Goal: Task Accomplishment & Management: Use online tool/utility

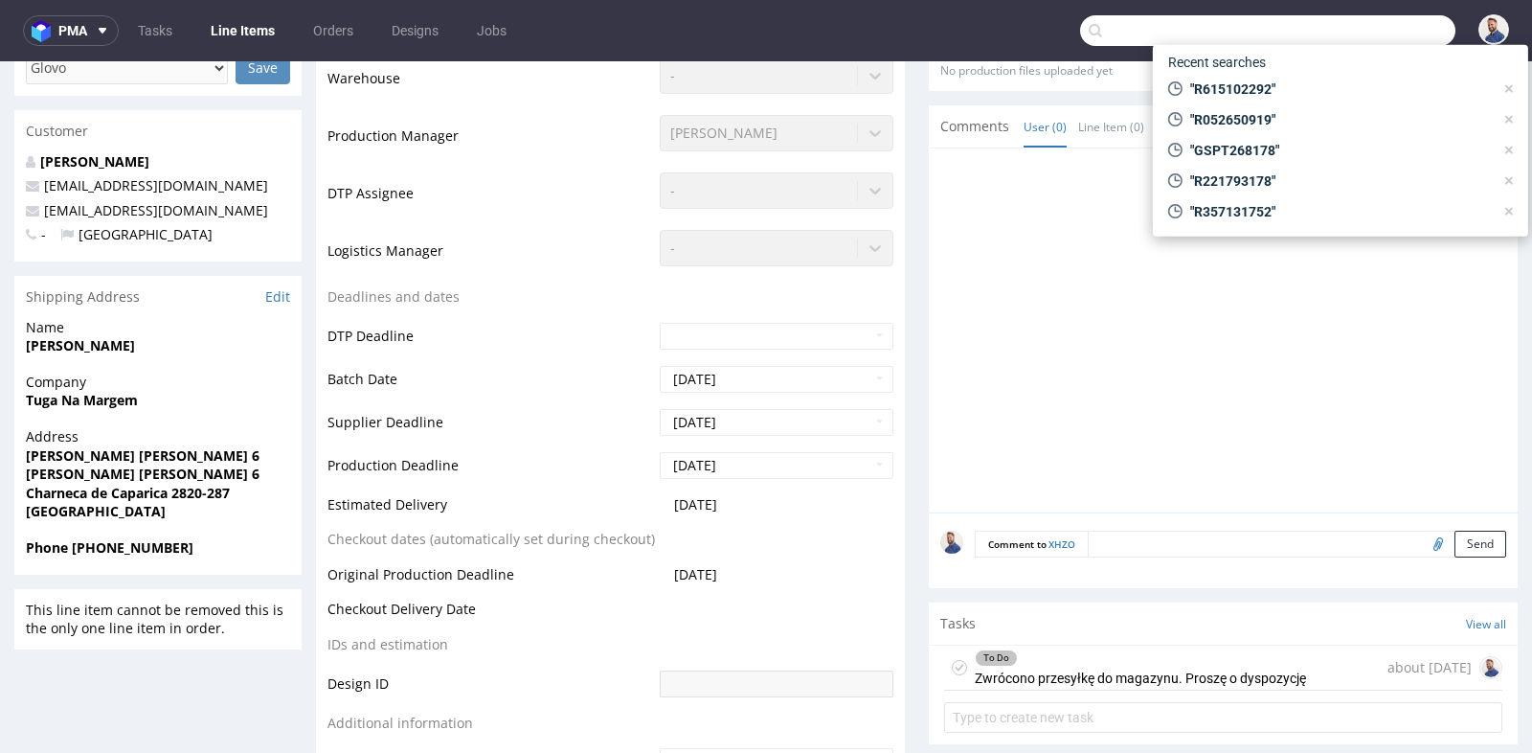
scroll to position [25, 0]
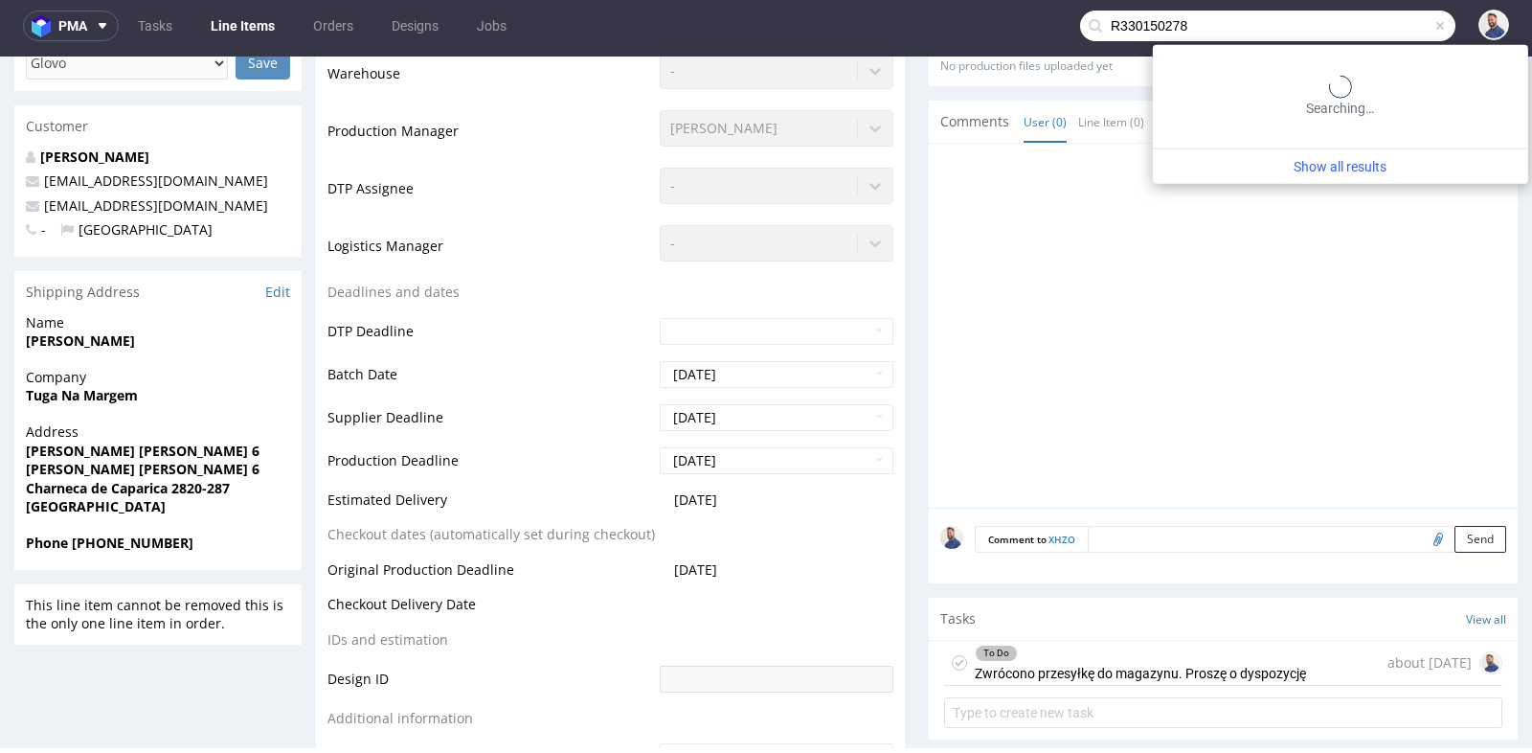
type input "R330150278"
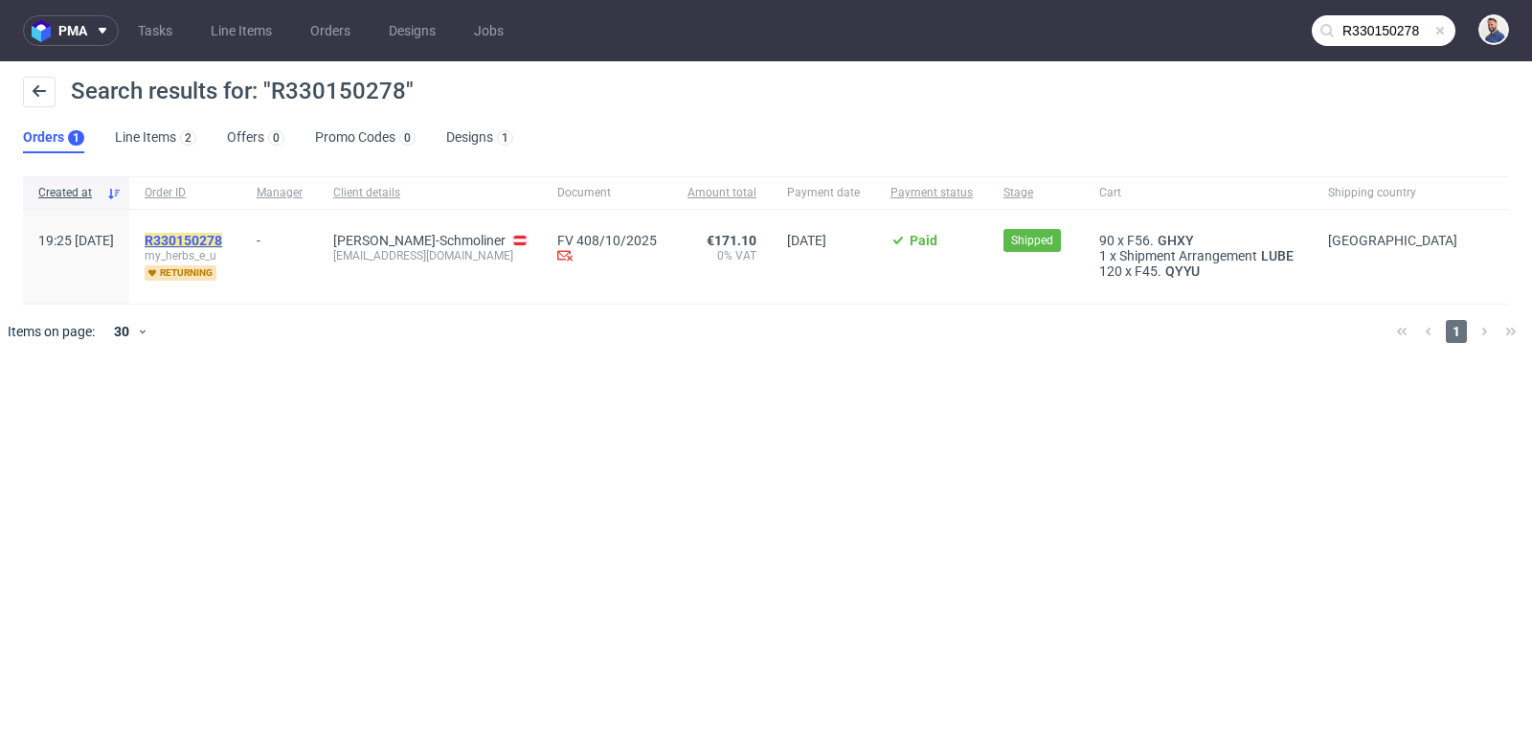
click at [222, 238] on mark "R330150278" at bounding box center [184, 240] width 78 height 15
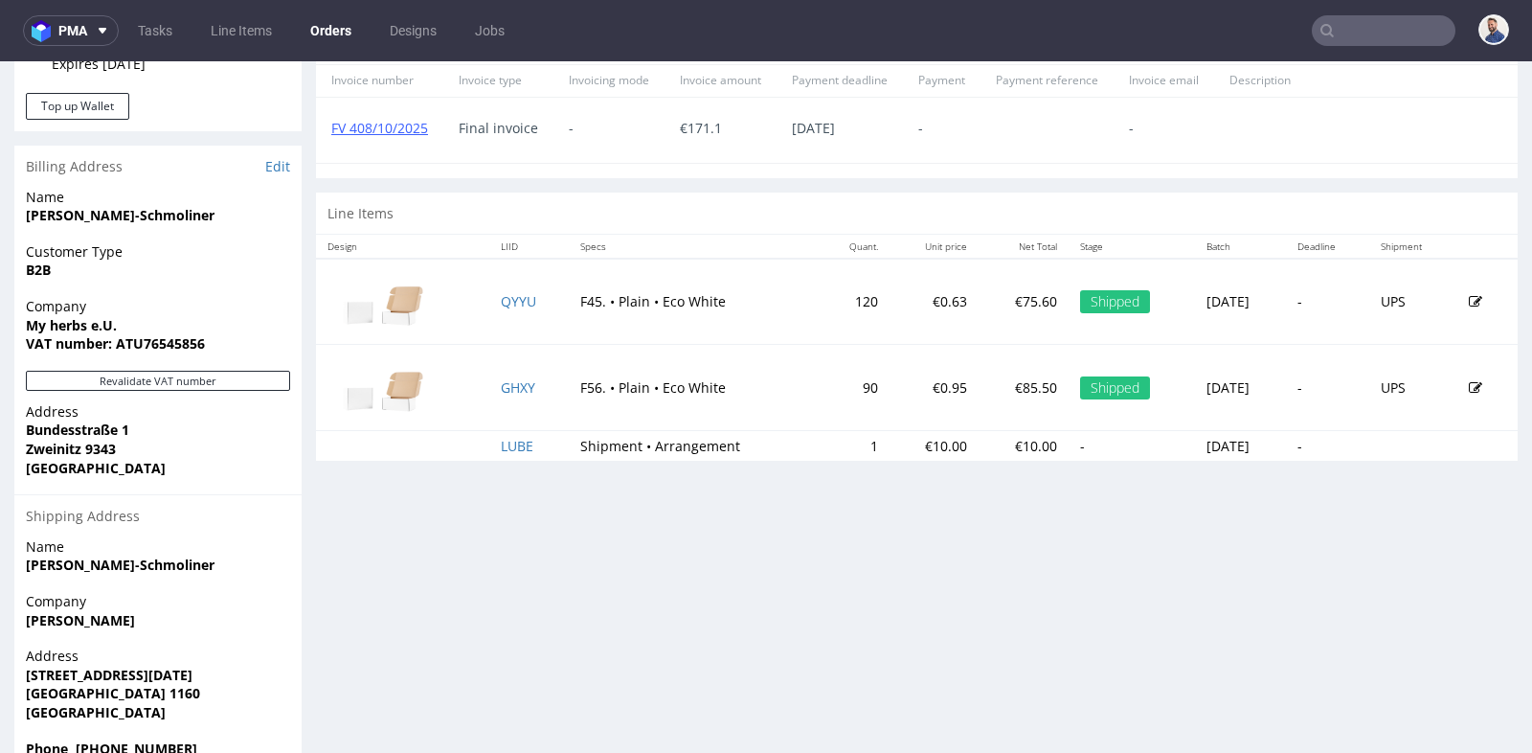
scroll to position [894, 0]
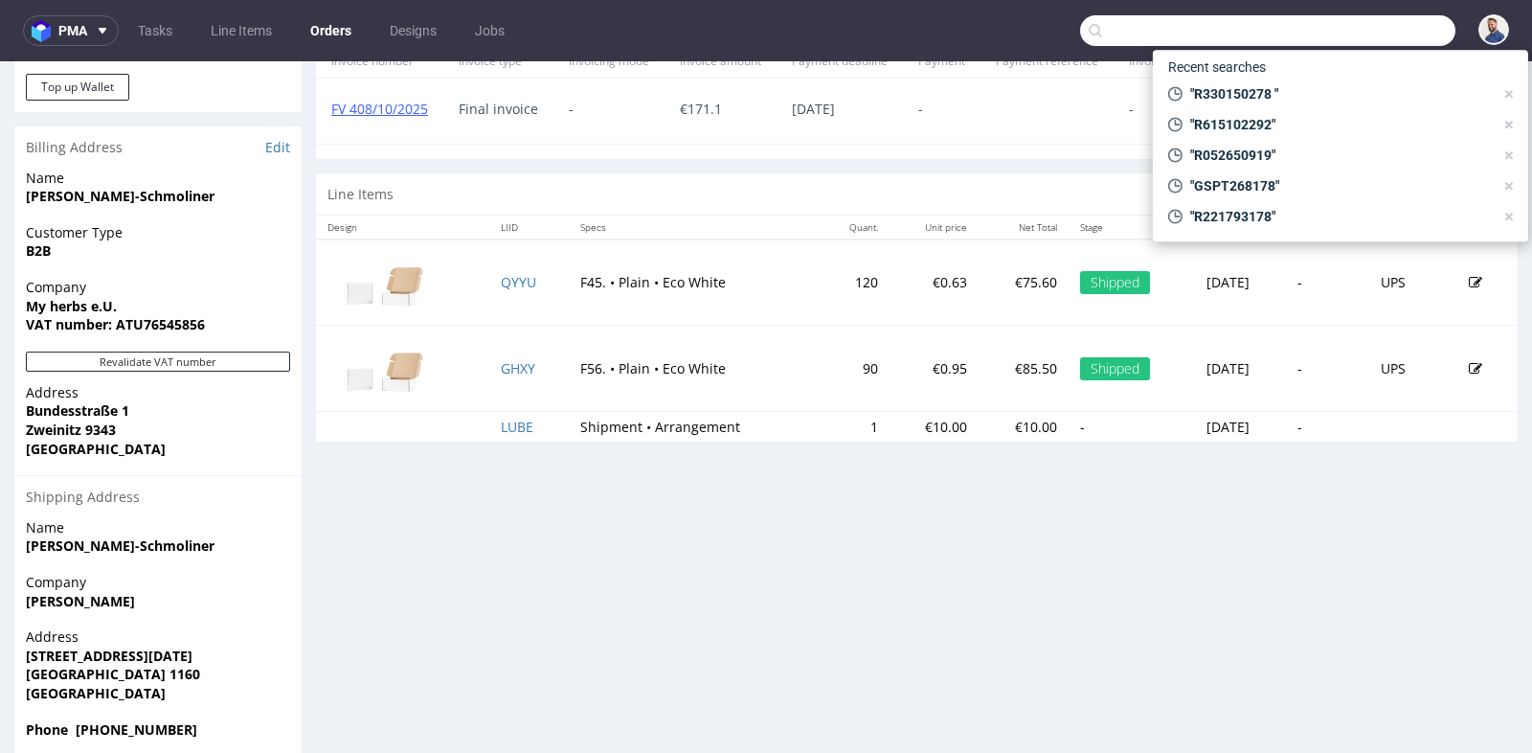
click at [1357, 43] on input "text" at bounding box center [1267, 30] width 375 height 31
paste input "R252443896"
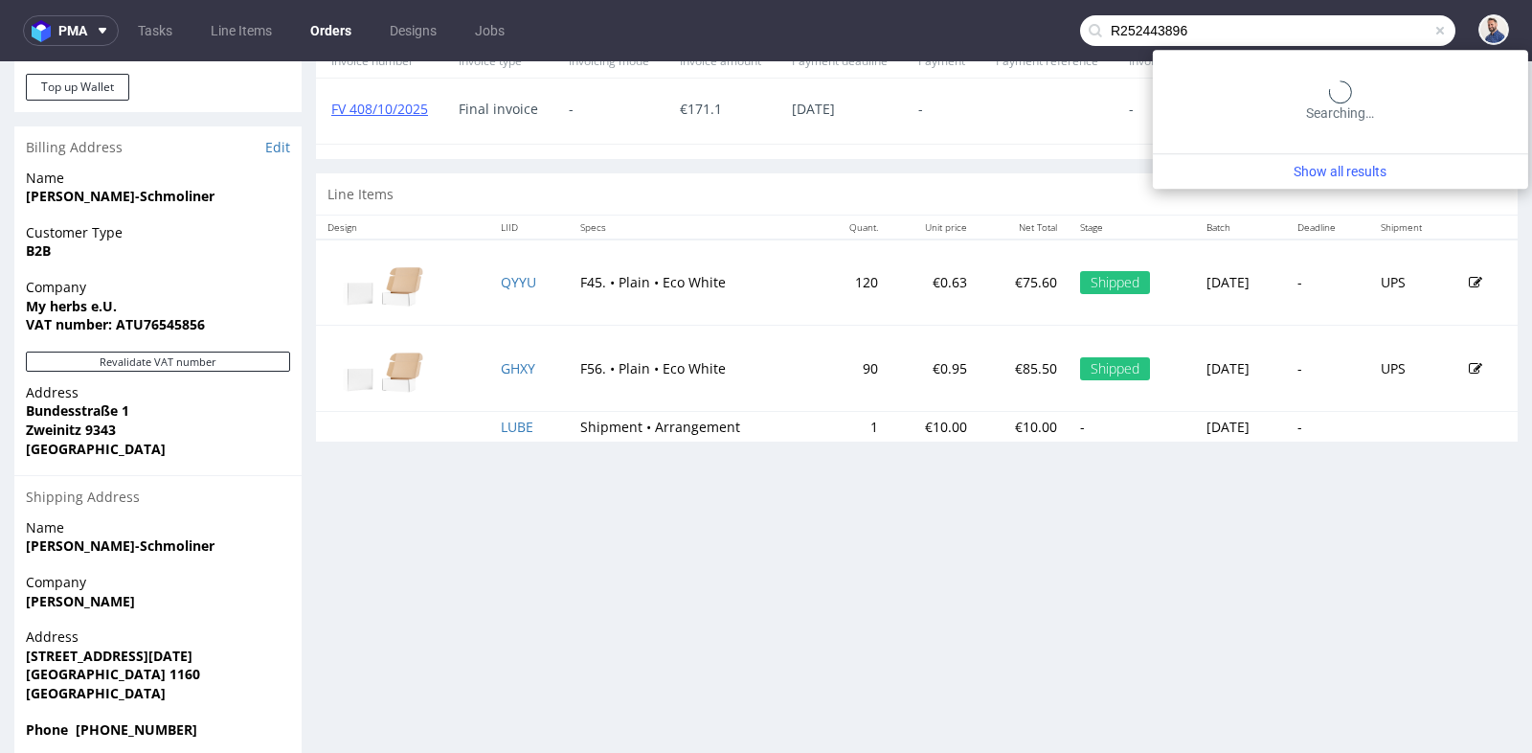
type input "R252443896"
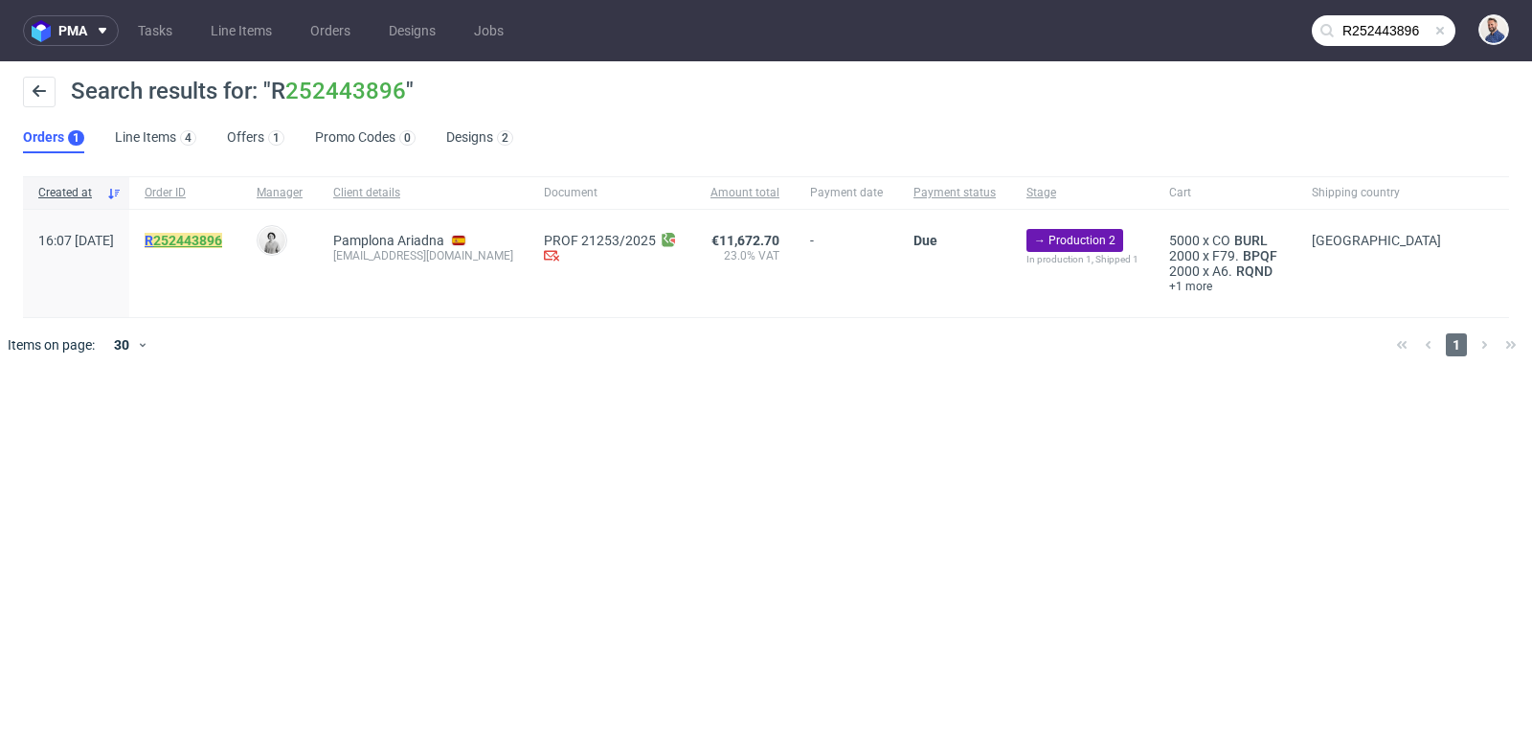
click at [222, 240] on link "252443896" at bounding box center [187, 240] width 69 height 15
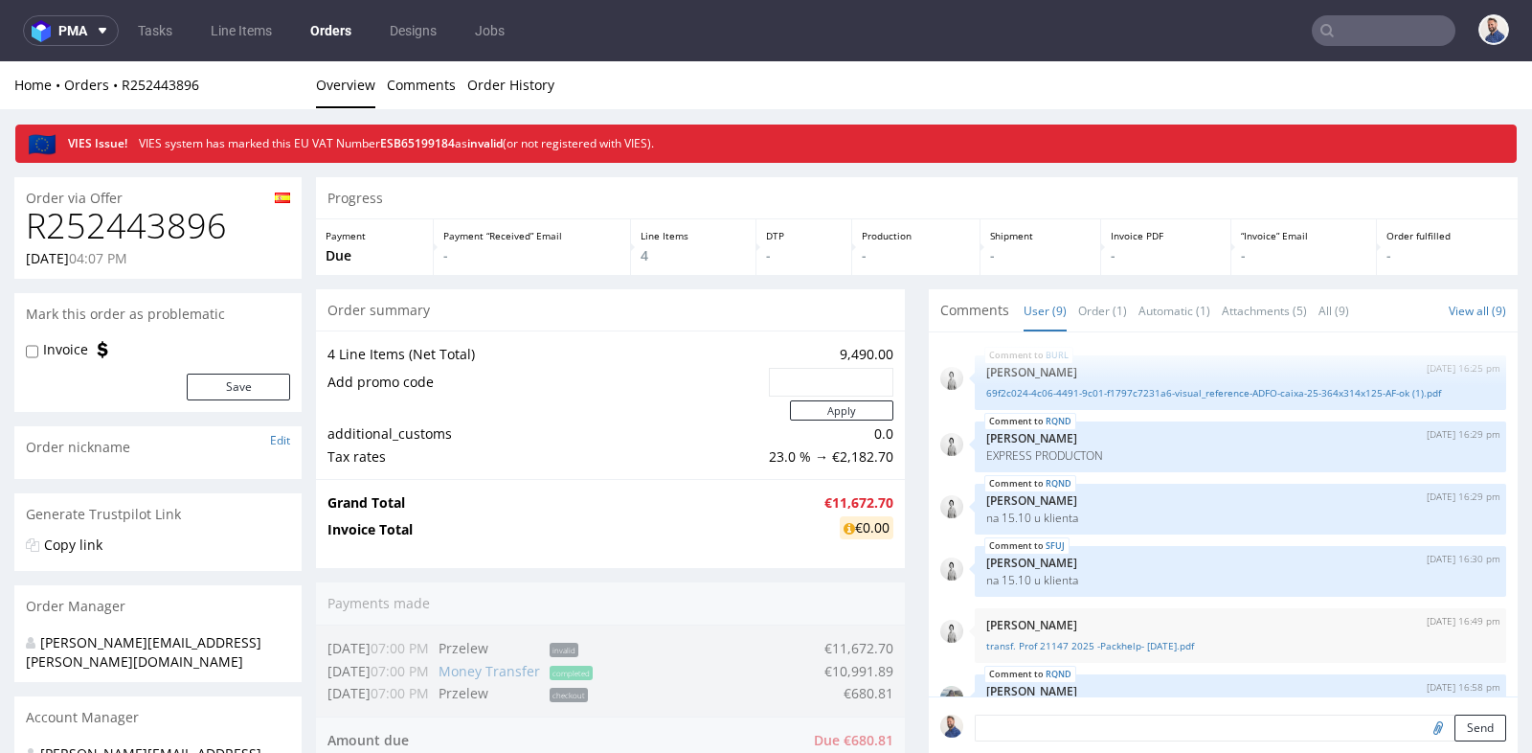
scroll to position [309, 0]
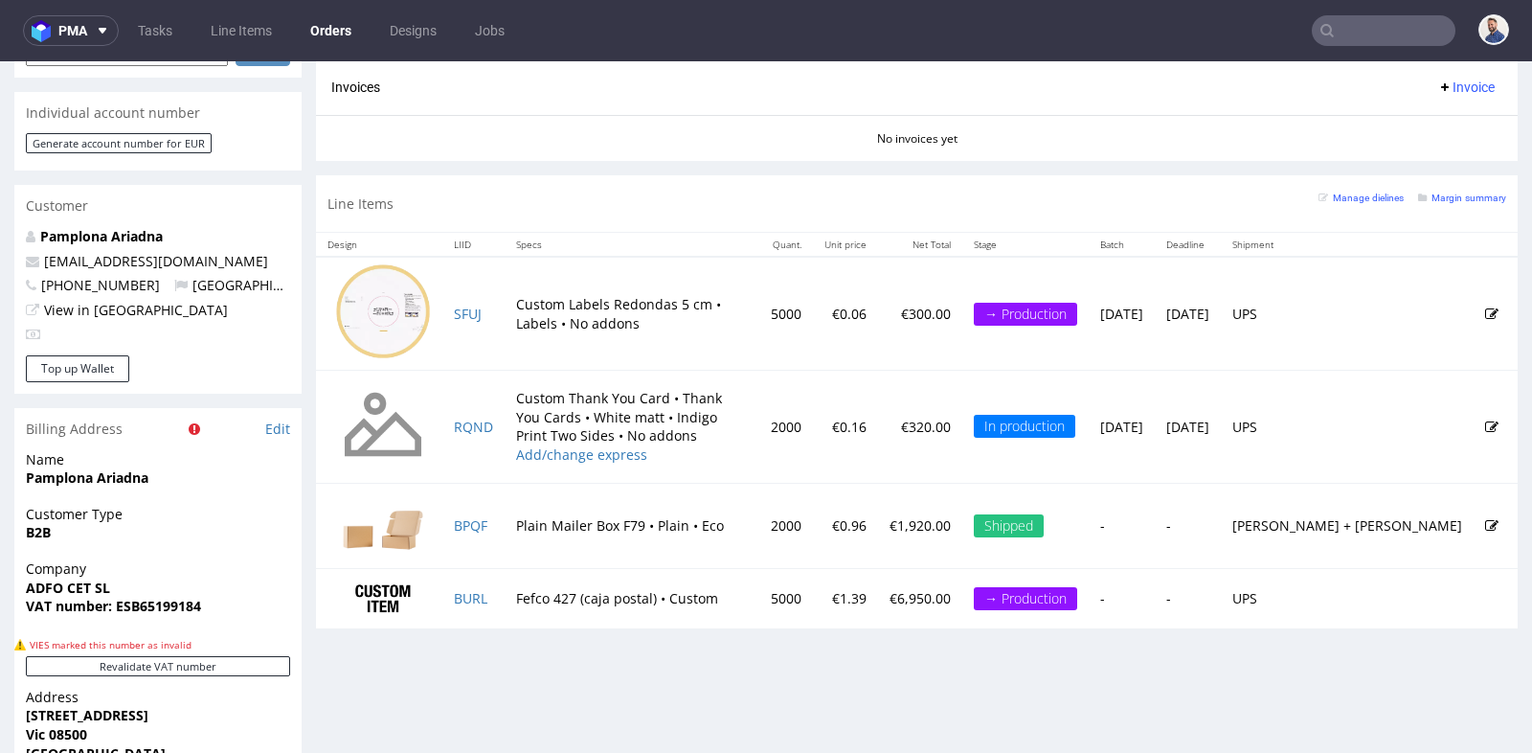
scroll to position [979, 0]
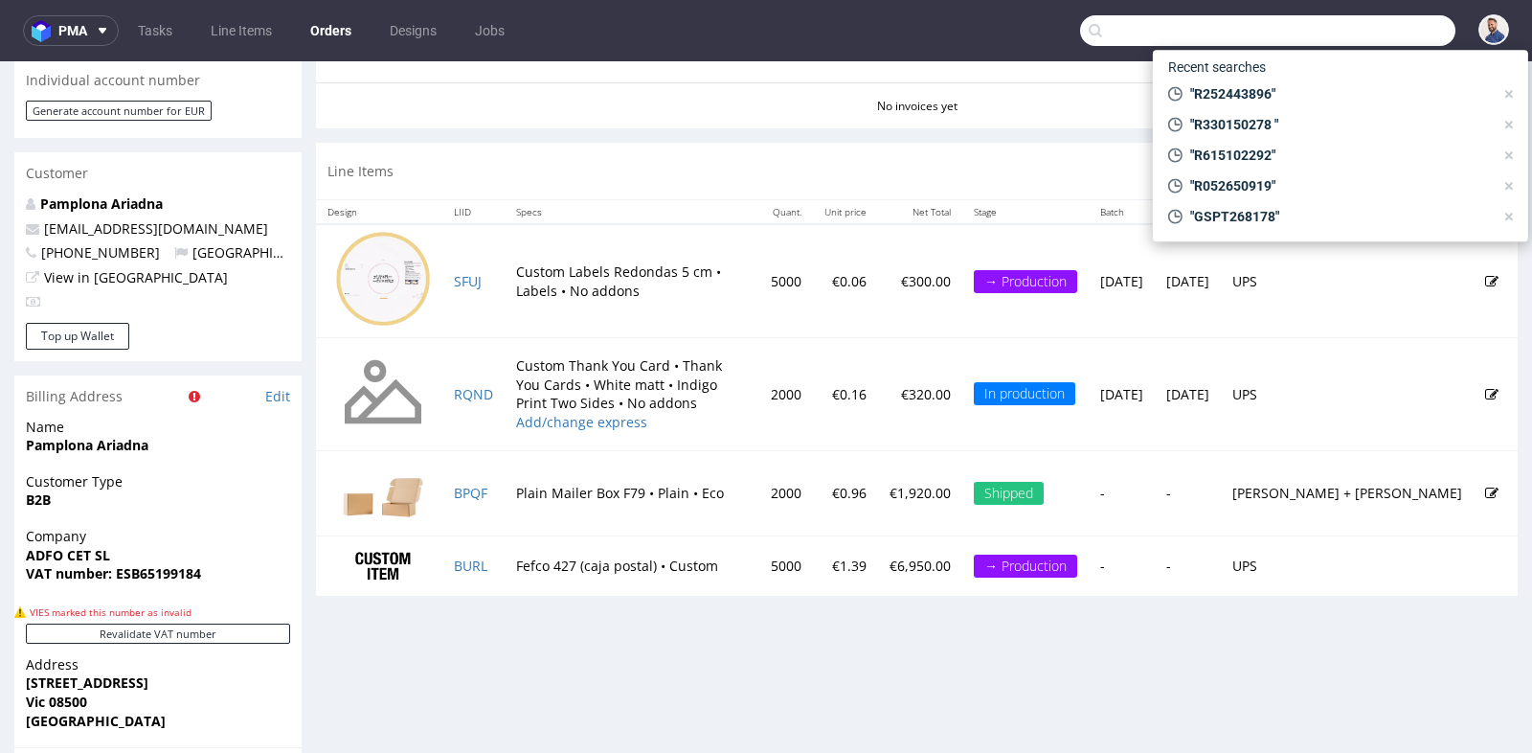
click at [1397, 21] on input "text" at bounding box center [1267, 30] width 375 height 31
paste input "ainapico@amarantapalma.com"
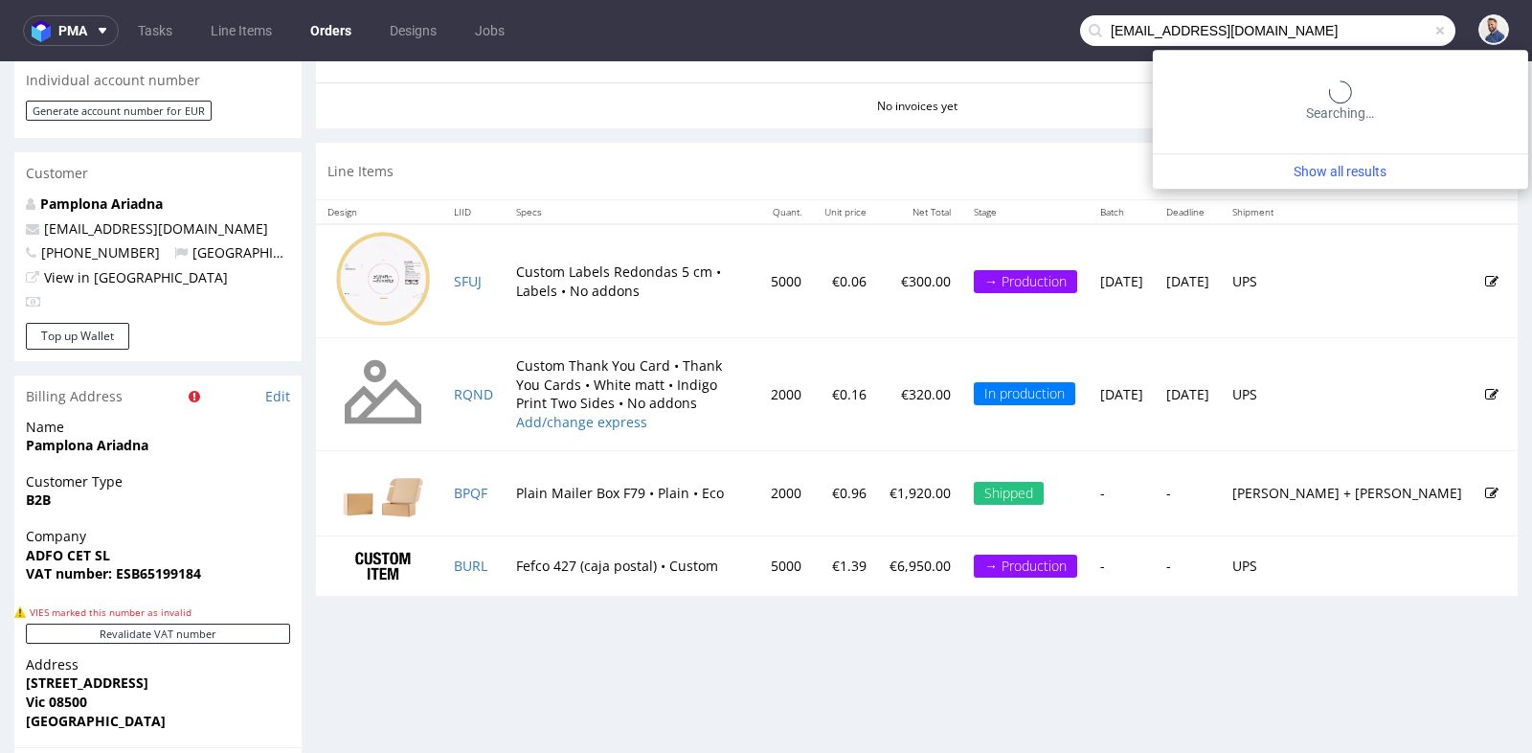
type input "ainapico@amarantapalma.com"
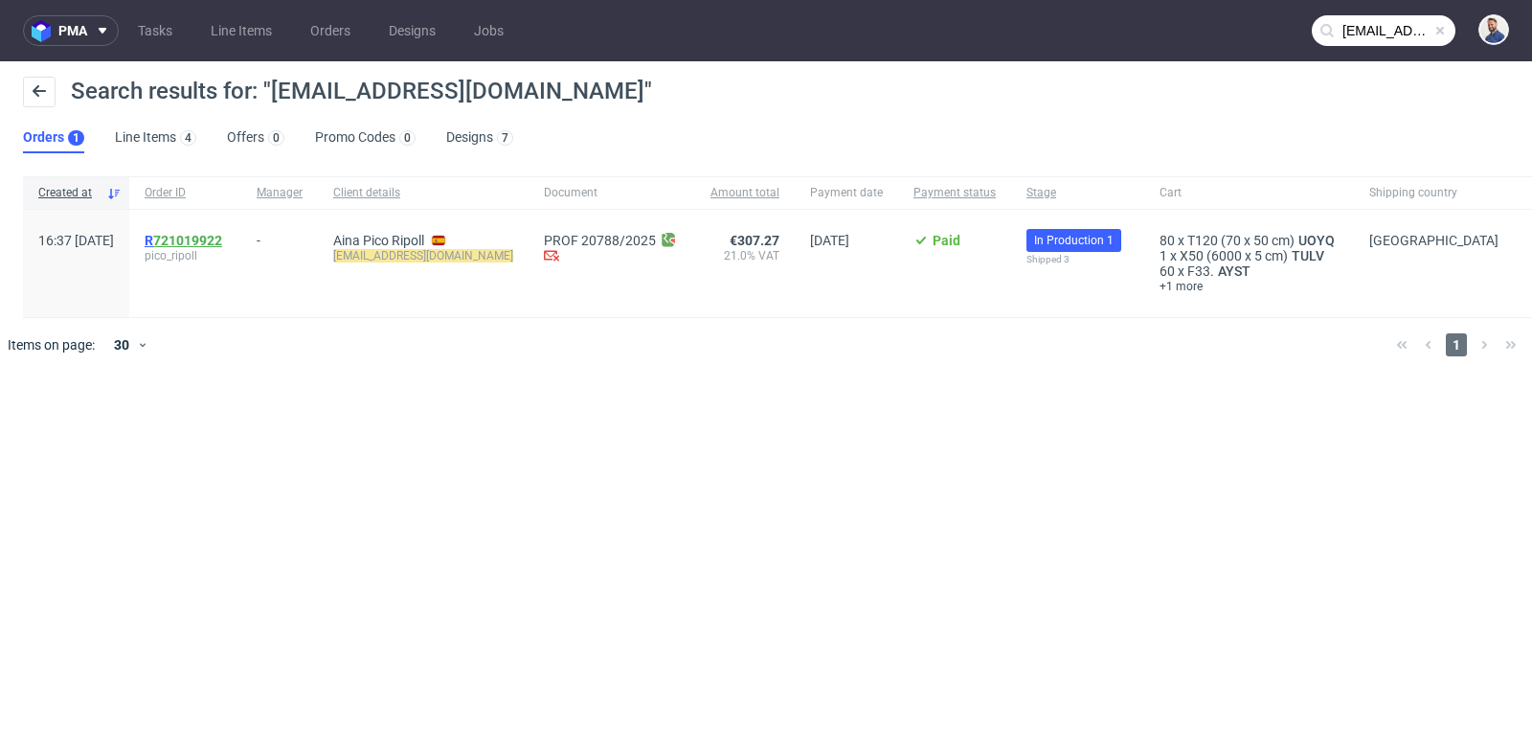
click at [222, 239] on link "721019922" at bounding box center [187, 240] width 69 height 15
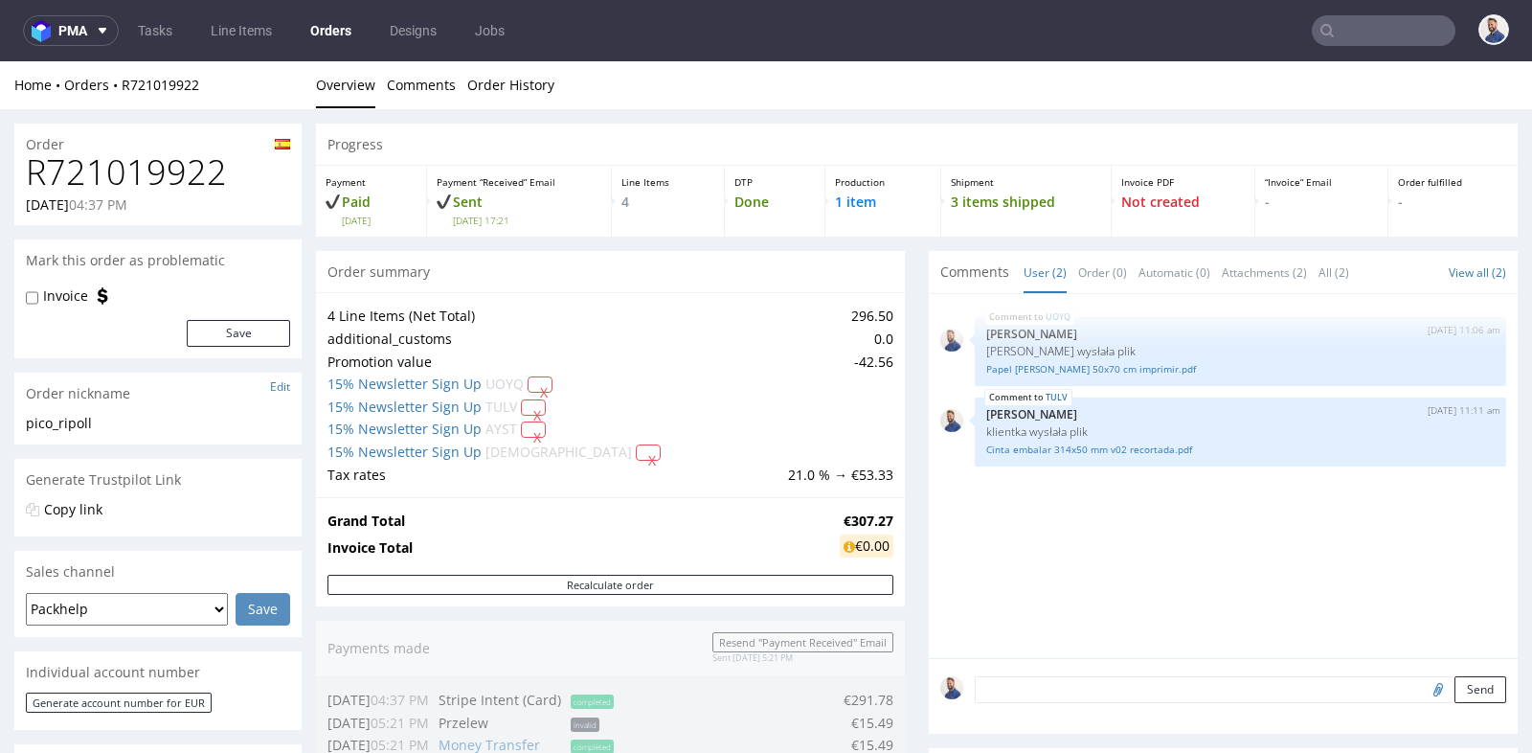
click at [325, 37] on link "Orders" at bounding box center [331, 30] width 64 height 31
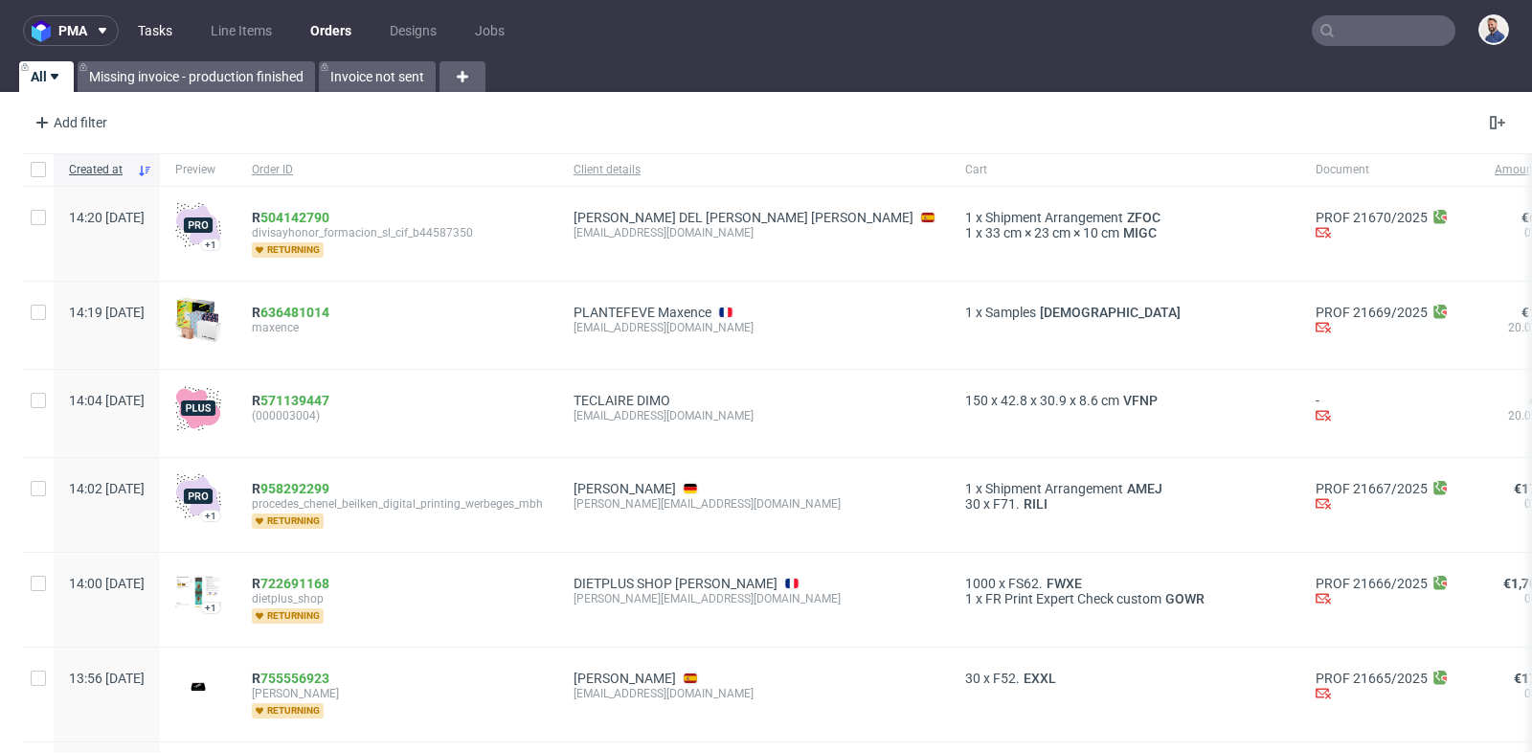
click at [168, 33] on link "Tasks" at bounding box center [154, 30] width 57 height 31
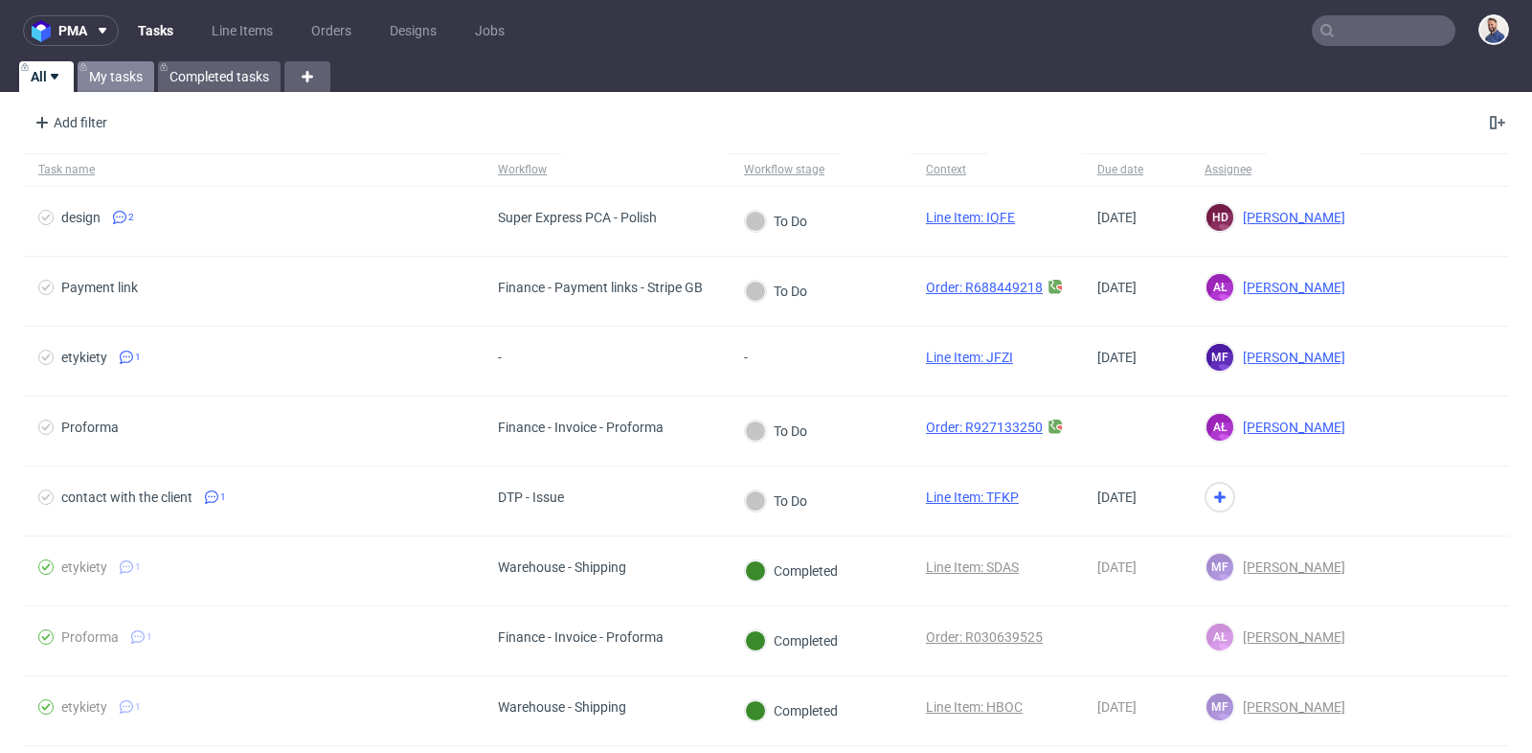
click at [125, 70] on link "My tasks" at bounding box center [116, 76] width 77 height 31
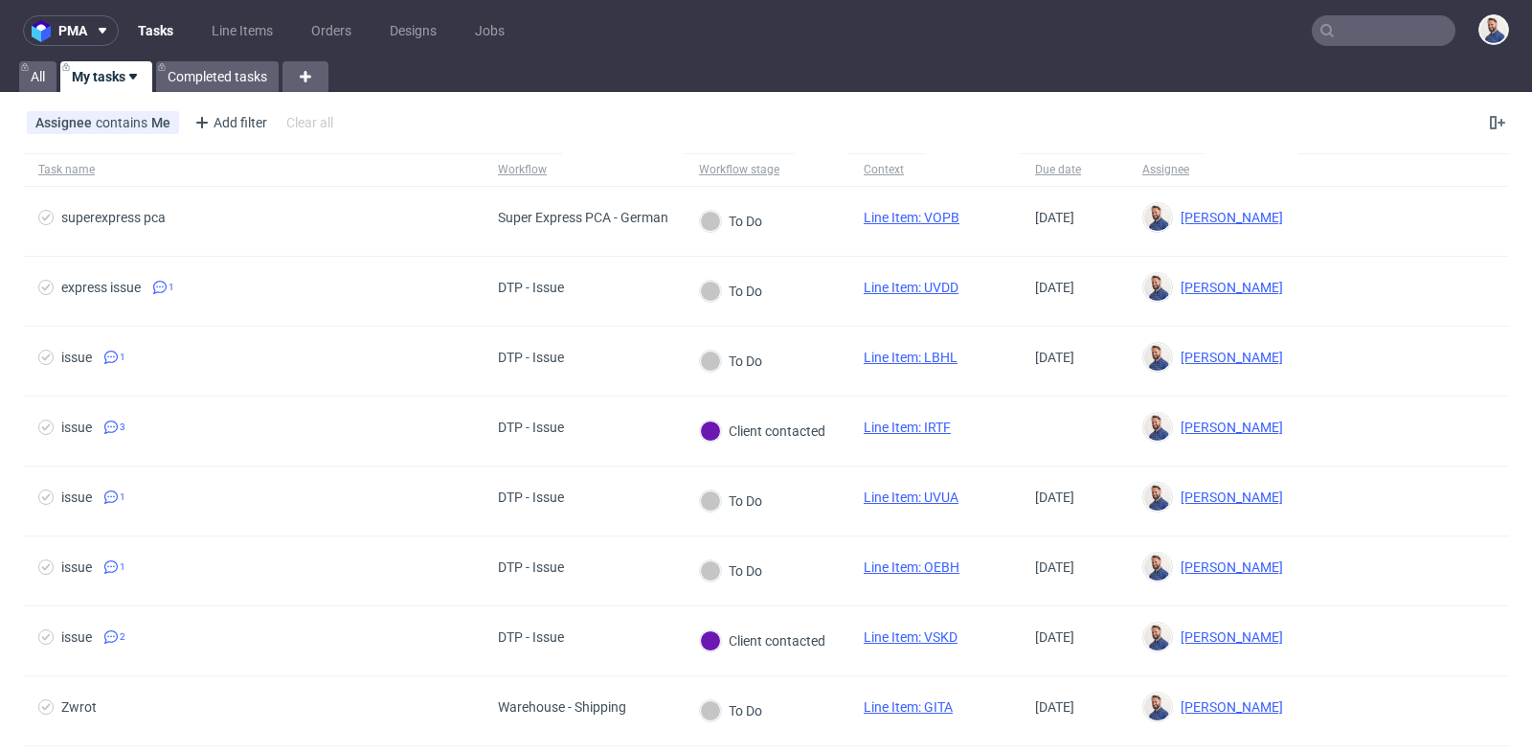
click at [484, 119] on div "Assignee contains Me Add filter Hide filters Clear all" at bounding box center [766, 123] width 1532 height 46
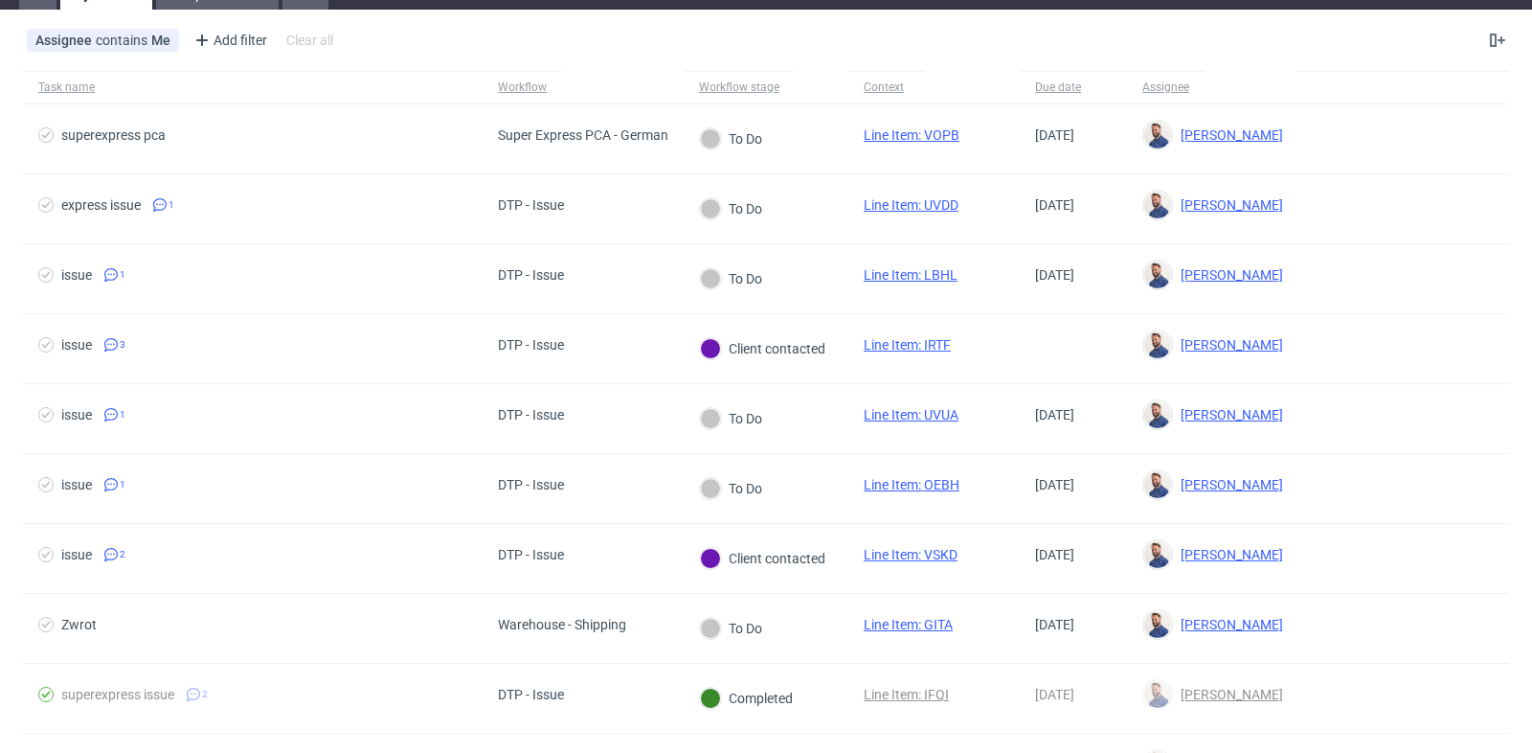
scroll to position [84, 0]
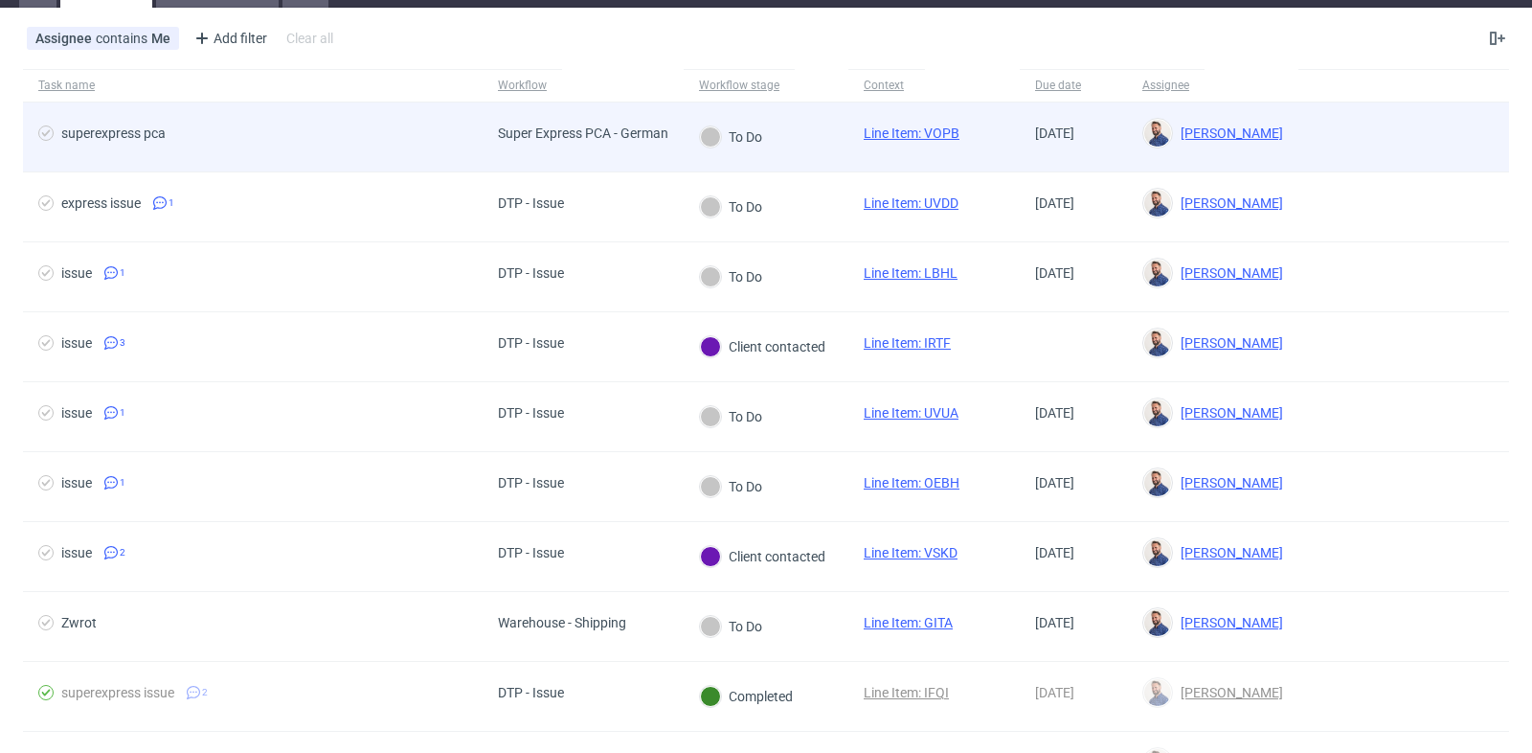
click at [450, 127] on span "superexpress pca" at bounding box center [252, 136] width 429 height 23
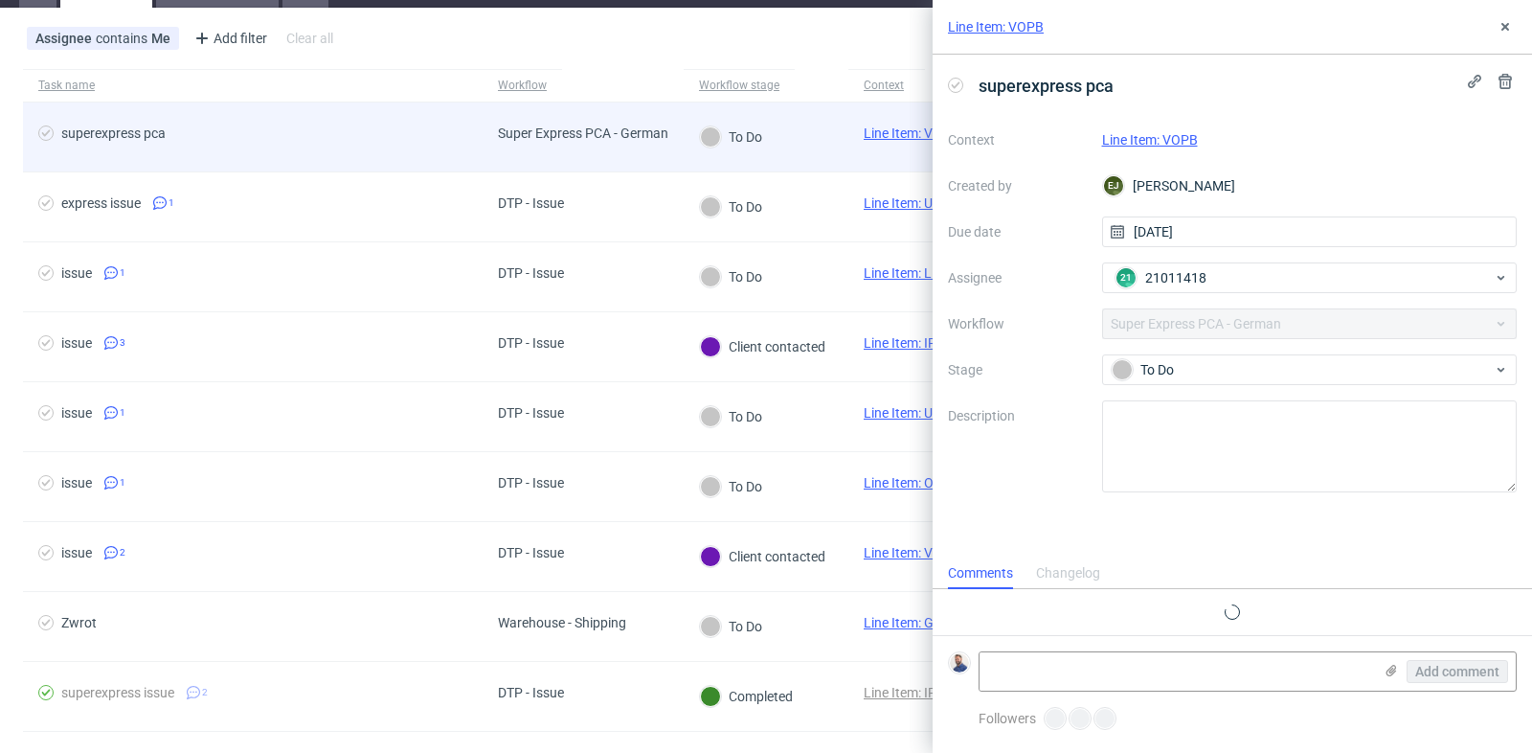
scroll to position [14, 0]
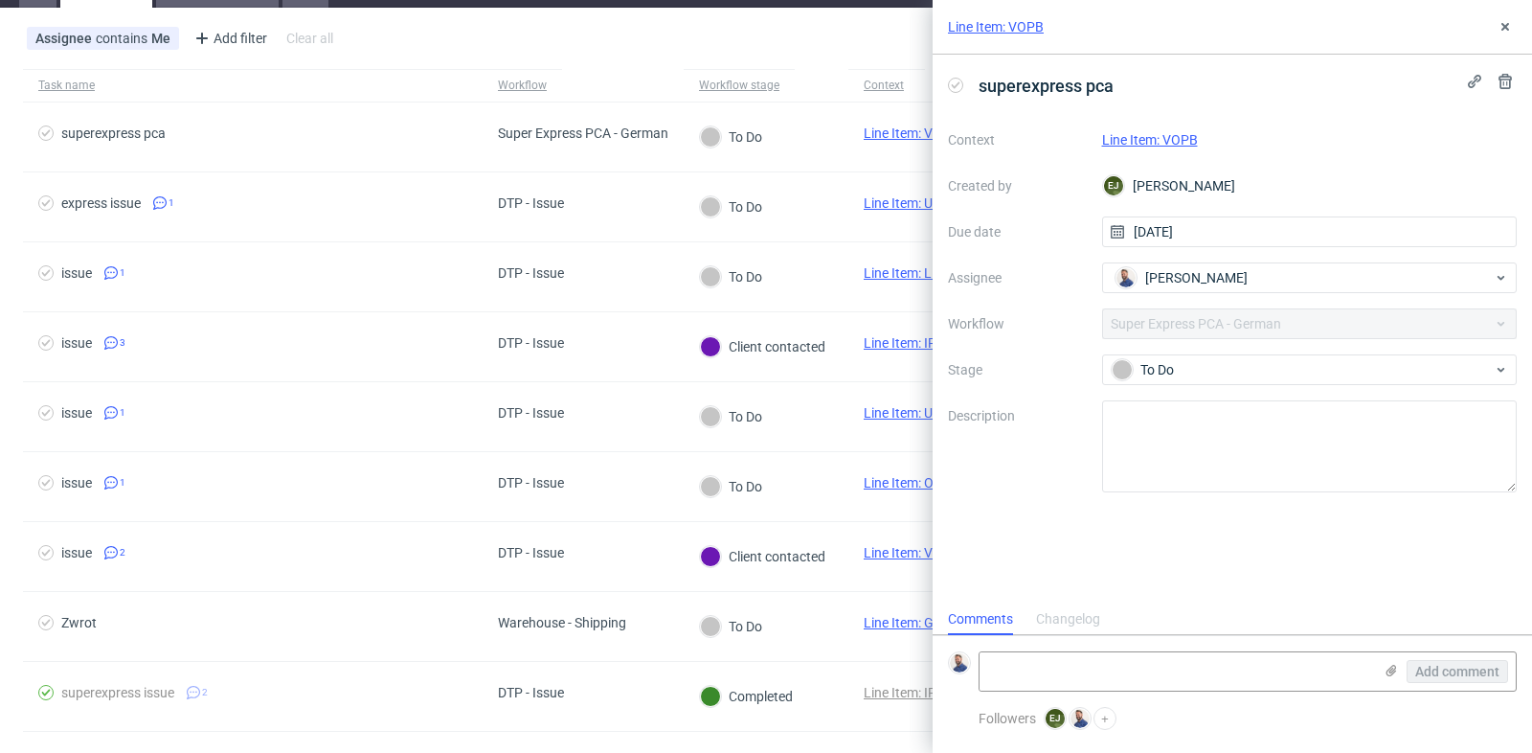
click at [1182, 132] on link "Line Item: VOPB" at bounding box center [1150, 139] width 96 height 15
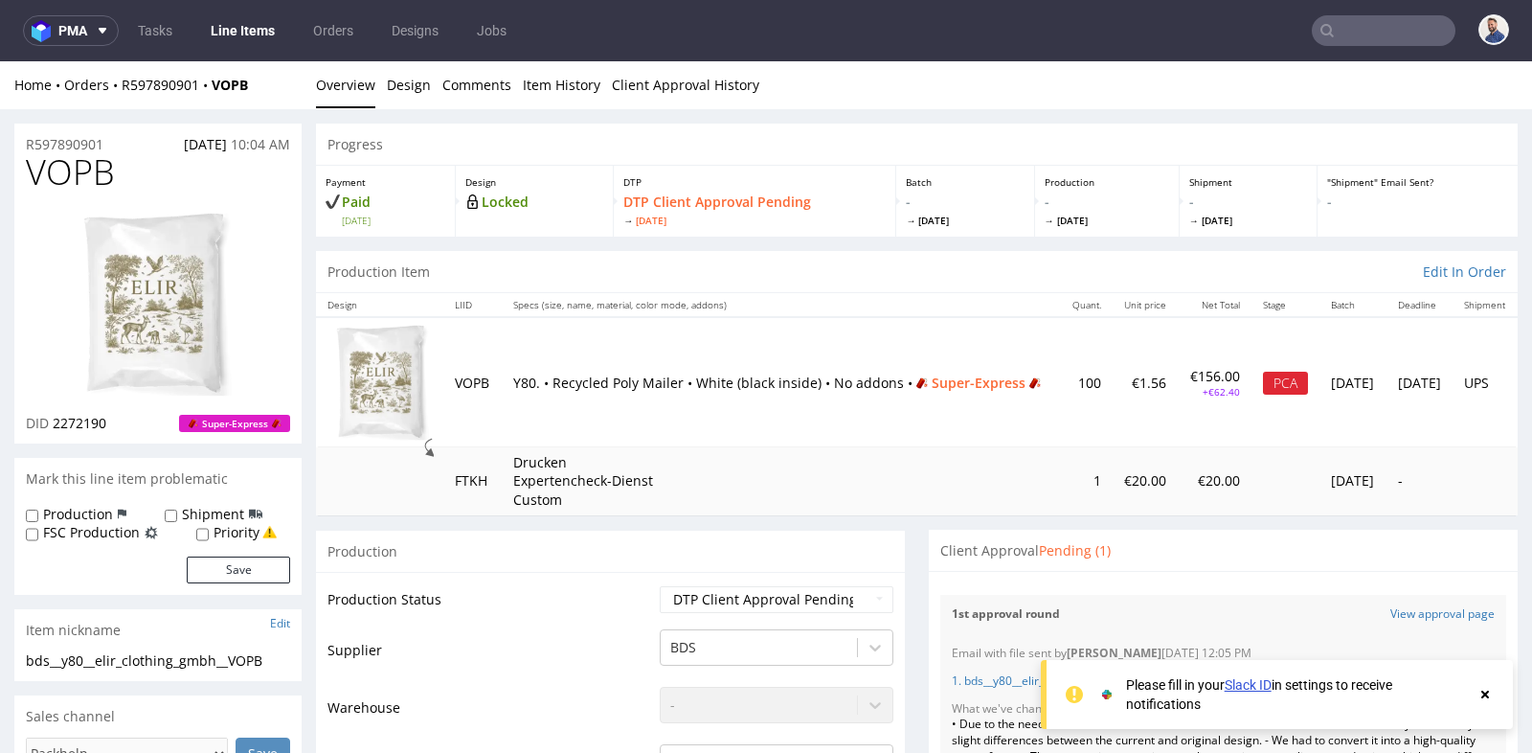
click at [882, 442] on td "Y80. • Recycled Poly Mailer • White (black inside) • No addons • Super-Express" at bounding box center [781, 381] width 559 height 129
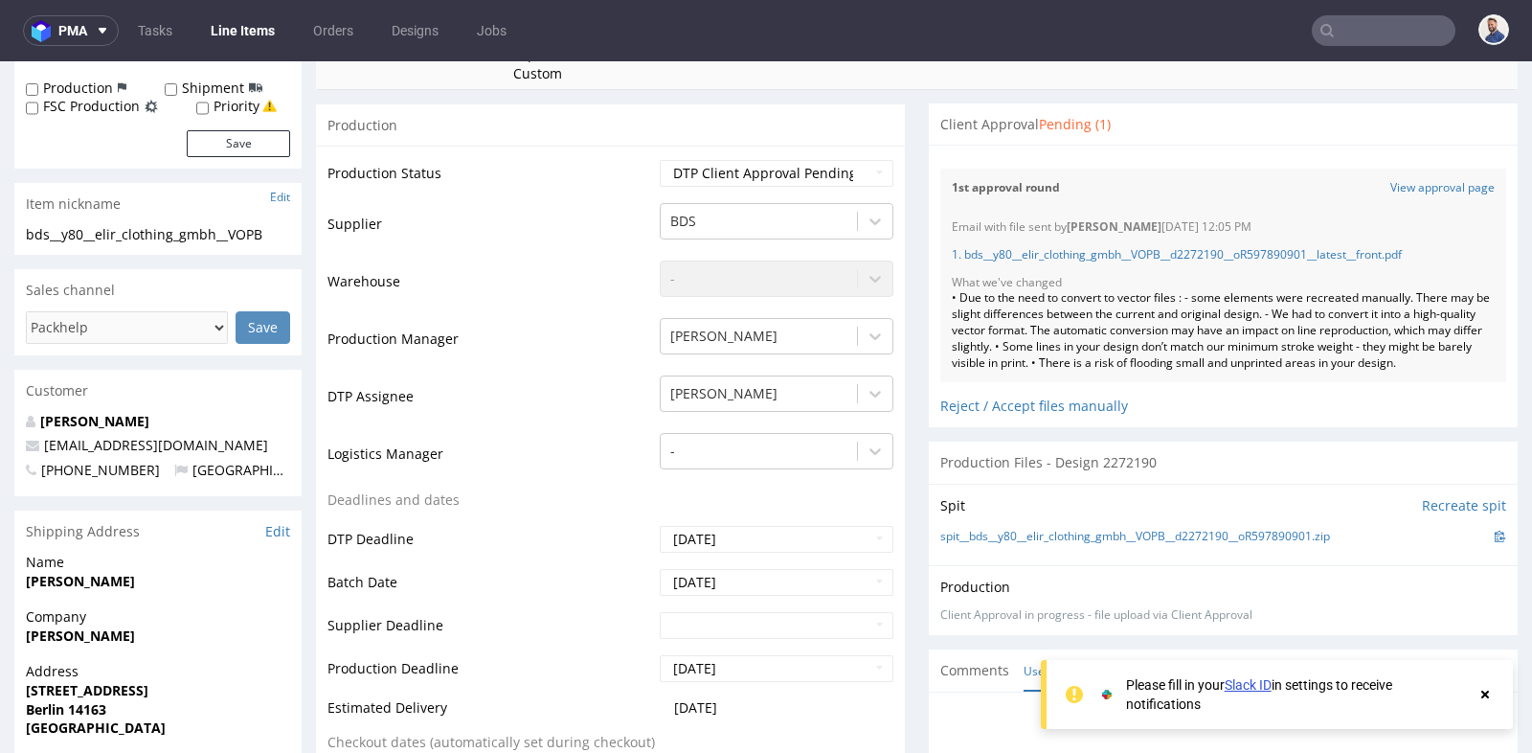
scroll to position [425, 0]
click at [1445, 183] on link "View approval page" at bounding box center [1443, 189] width 104 height 16
click at [1415, 428] on div "Files for the Client Choose file What we've changed Create message I know e-mai…" at bounding box center [1223, 287] width 589 height 283
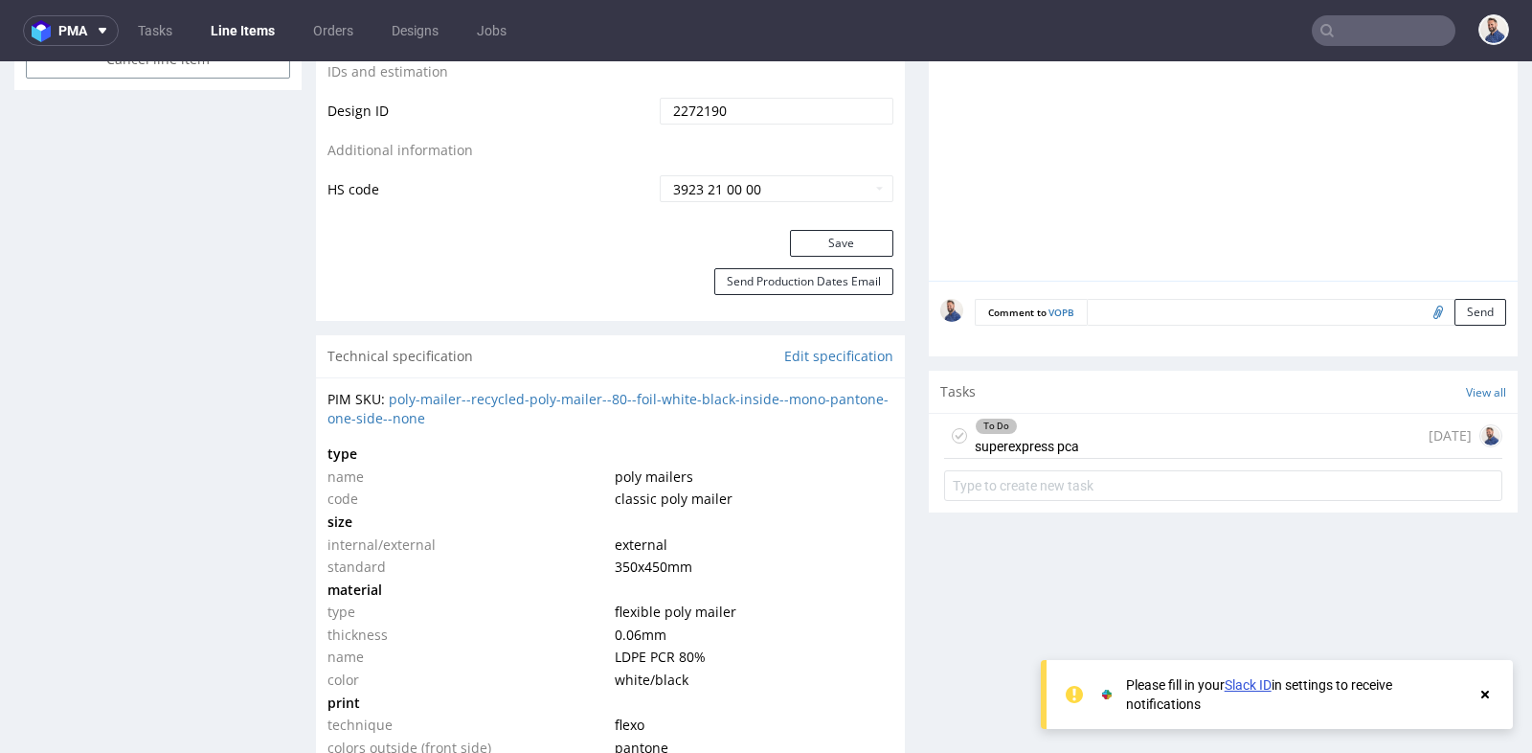
scroll to position [1234, 0]
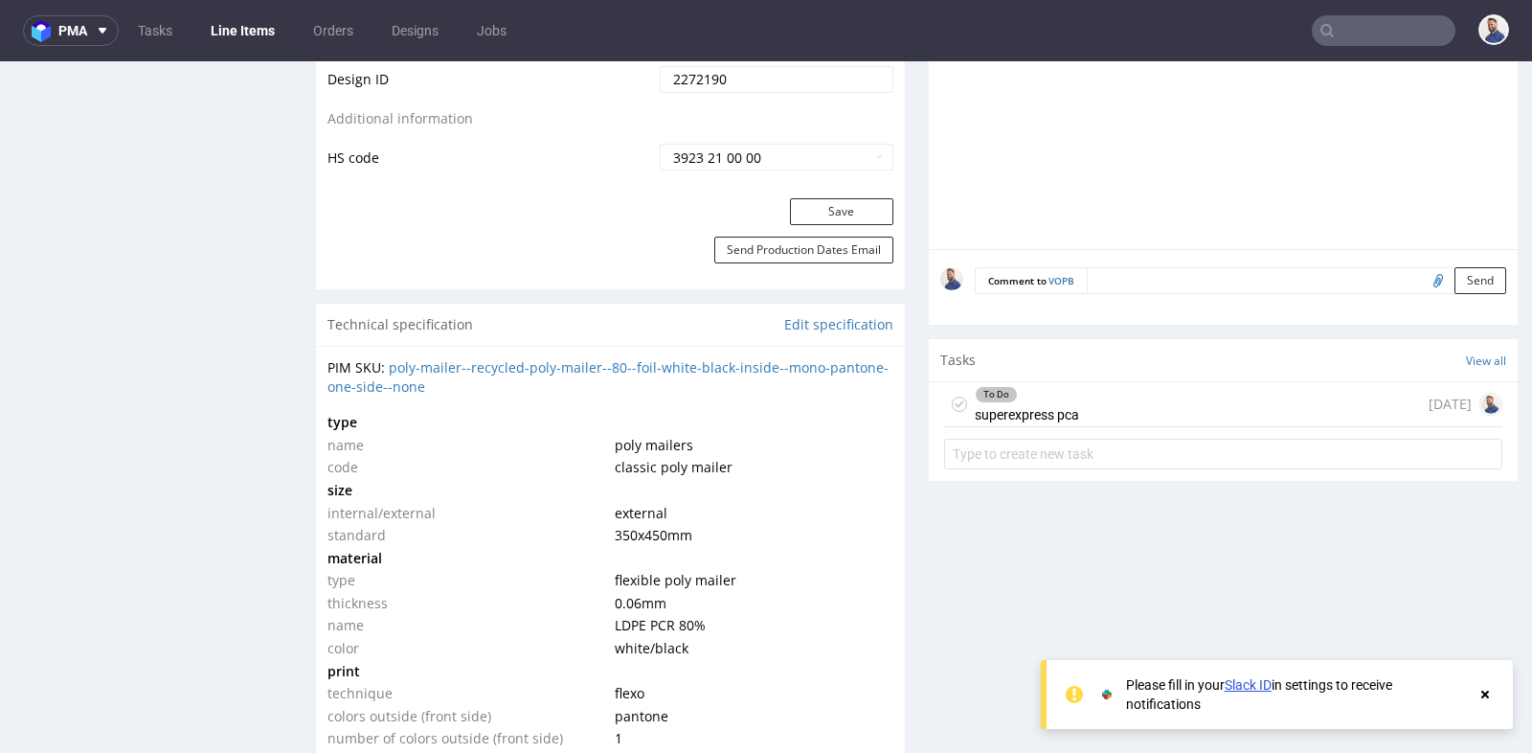
click at [1354, 405] on div "To Do superexpress pca today" at bounding box center [1223, 404] width 558 height 45
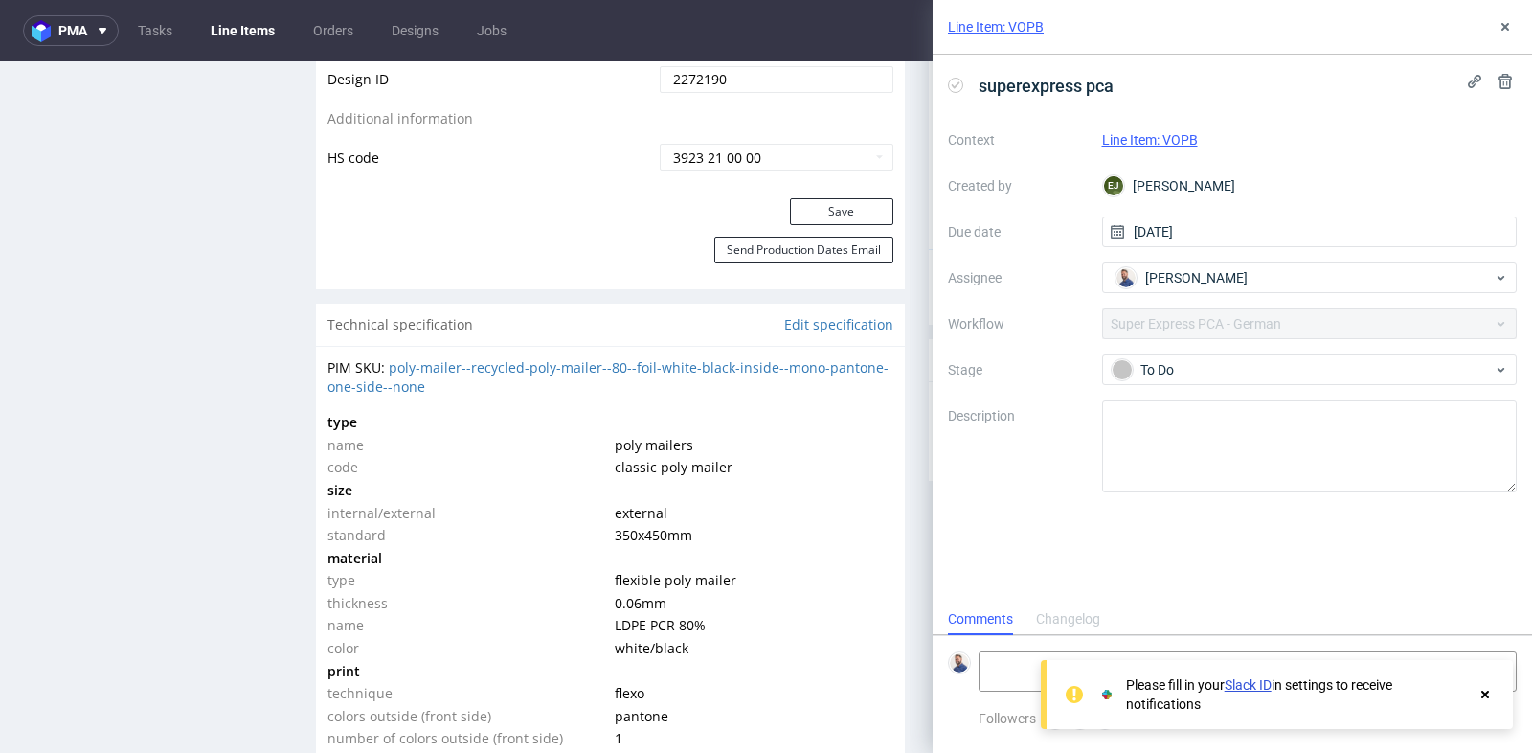
scroll to position [14, 0]
click at [1015, 665] on textarea at bounding box center [1176, 671] width 393 height 38
paste textarea "https://packhelp.de/dtp/?design_id=605abbf2-4b7c-470e-92b2-ca24bcb08bc5&locale=…"
type textarea "https://packhelp.de/dtp/?design_id=605abbf2-4b7c-470e-92b2-ca24bcb08bc5&locale=…"
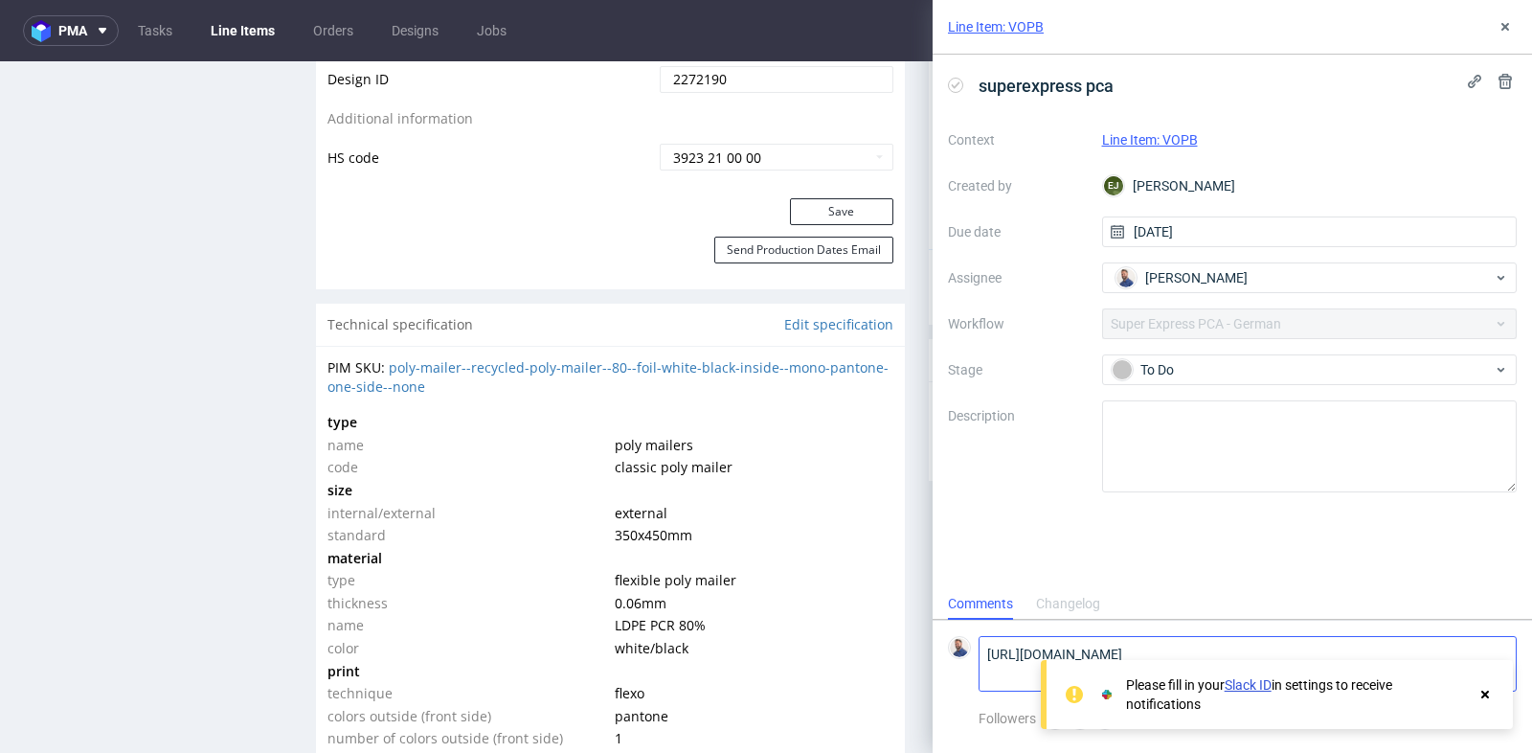
click at [1015, 665] on textarea "https://packhelp.de/dtp/?design_id=605abbf2-4b7c-470e-92b2-ca24bcb08bc5&locale=…" at bounding box center [1176, 664] width 393 height 54
type textarea "Client contacted"
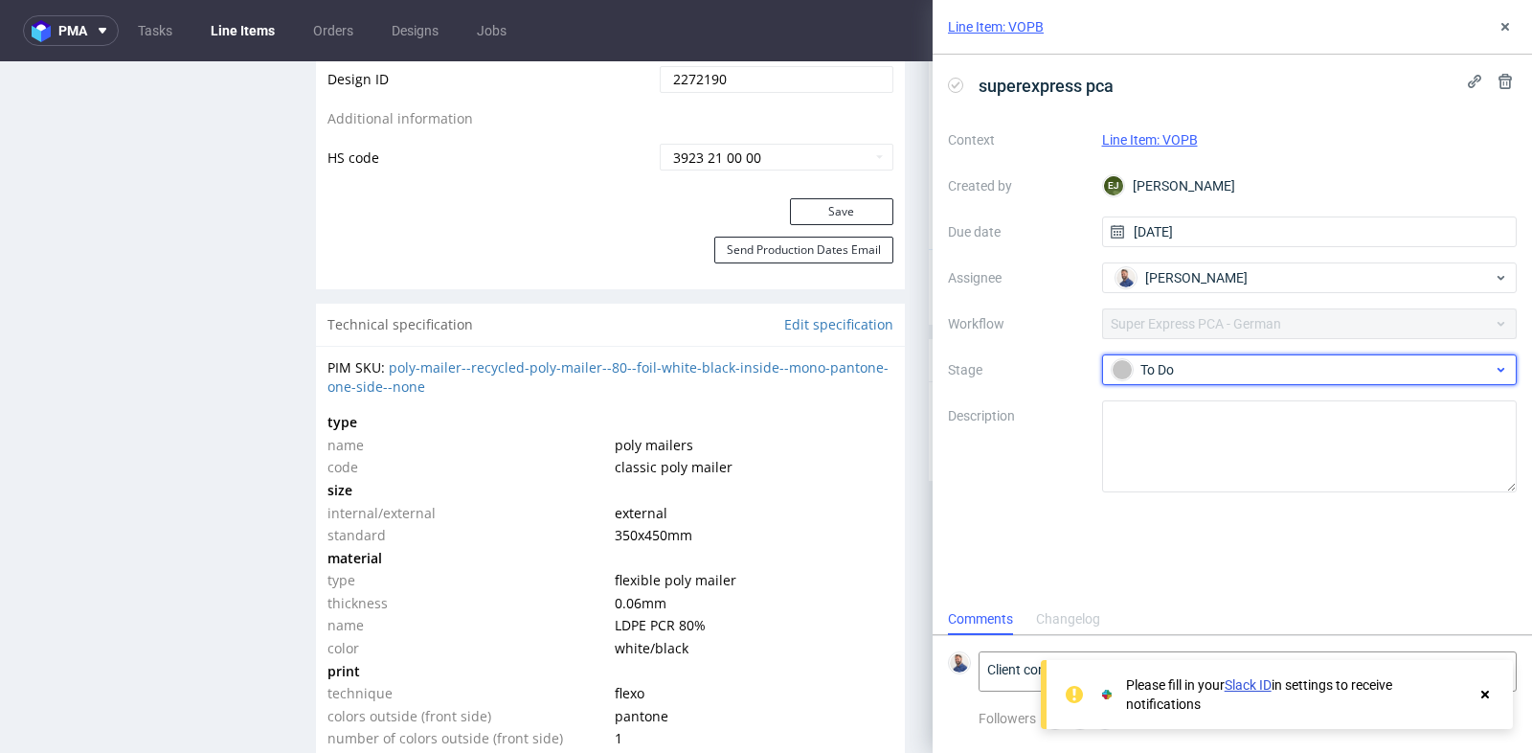
click at [1300, 361] on div "To Do" at bounding box center [1302, 369] width 381 height 21
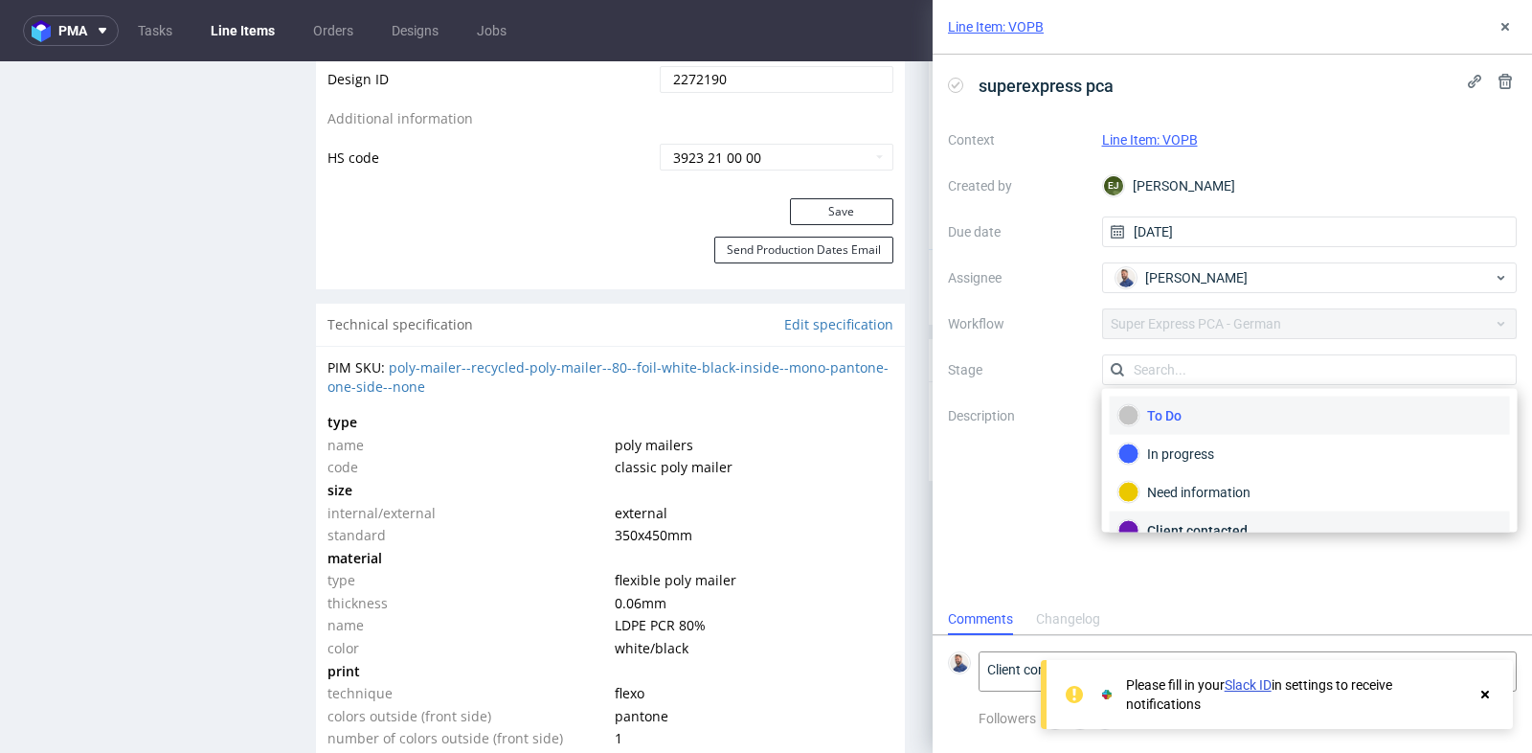
click at [1276, 526] on div "Client contacted" at bounding box center [1310, 530] width 383 height 21
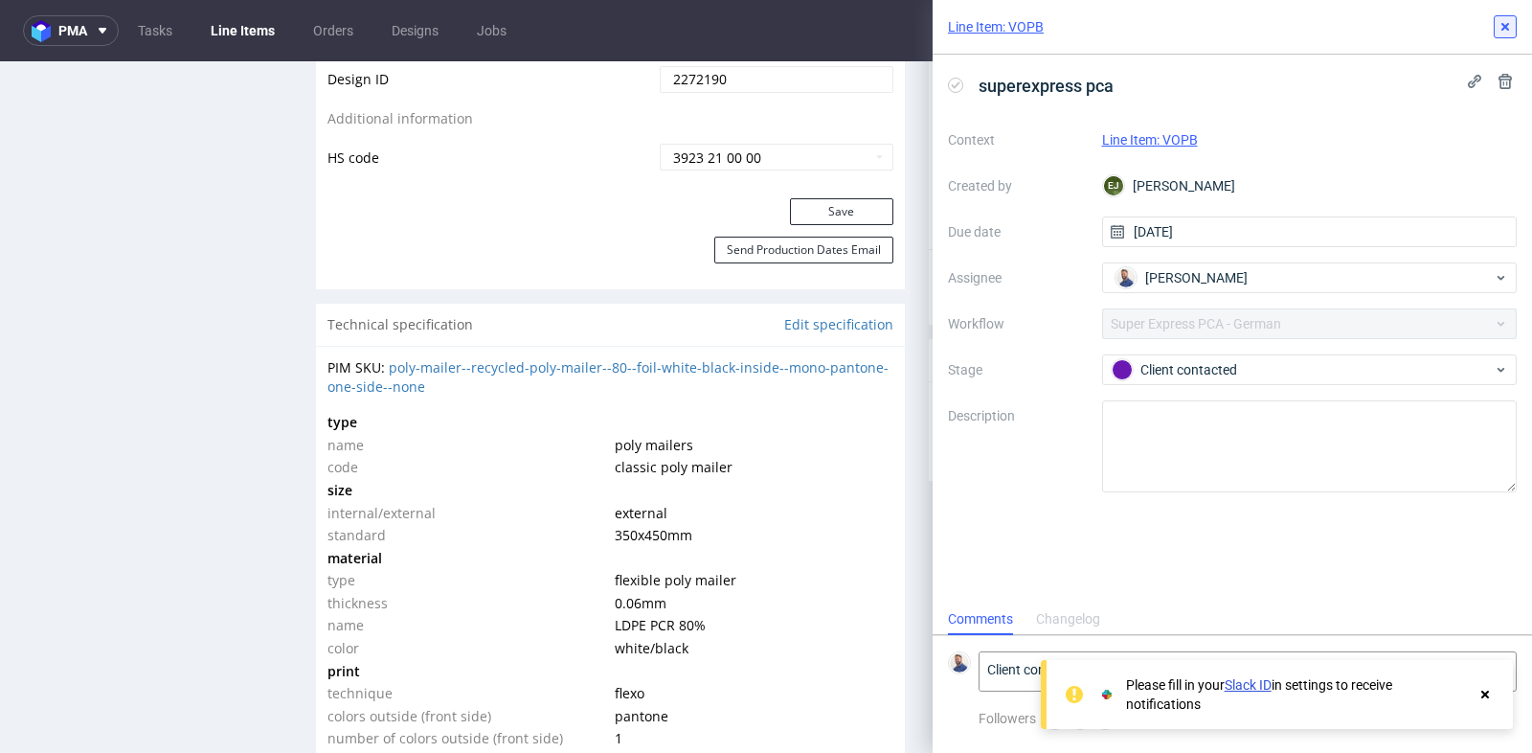
click at [1511, 23] on icon at bounding box center [1505, 26] width 15 height 15
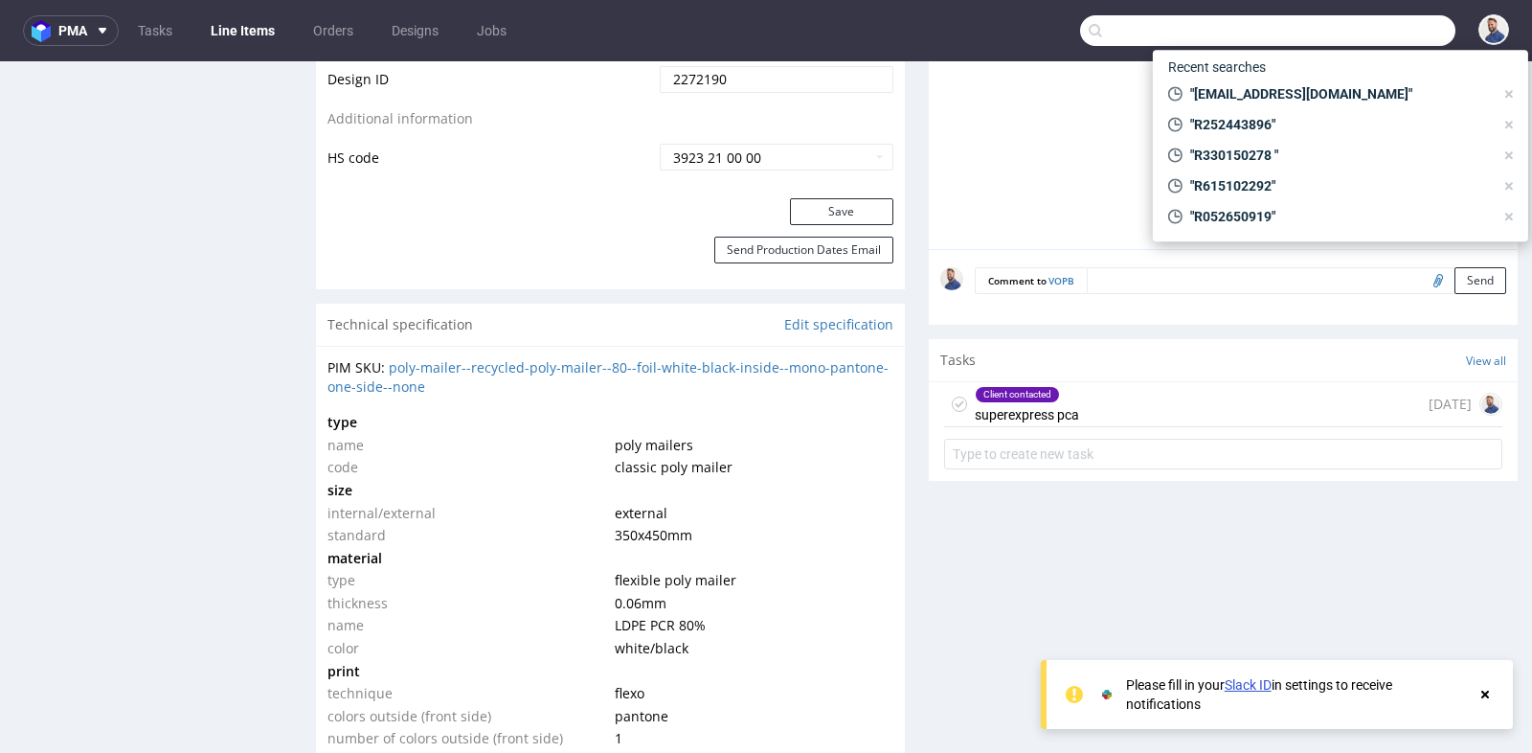
click at [1374, 32] on input "text" at bounding box center [1267, 30] width 375 height 31
paste input "R453782734"
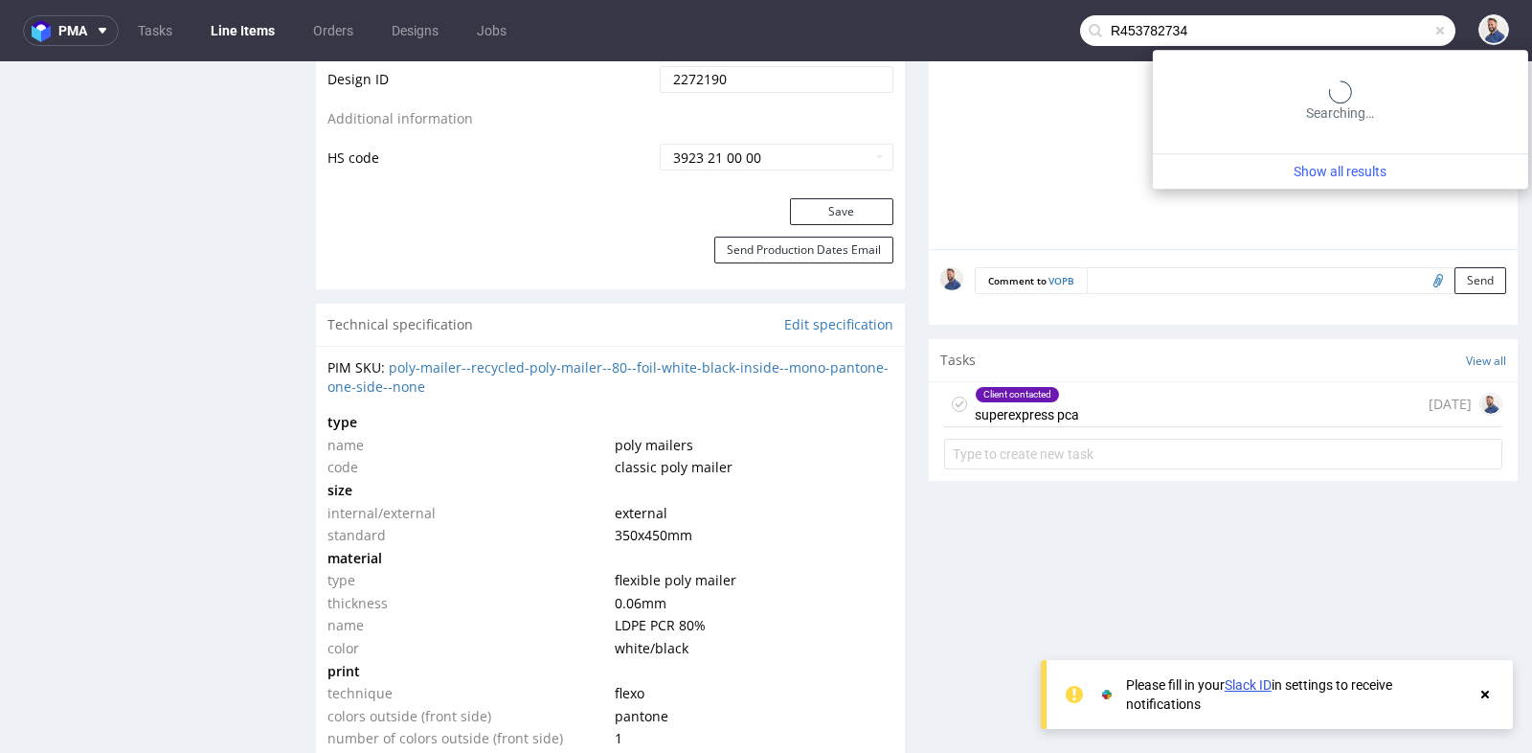
type input "R453782734"
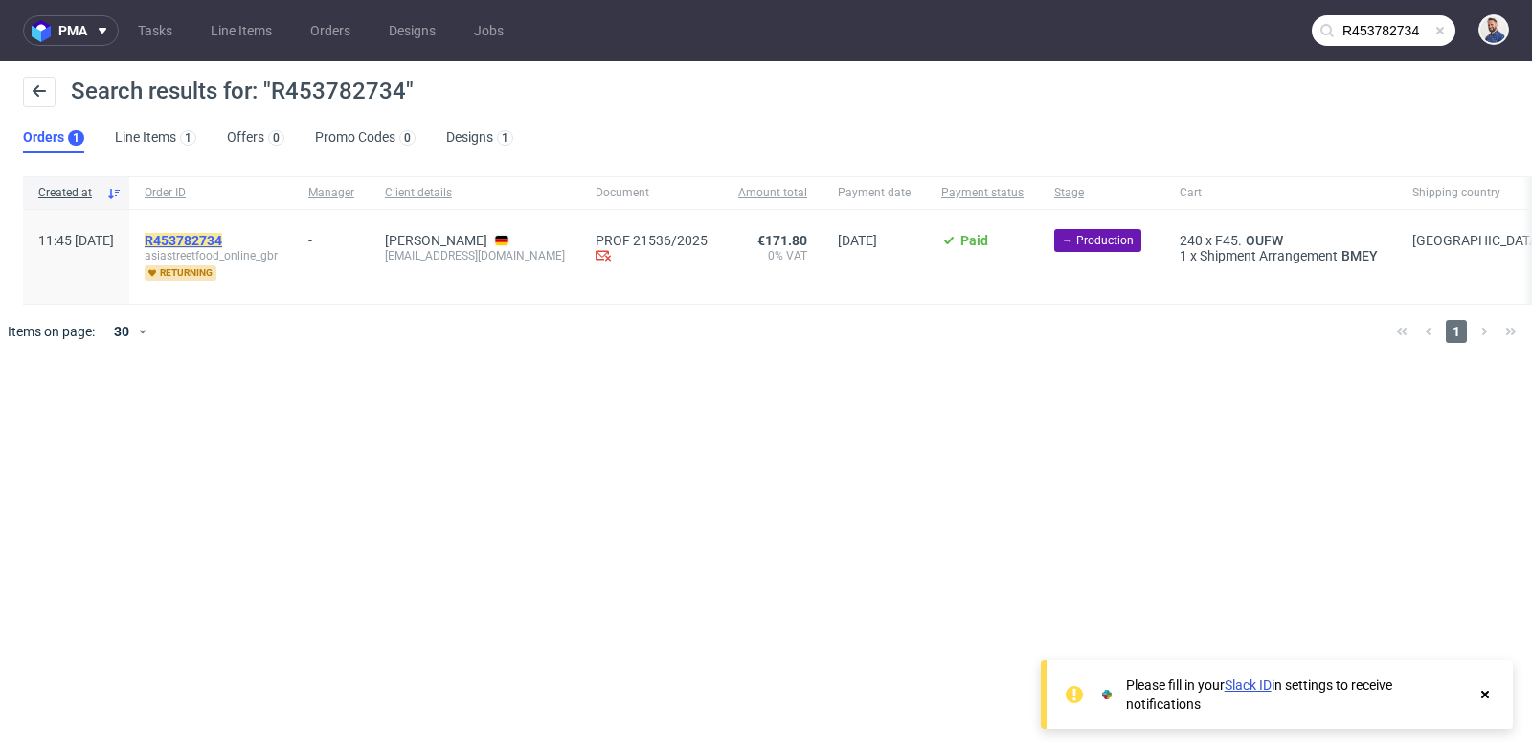
click at [222, 241] on mark "R453782734" at bounding box center [184, 240] width 78 height 15
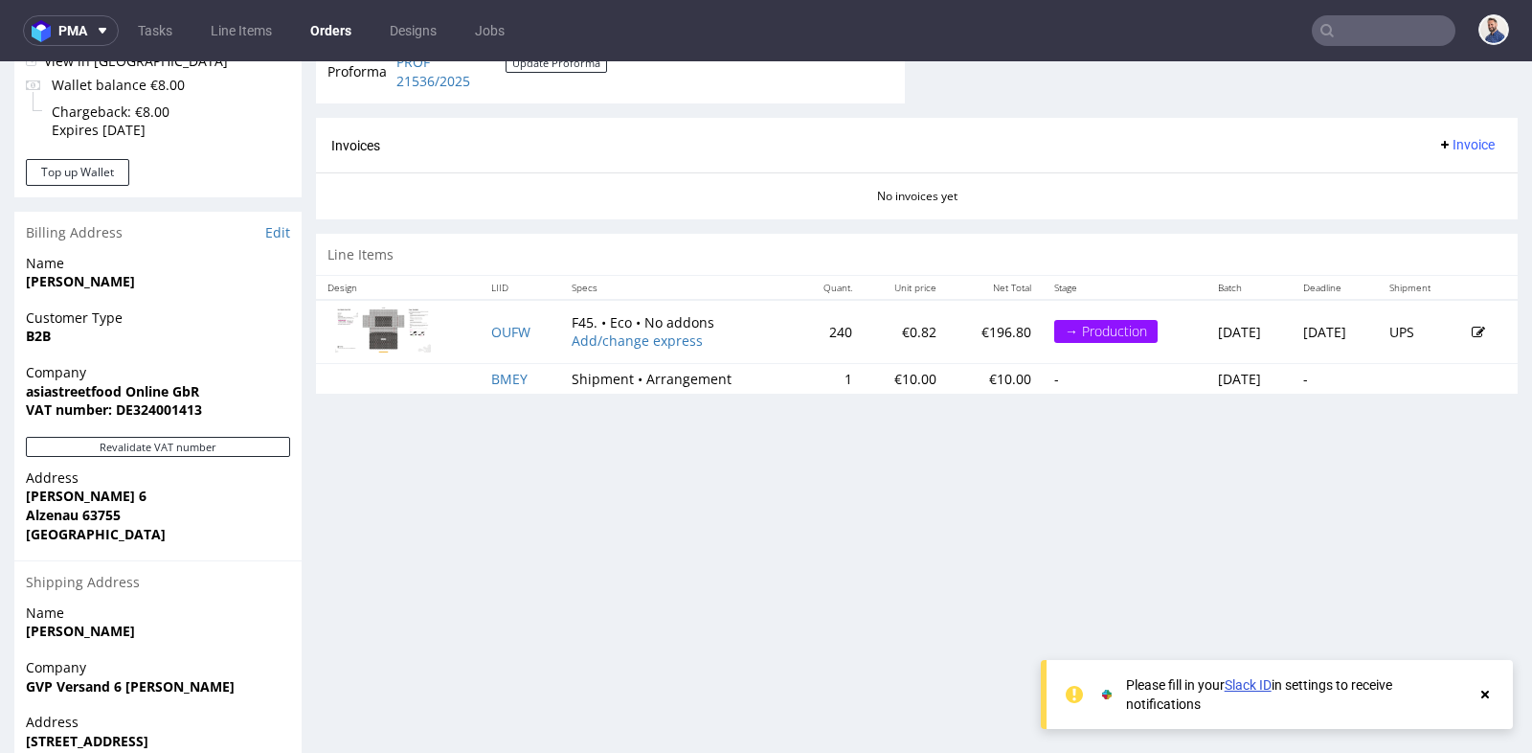
scroll to position [850, 0]
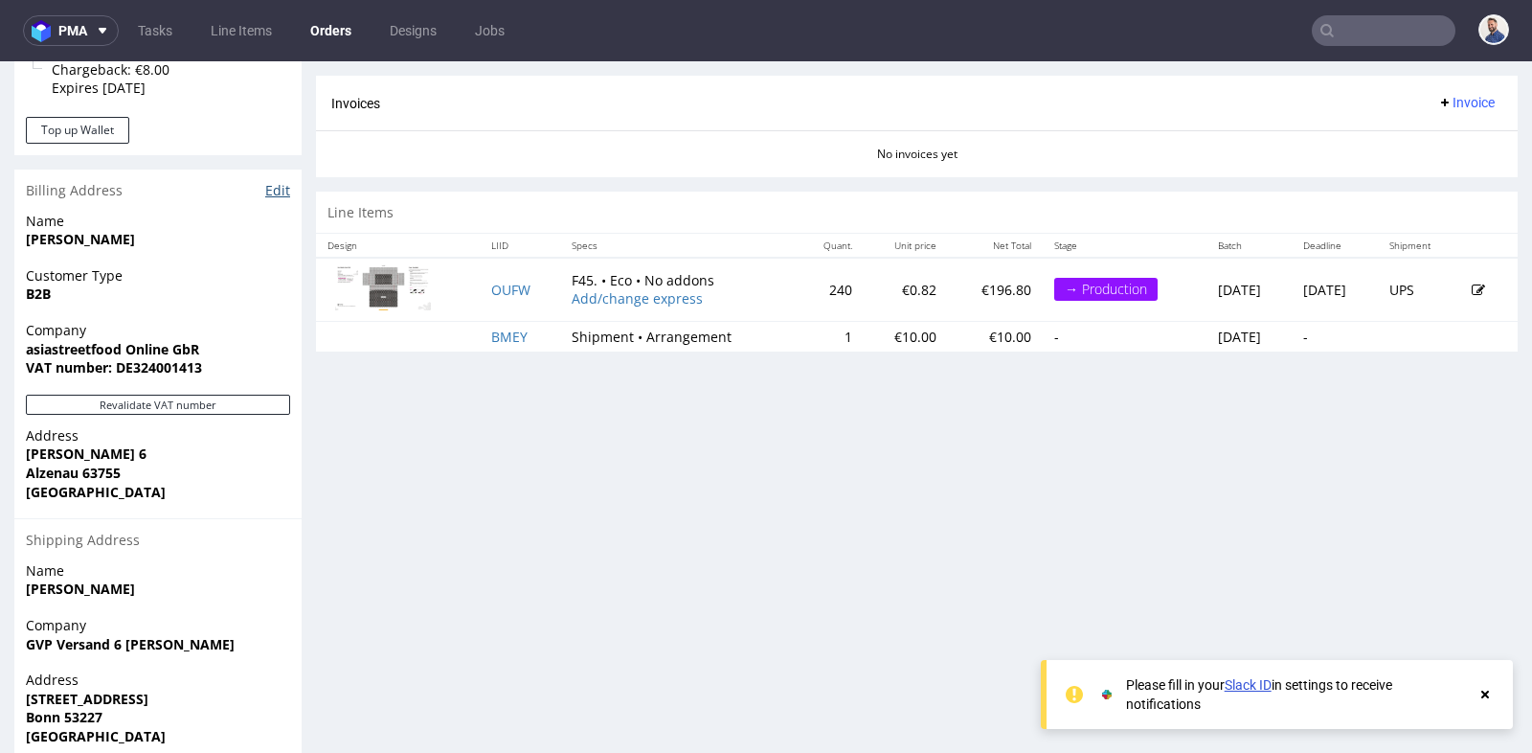
click at [279, 197] on link "Edit" at bounding box center [277, 190] width 25 height 19
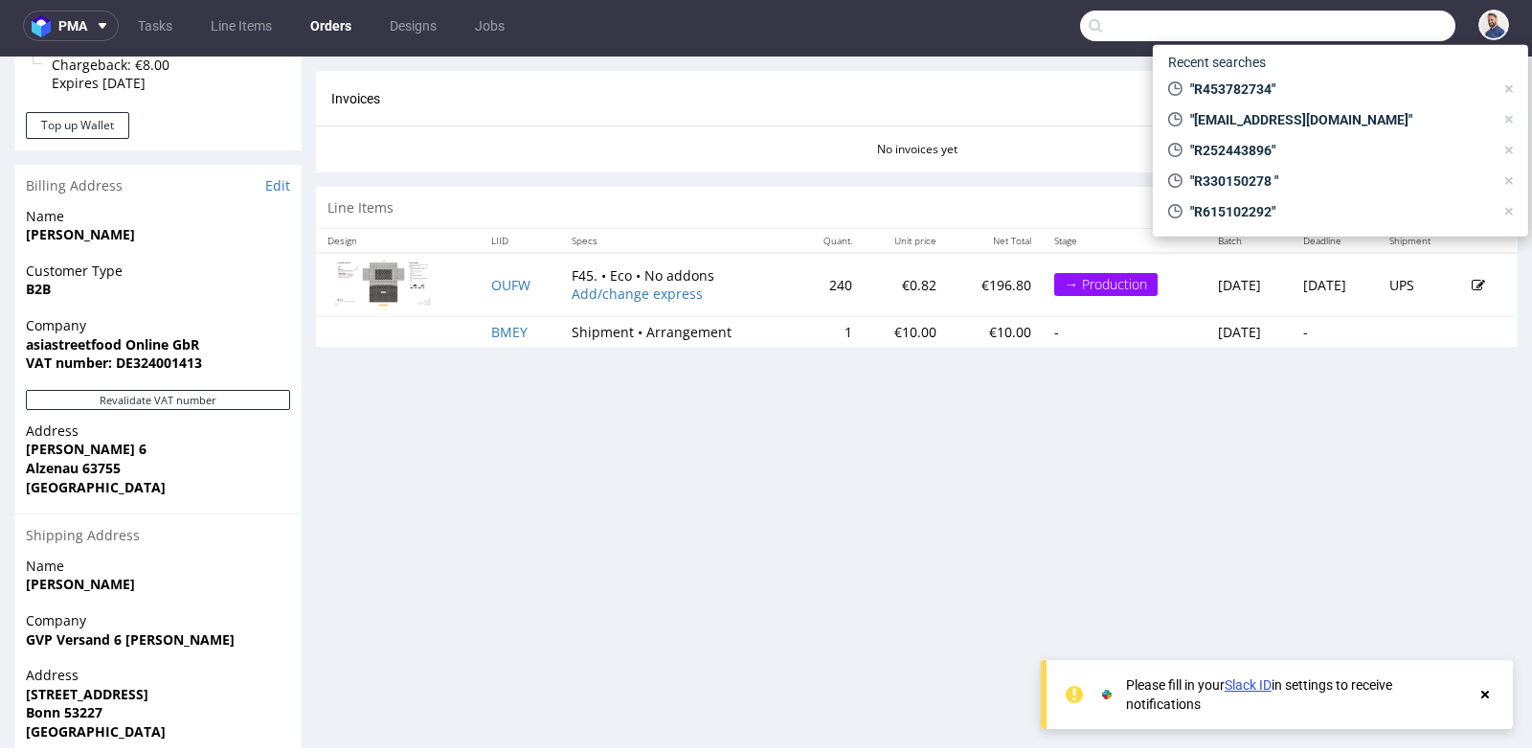
click at [1363, 21] on input "text" at bounding box center [1267, 26] width 375 height 31
paste input "561293152)"
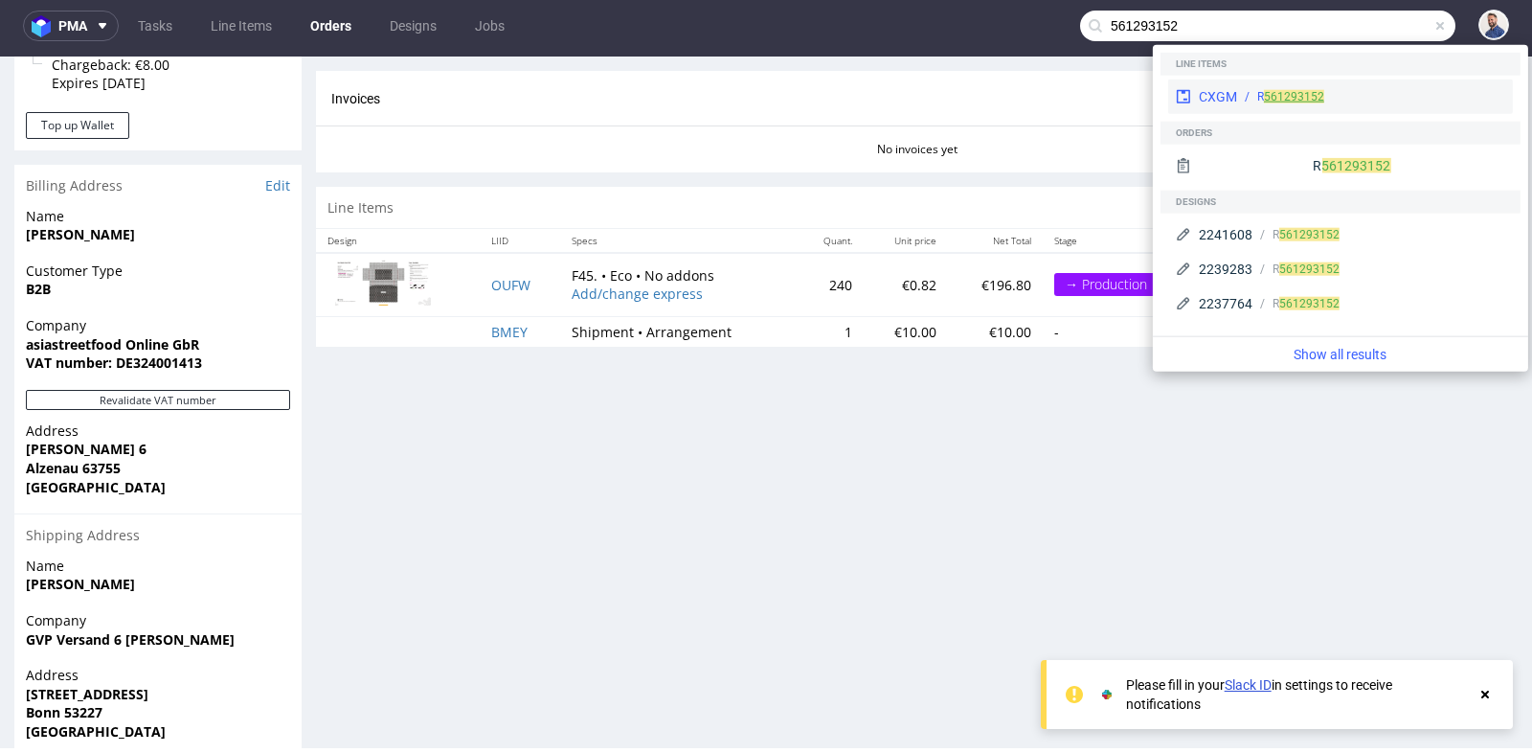
type input "561293152"
click at [1272, 98] on link "561293152" at bounding box center [1294, 96] width 60 height 13
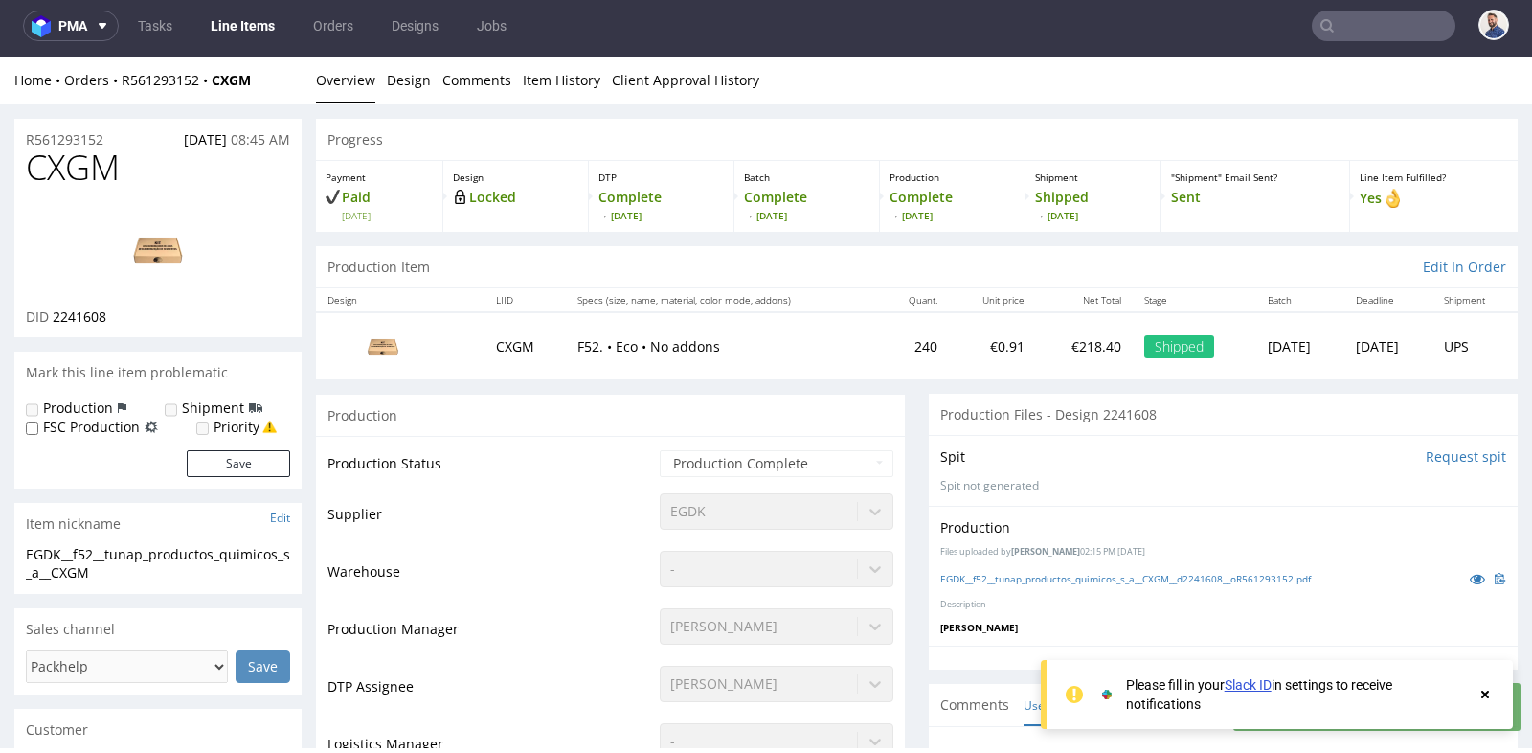
click at [326, 317] on td at bounding box center [400, 345] width 169 height 66
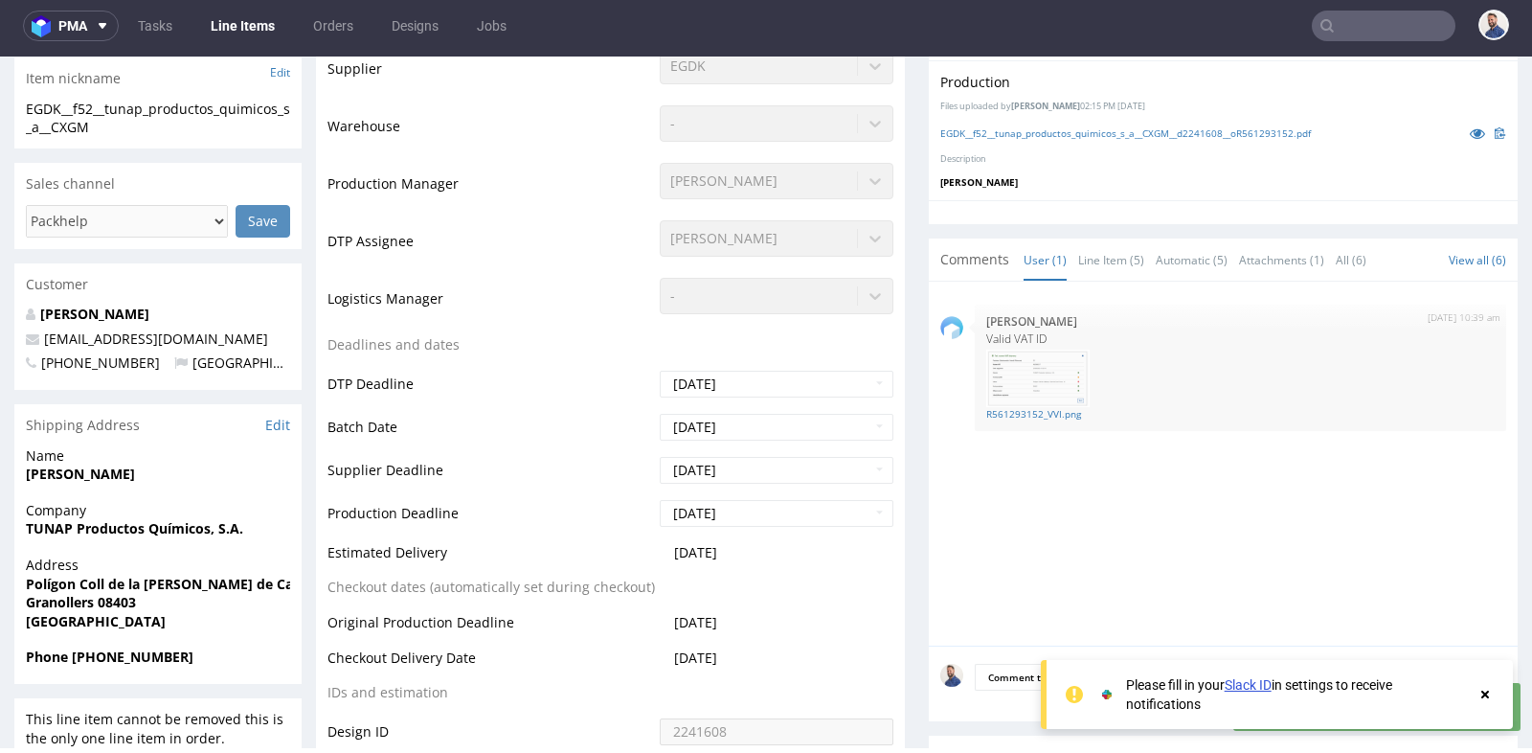
scroll to position [467, 0]
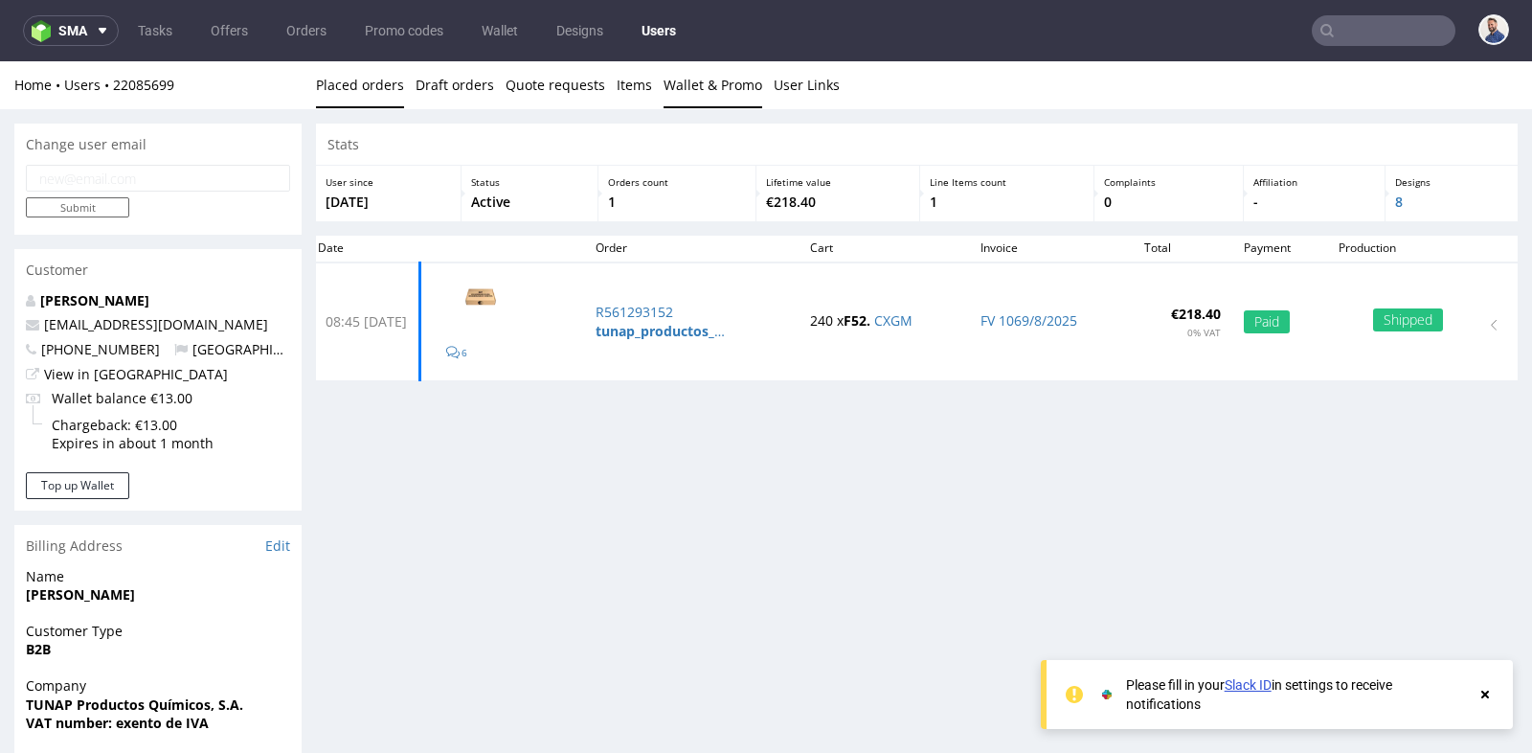
click at [678, 81] on link "Wallet & Promo" at bounding box center [713, 84] width 99 height 47
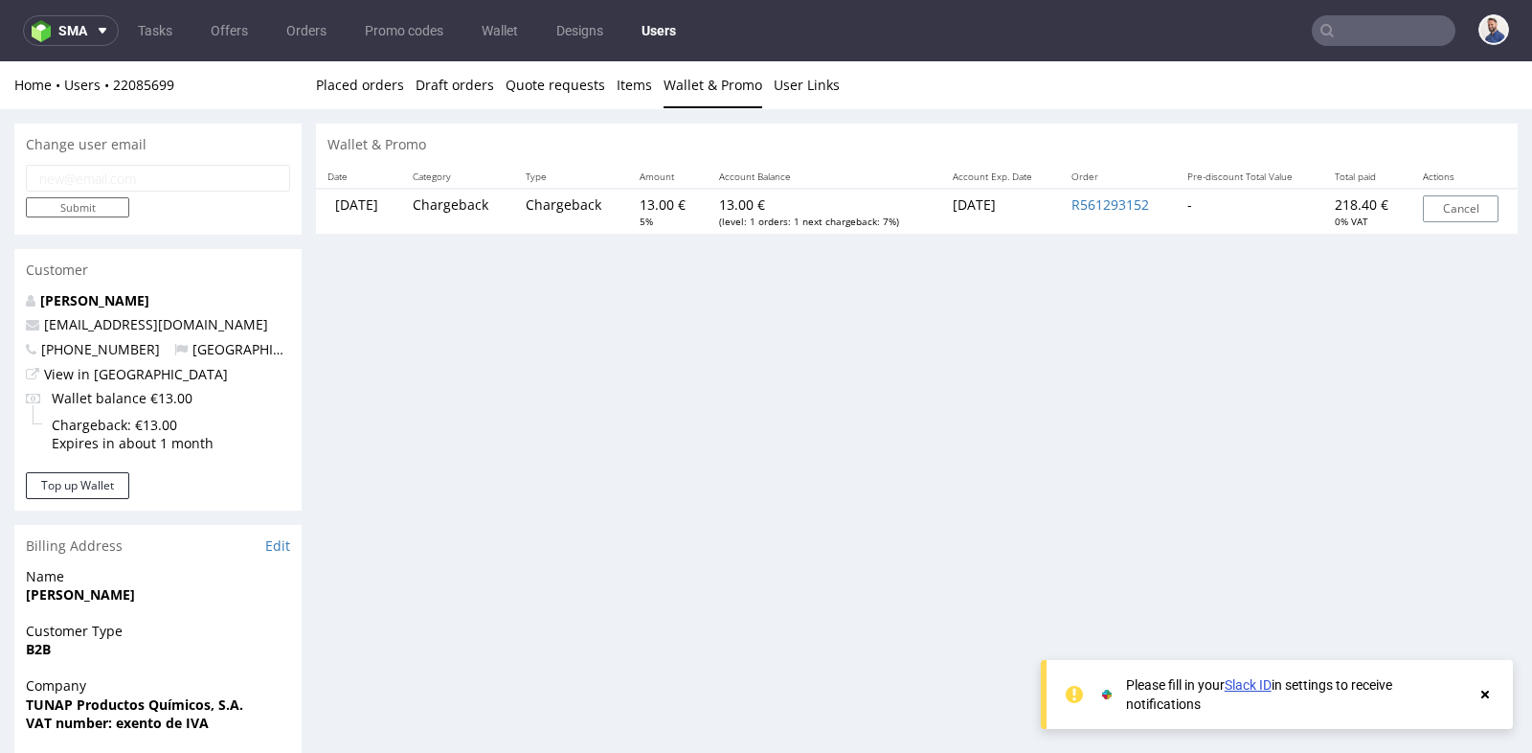
click at [1380, 37] on input "text" at bounding box center [1384, 30] width 144 height 31
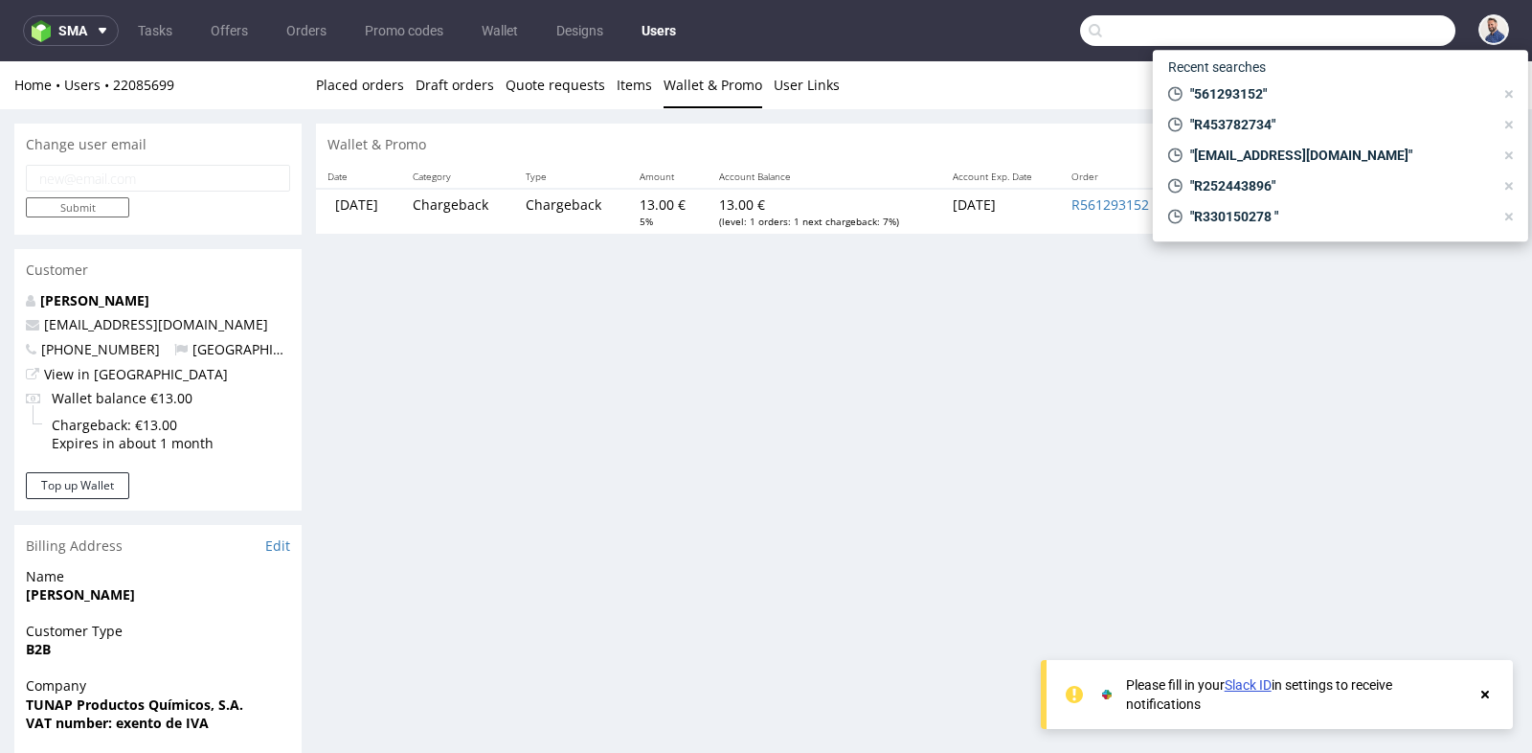
paste input "info@velatea.com"
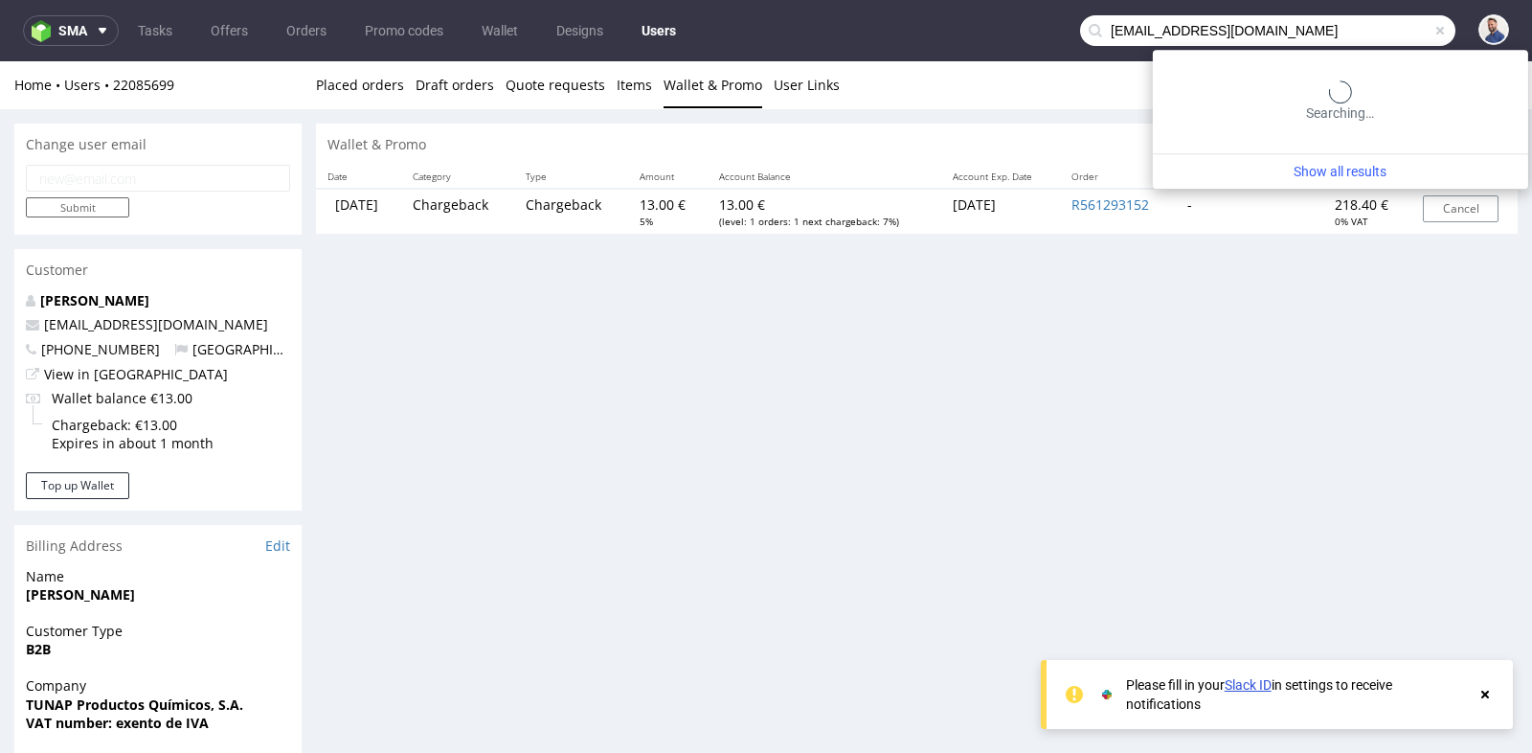
type input "info@velatea.com"
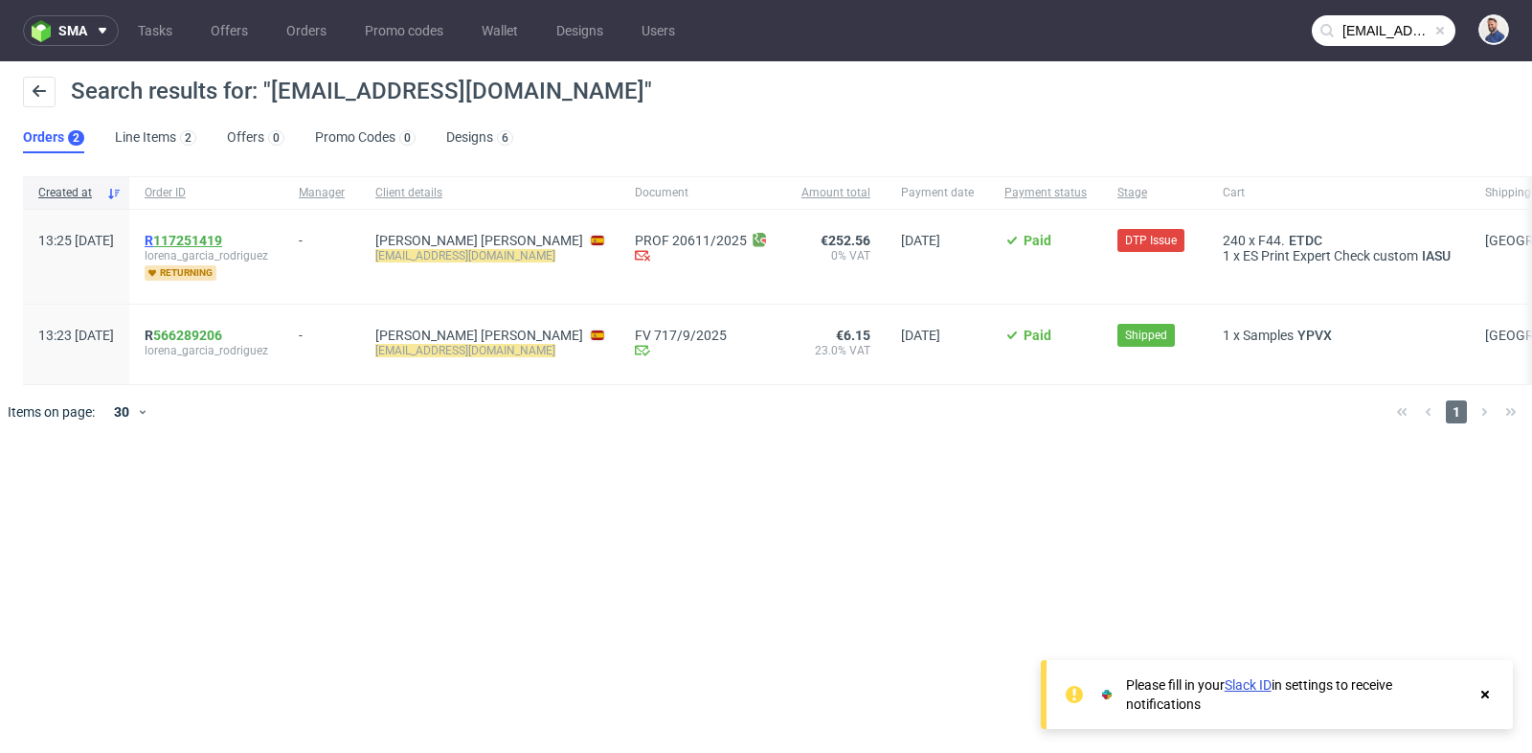
click at [222, 233] on link "117251419" at bounding box center [187, 240] width 69 height 15
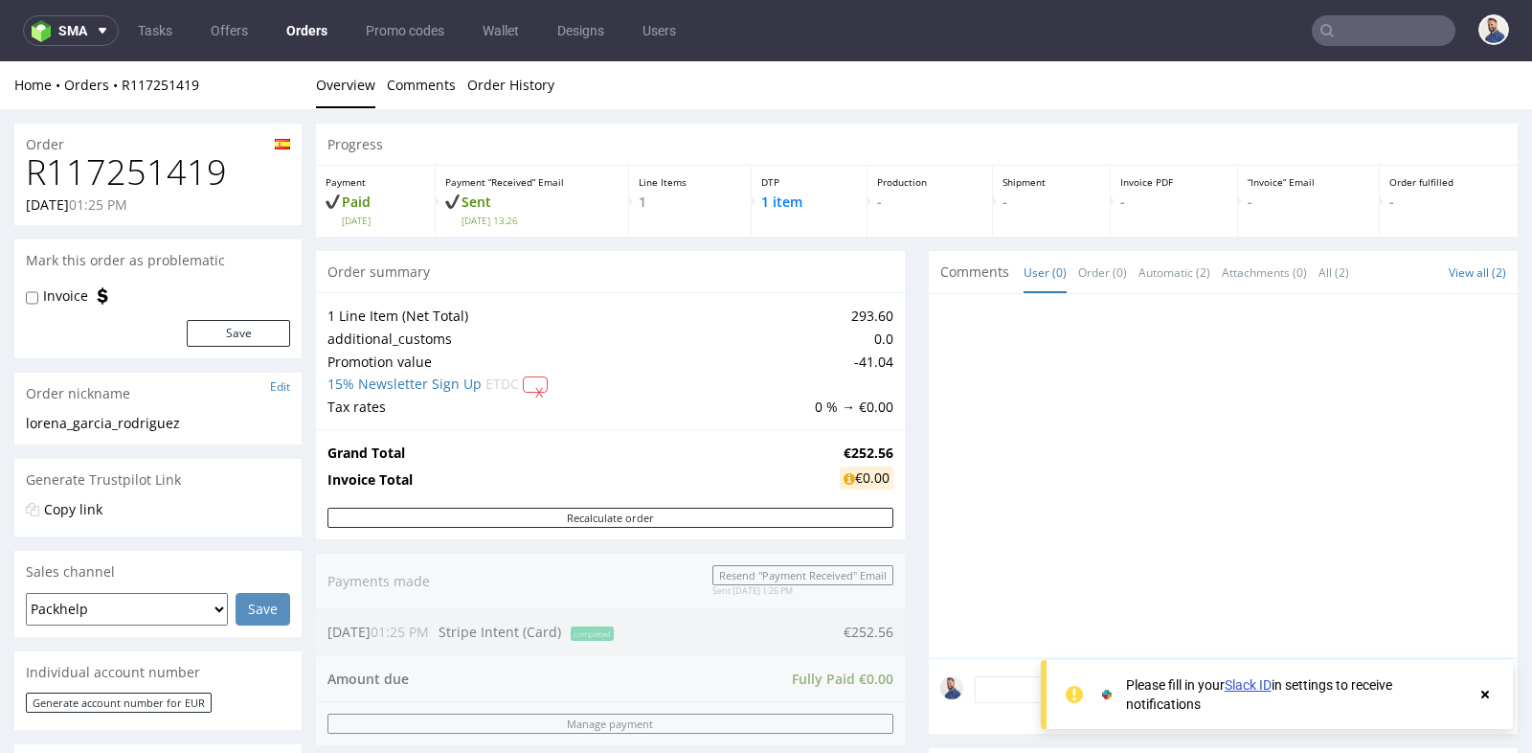
click at [914, 448] on div "Progress Payment Paid Thu 25 Sep Payment “Received” Email Sent Thu 25 Sep 13:26…" at bounding box center [917, 700] width 1202 height 1153
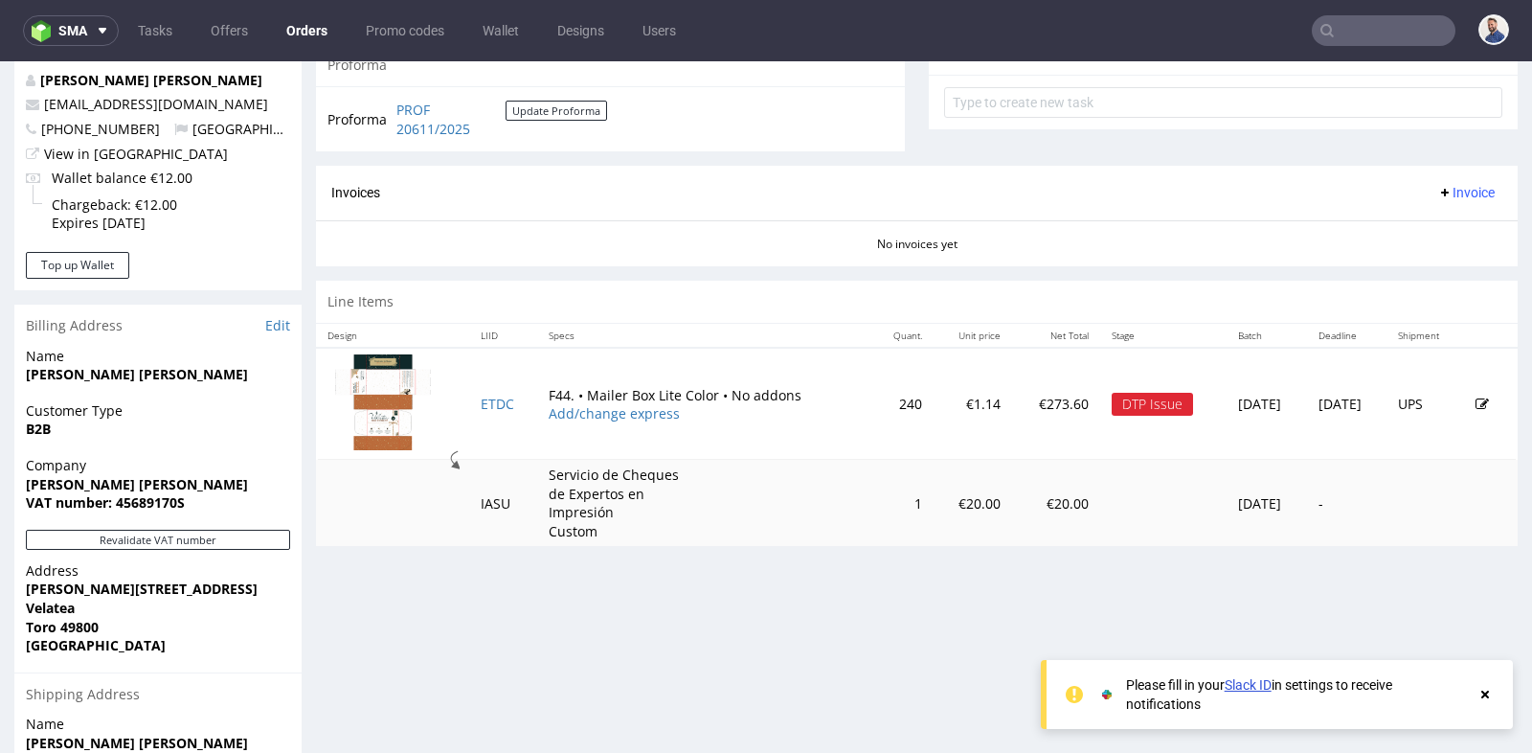
scroll to position [723, 0]
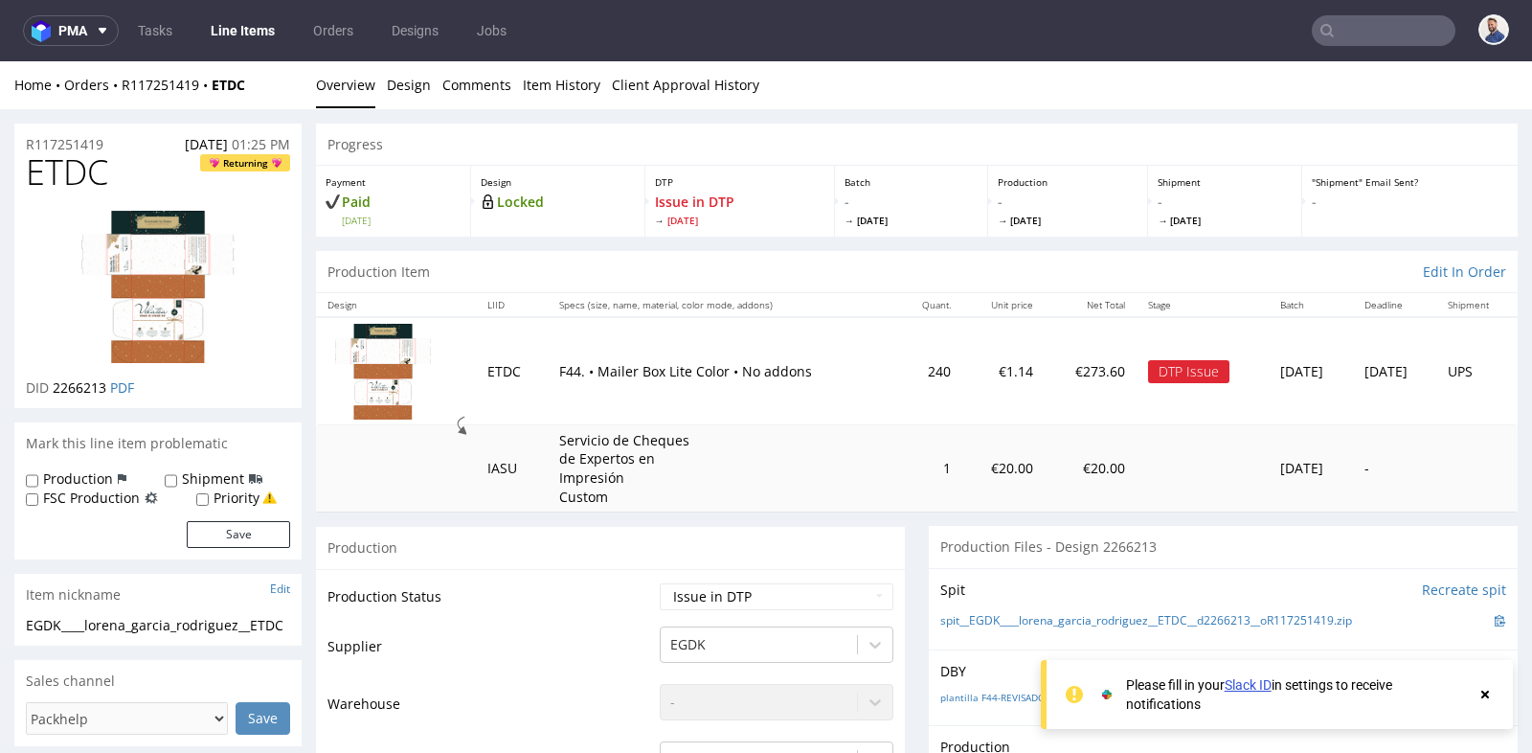
click at [929, 550] on div "Production Files - Design 2266213" at bounding box center [1223, 547] width 589 height 42
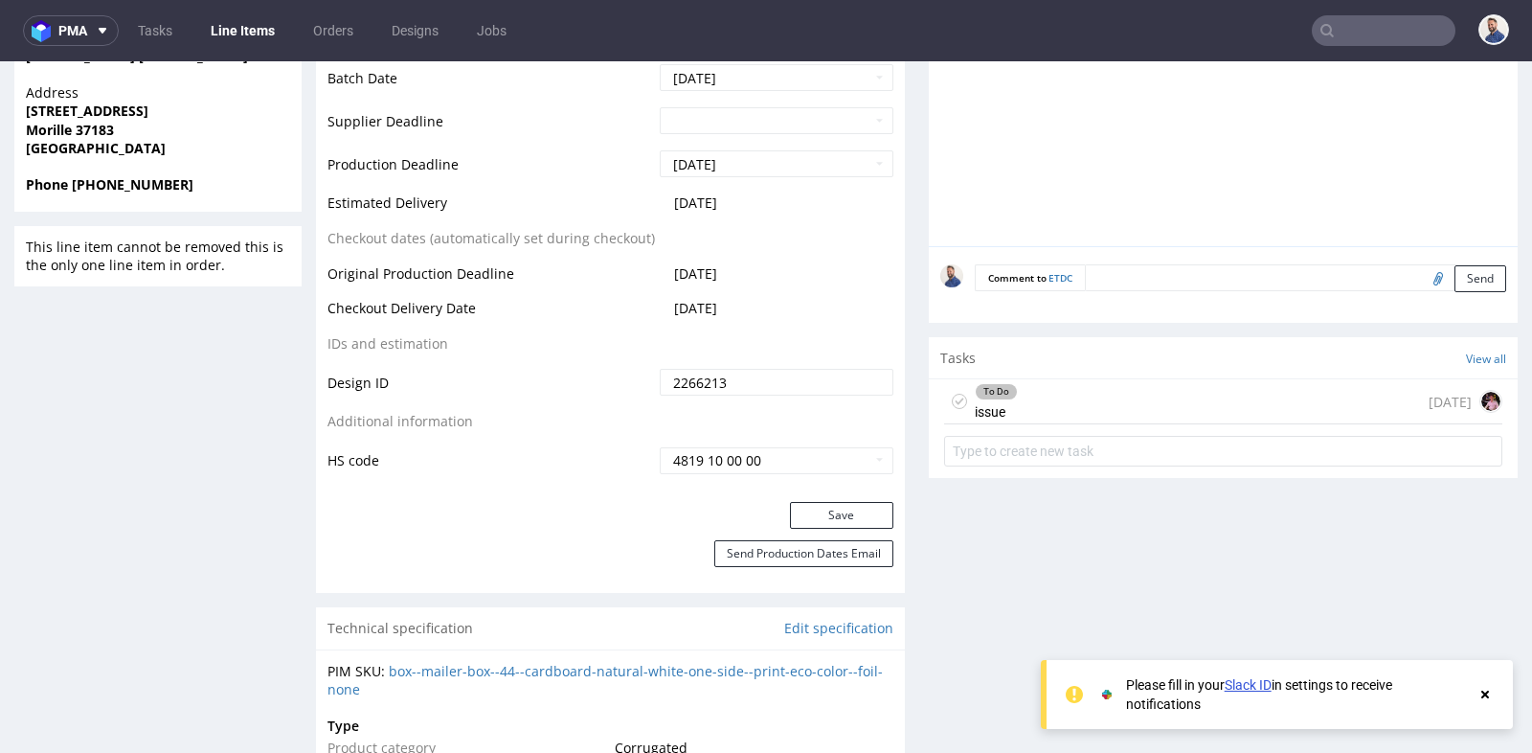
scroll to position [979, 0]
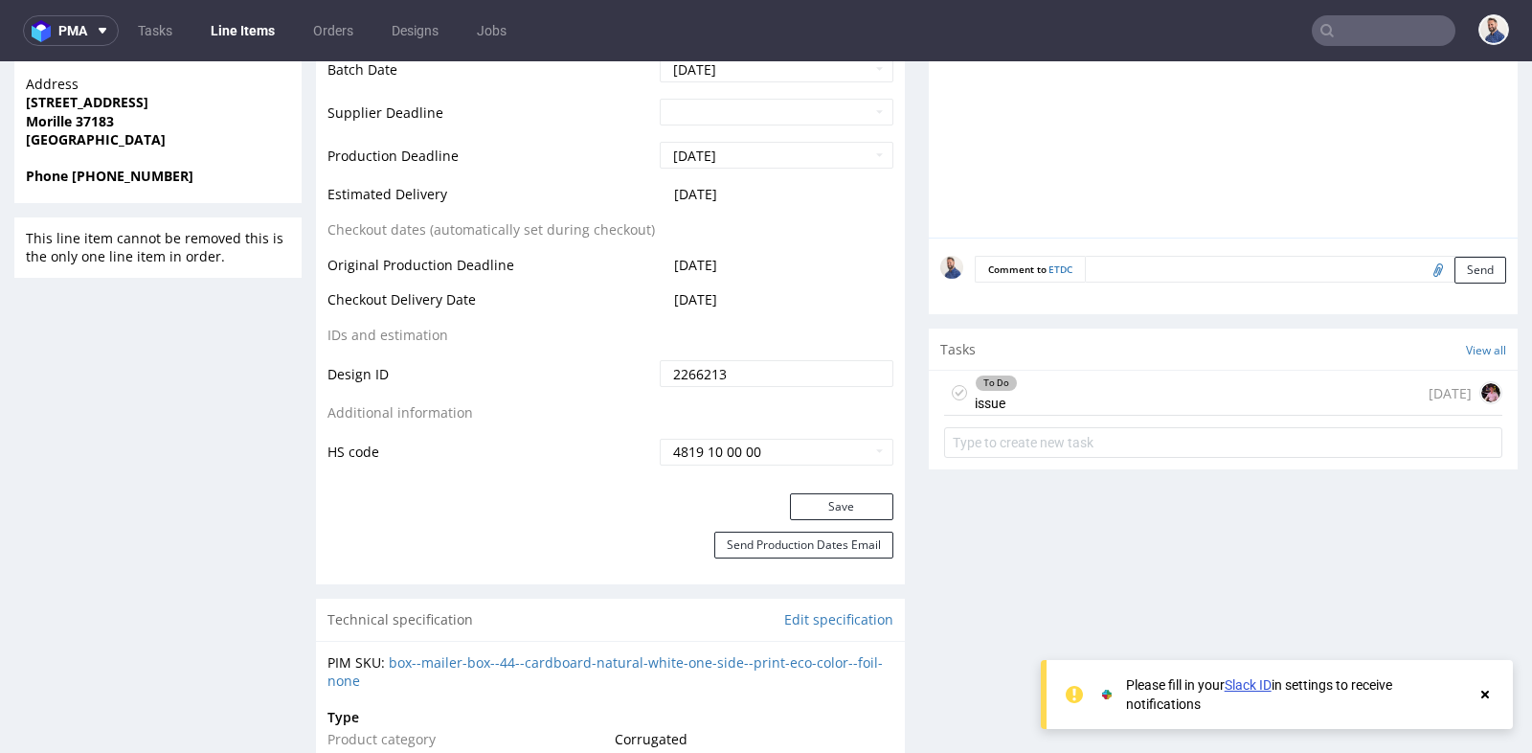
click at [1104, 388] on div "To Do issue 7 days ago" at bounding box center [1223, 393] width 558 height 45
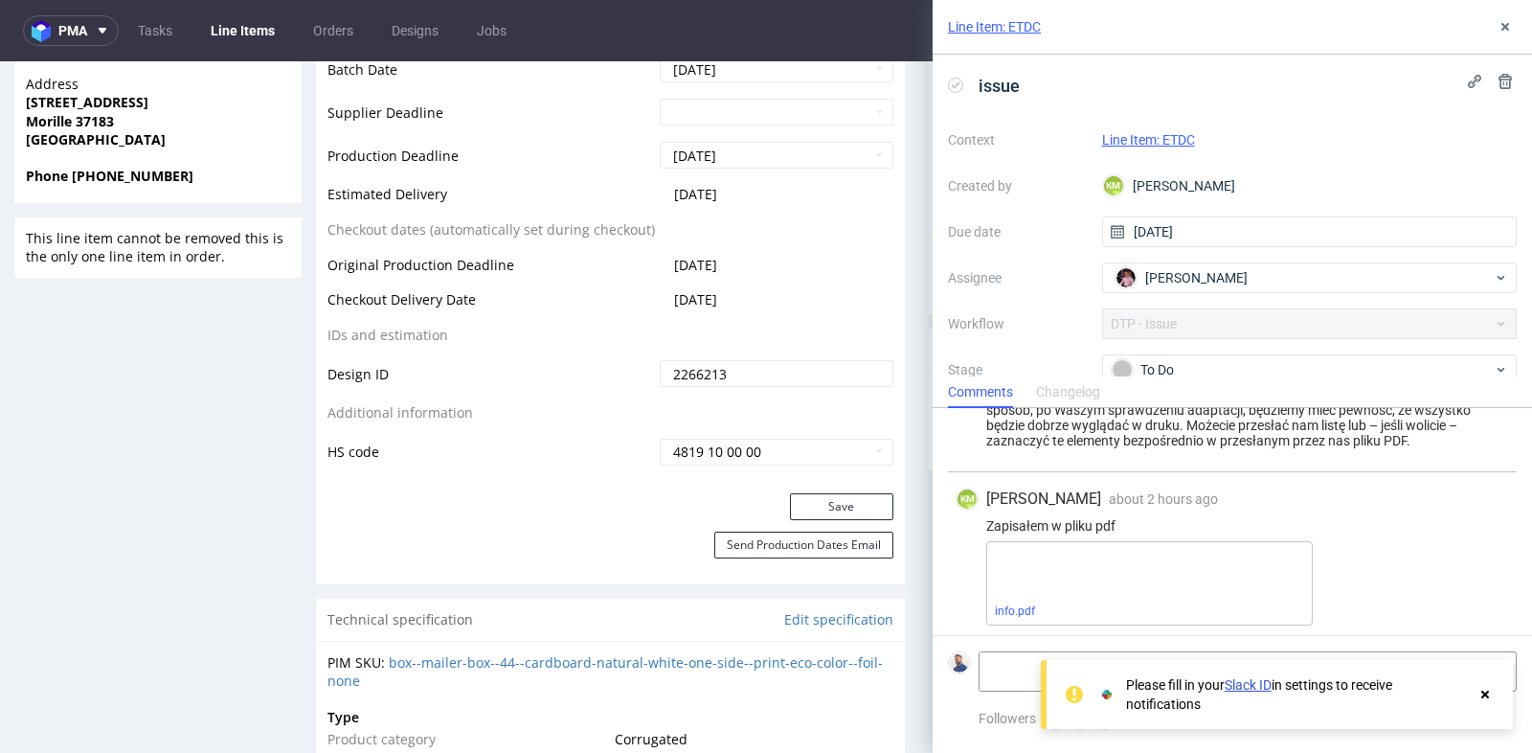
scroll to position [1084, 0]
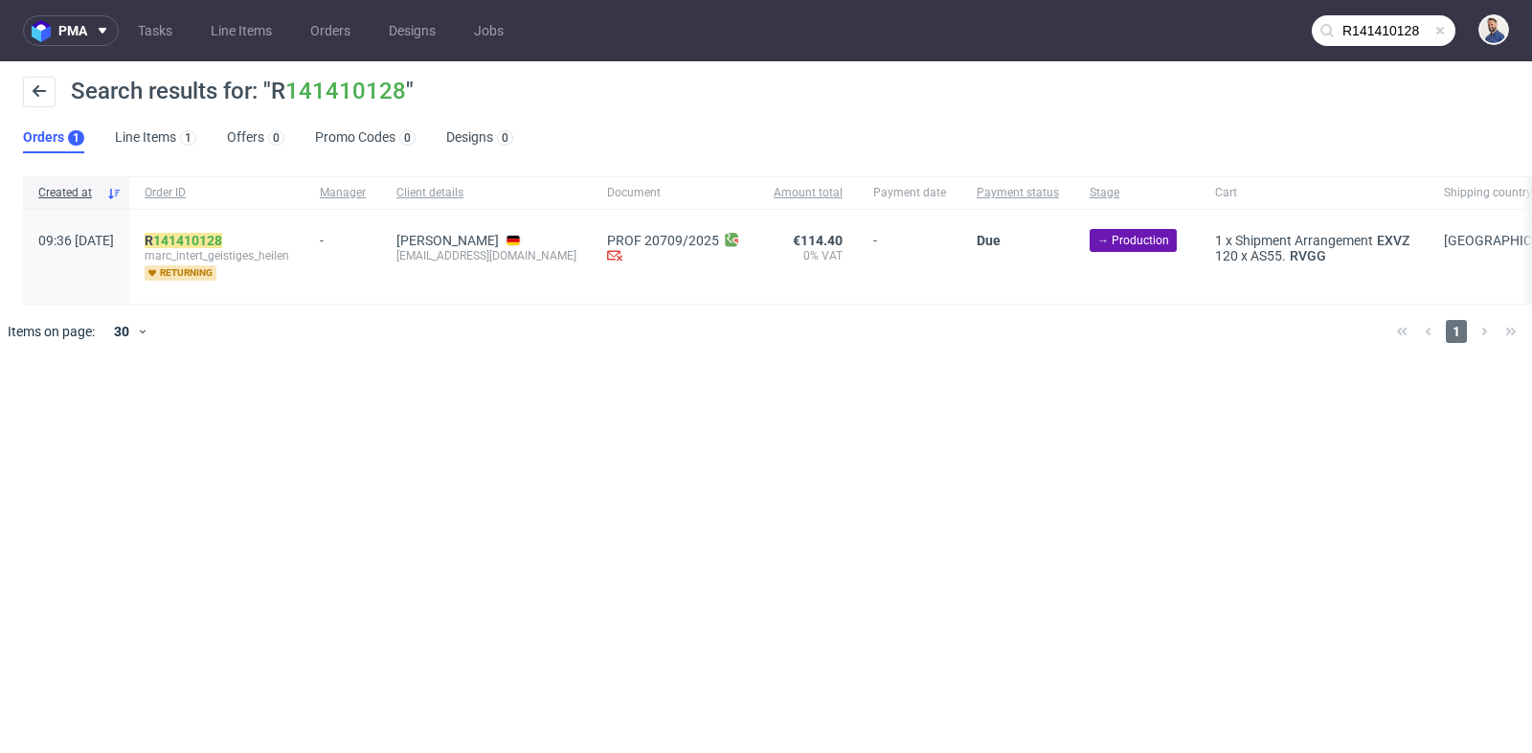
scroll to position [78, 0]
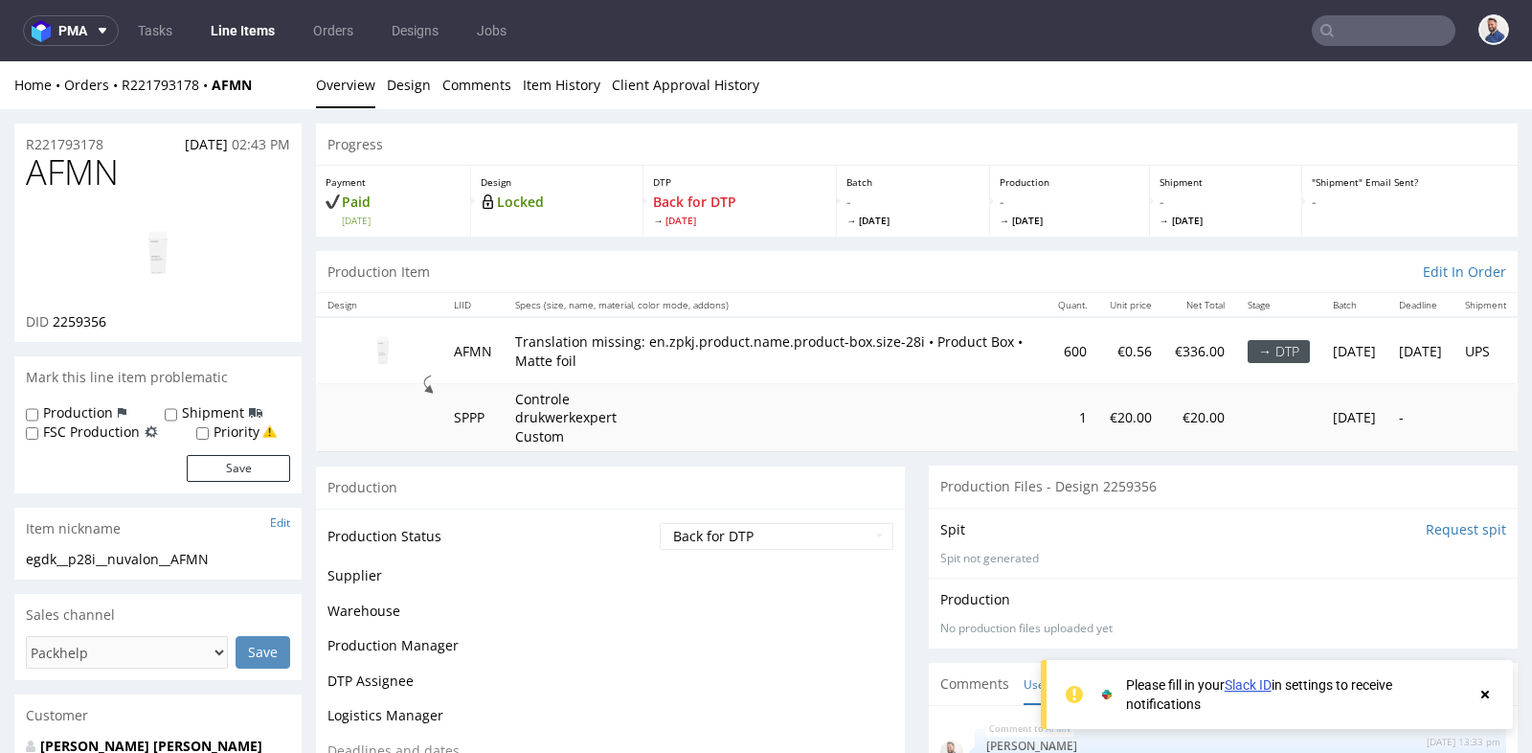
click at [316, 370] on td at bounding box center [379, 350] width 126 height 66
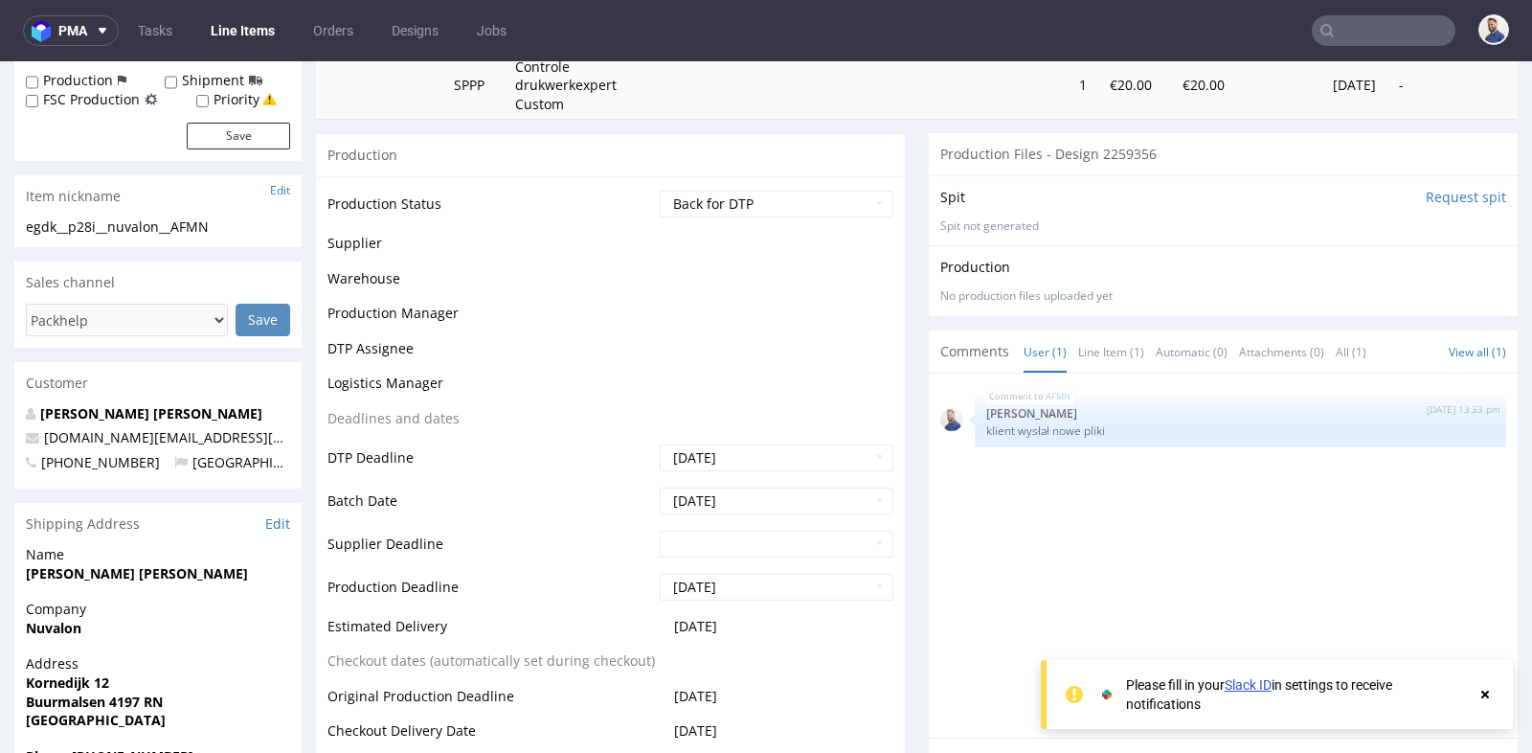
scroll to position [340, 0]
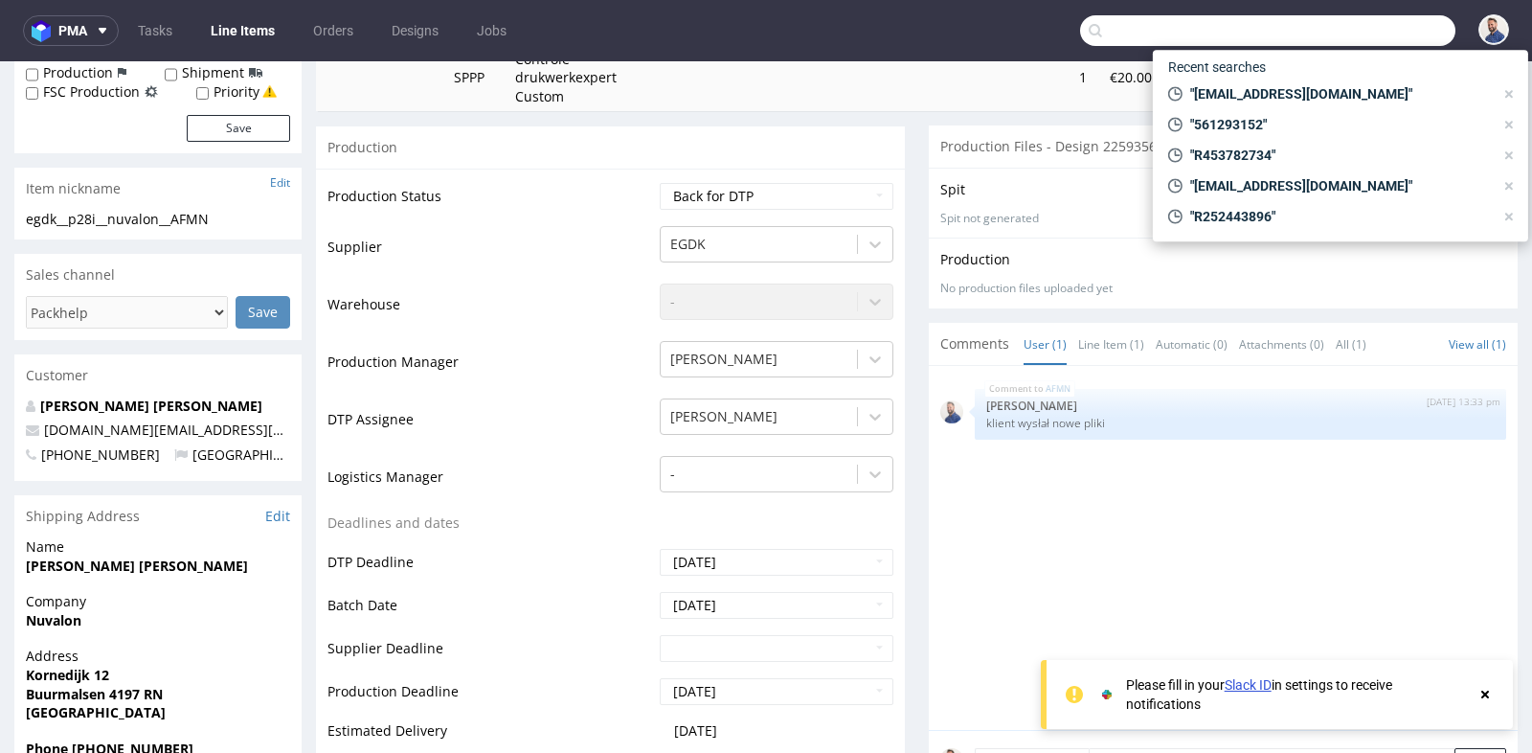
click at [1384, 41] on input "text" at bounding box center [1267, 30] width 375 height 31
paste input "R844520561"
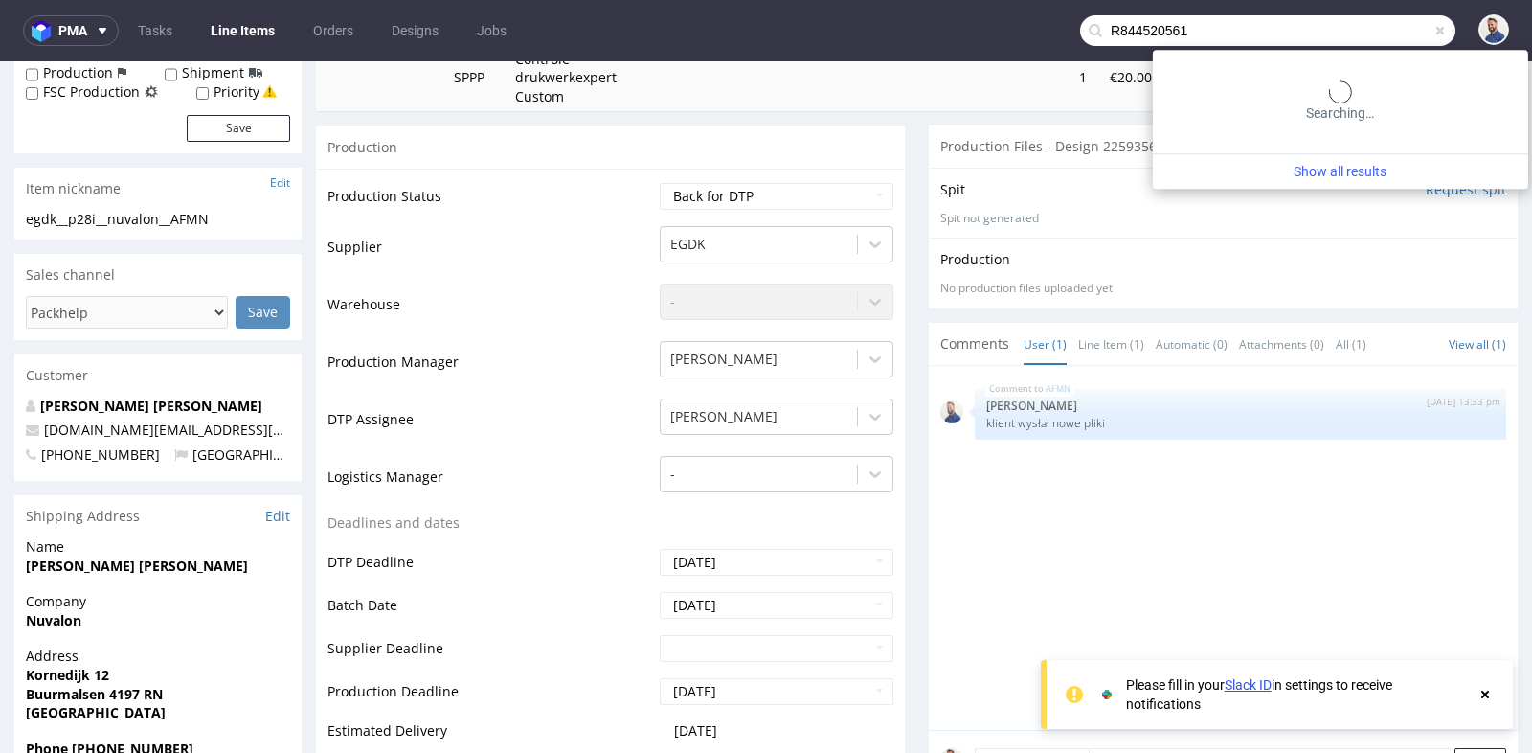
type input "R844520561"
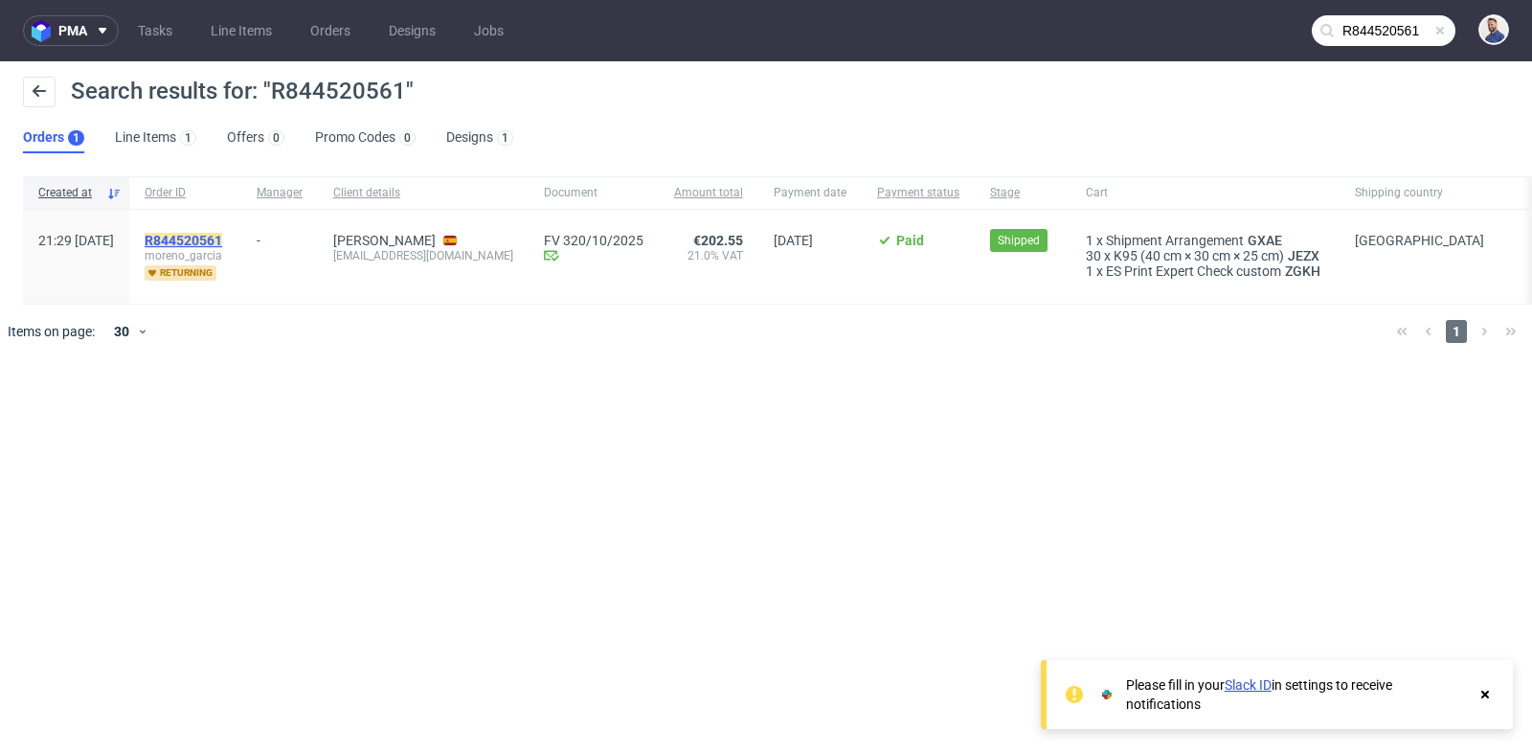
click at [222, 235] on mark "R844520561" at bounding box center [184, 240] width 78 height 15
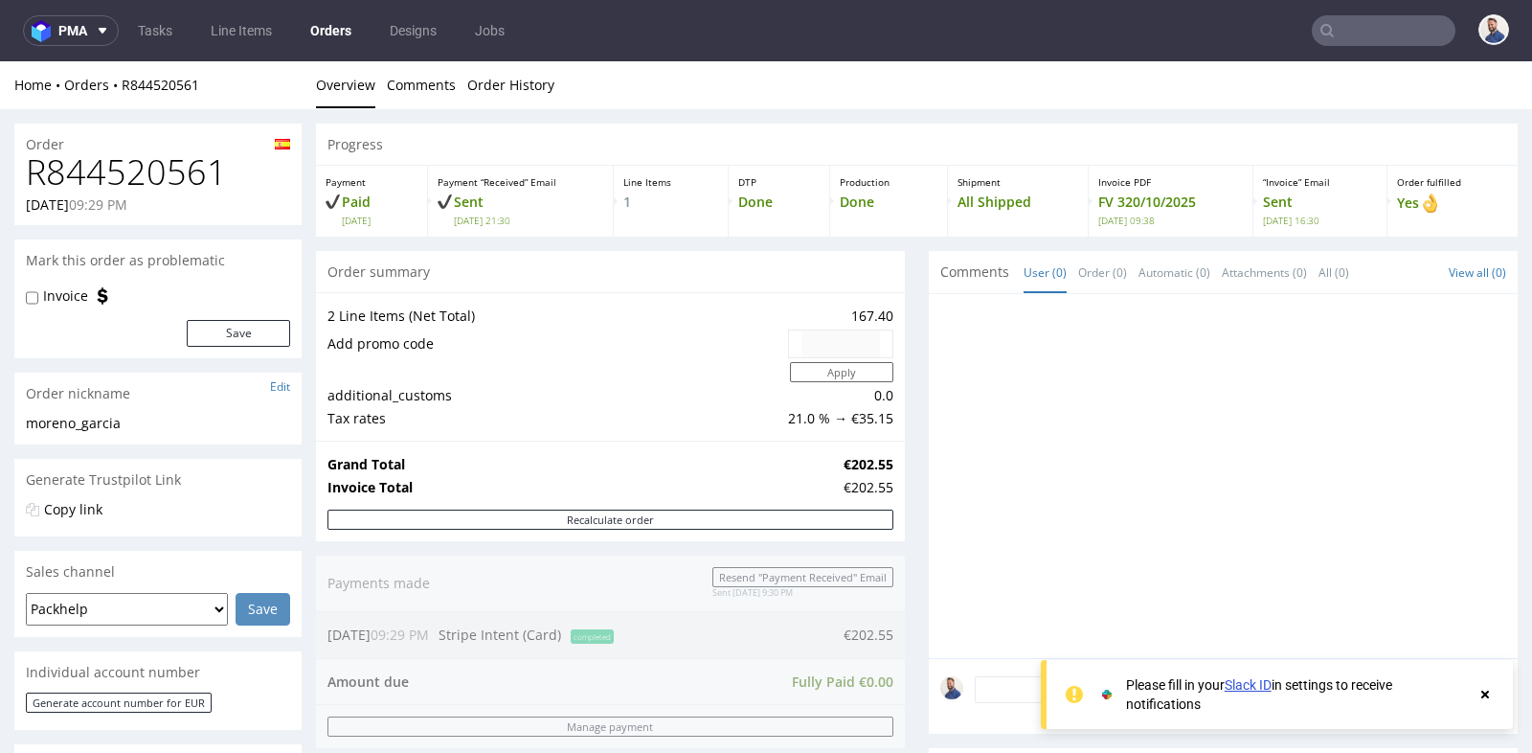
click at [929, 313] on div at bounding box center [1223, 476] width 589 height 364
click at [917, 314] on div "Progress Payment Paid Mon 15 Sep Payment “Received” Email Sent Mon 15 Sep 21:30…" at bounding box center [917, 716] width 1202 height 1184
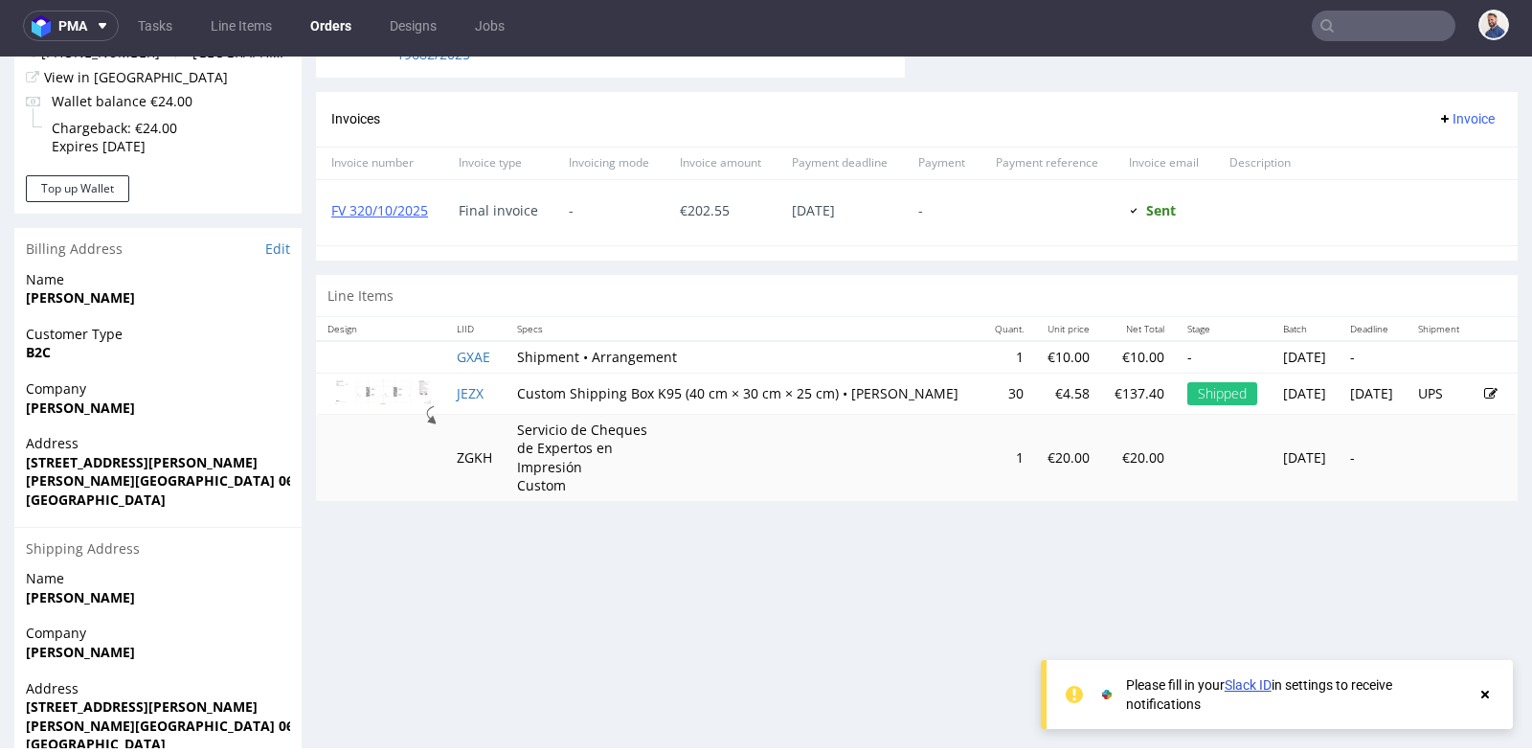
scroll to position [783, 0]
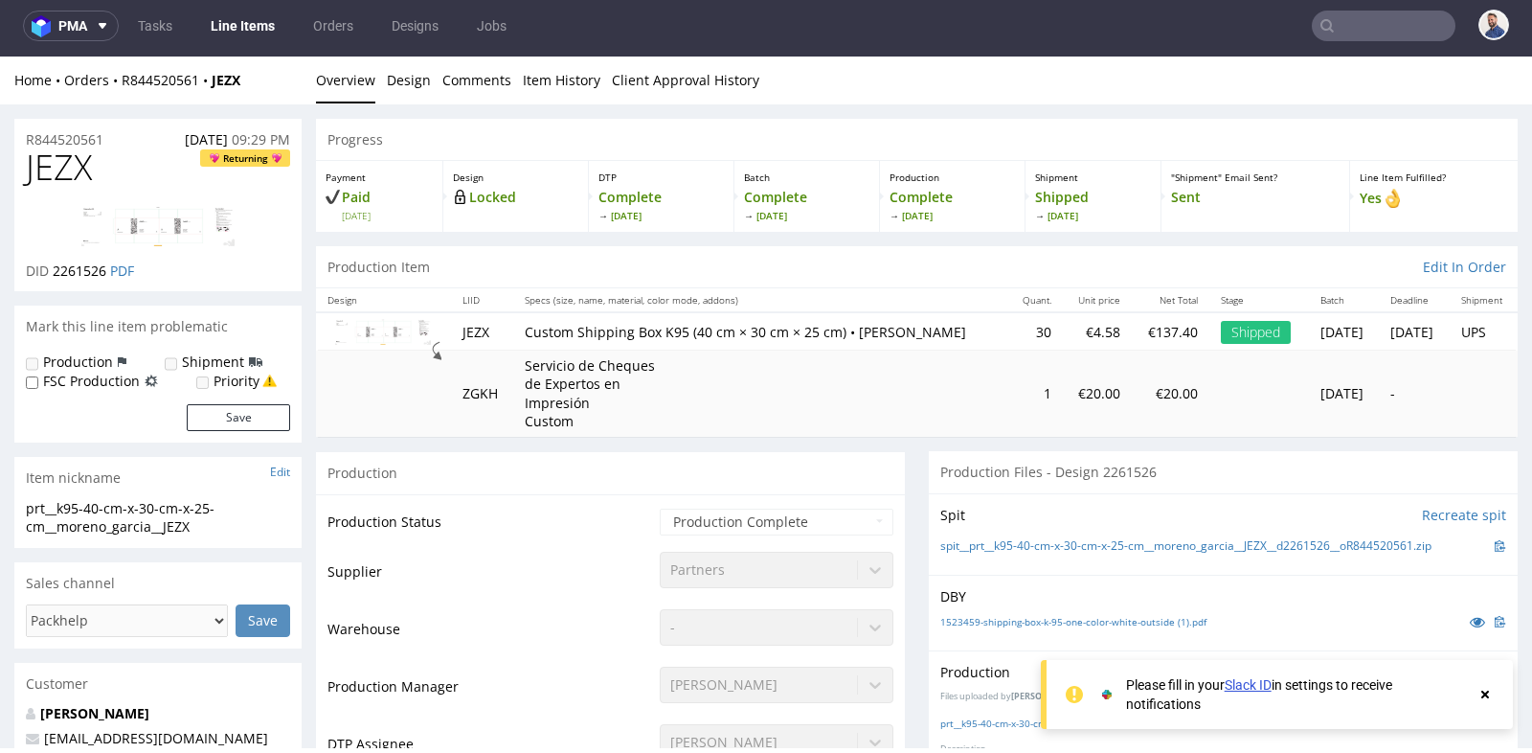
click at [751, 425] on td "Servicio de Cheques de Expertos en Impresión Custom" at bounding box center [760, 394] width 495 height 86
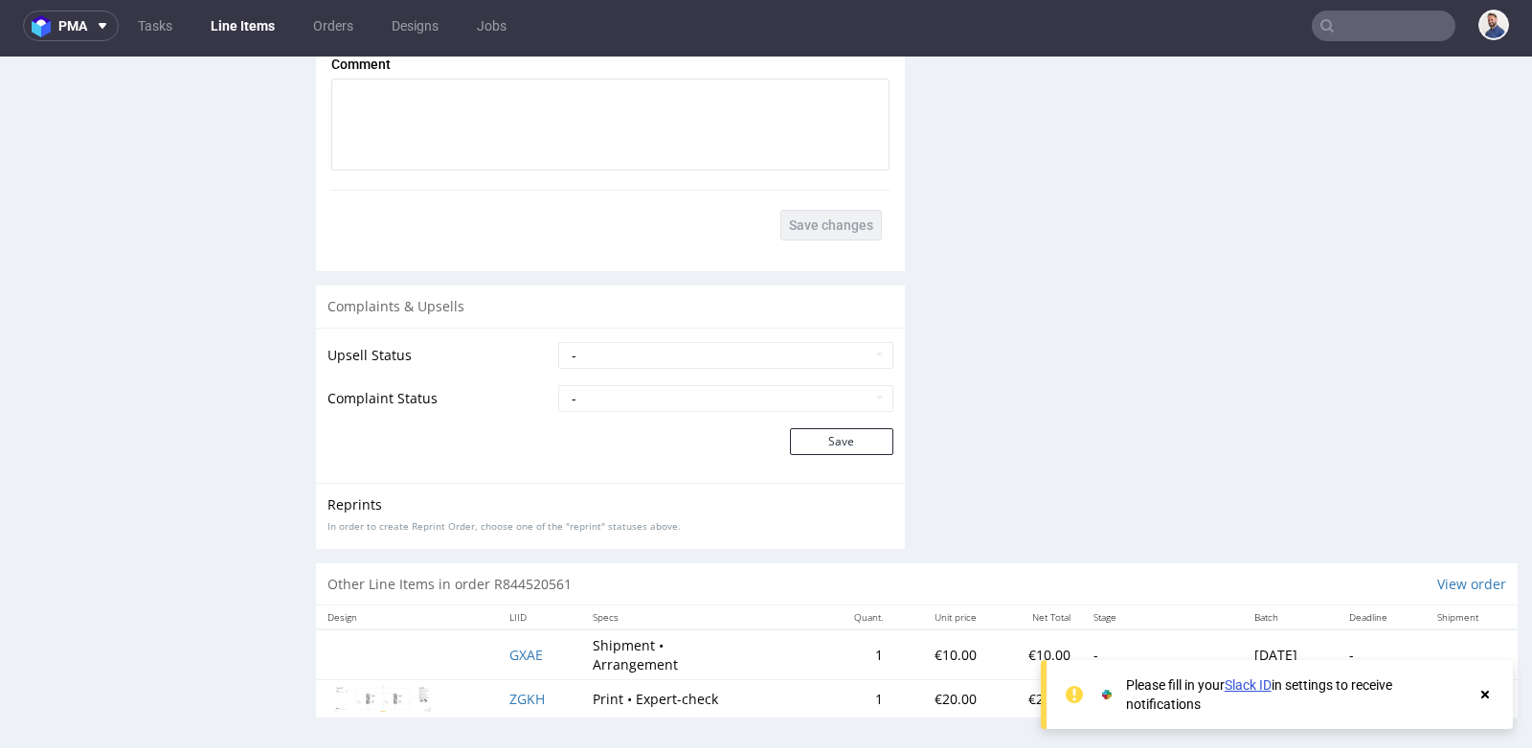
scroll to position [2918, 0]
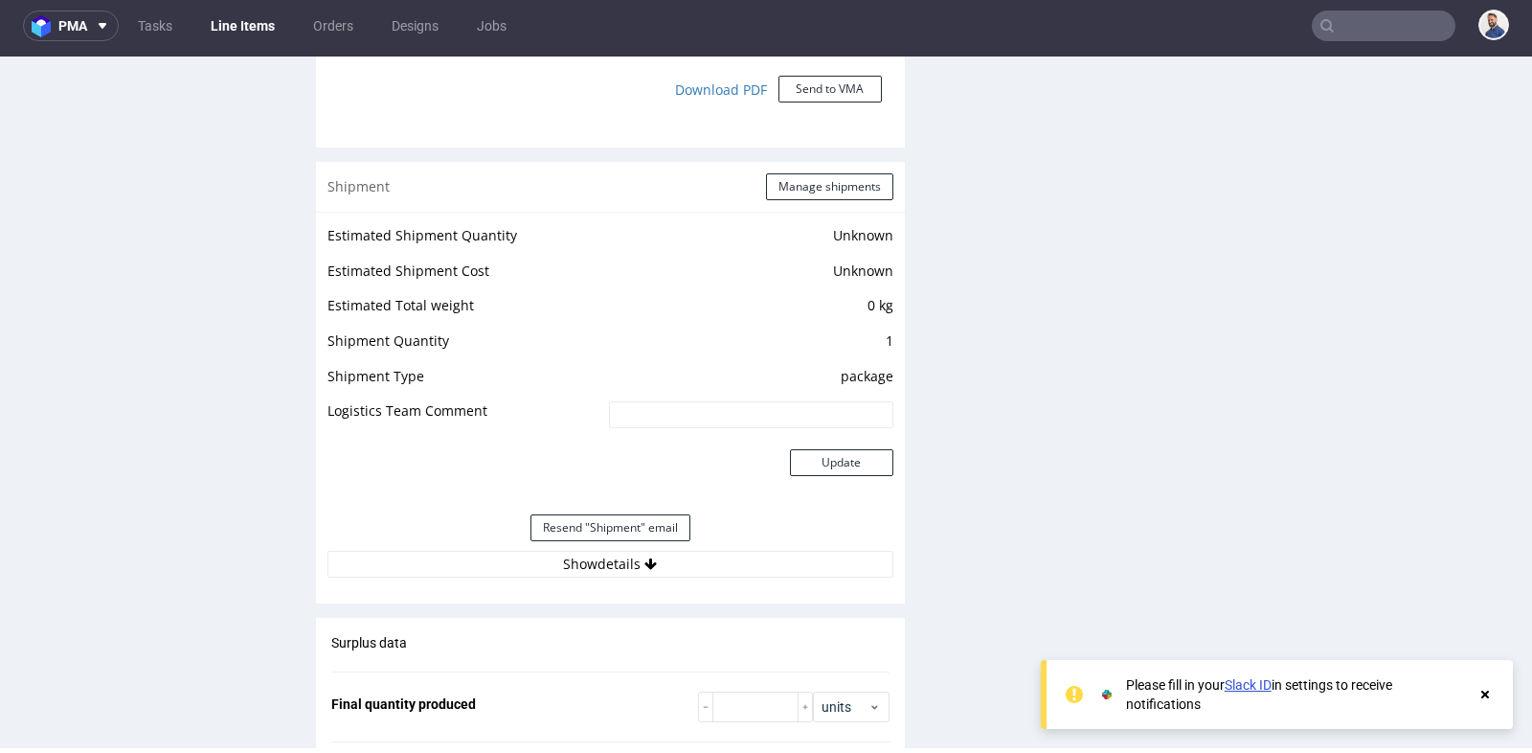
scroll to position [1896, 0]
click at [596, 554] on button "Show details" at bounding box center [611, 565] width 566 height 27
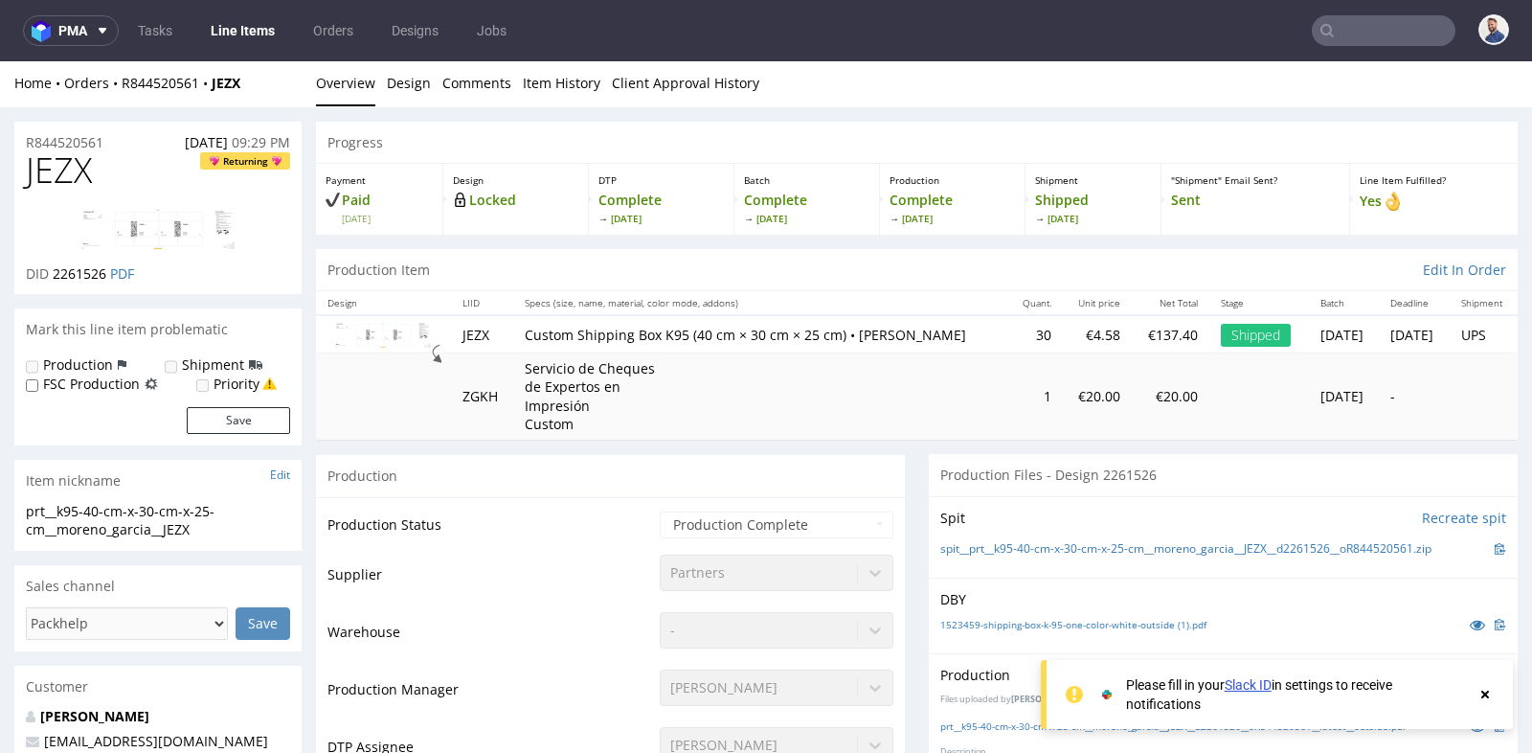
scroll to position [0, 0]
click at [473, 334] on td "JEZX" at bounding box center [482, 335] width 62 height 37
click at [451, 426] on td "ZGKH" at bounding box center [482, 398] width 62 height 86
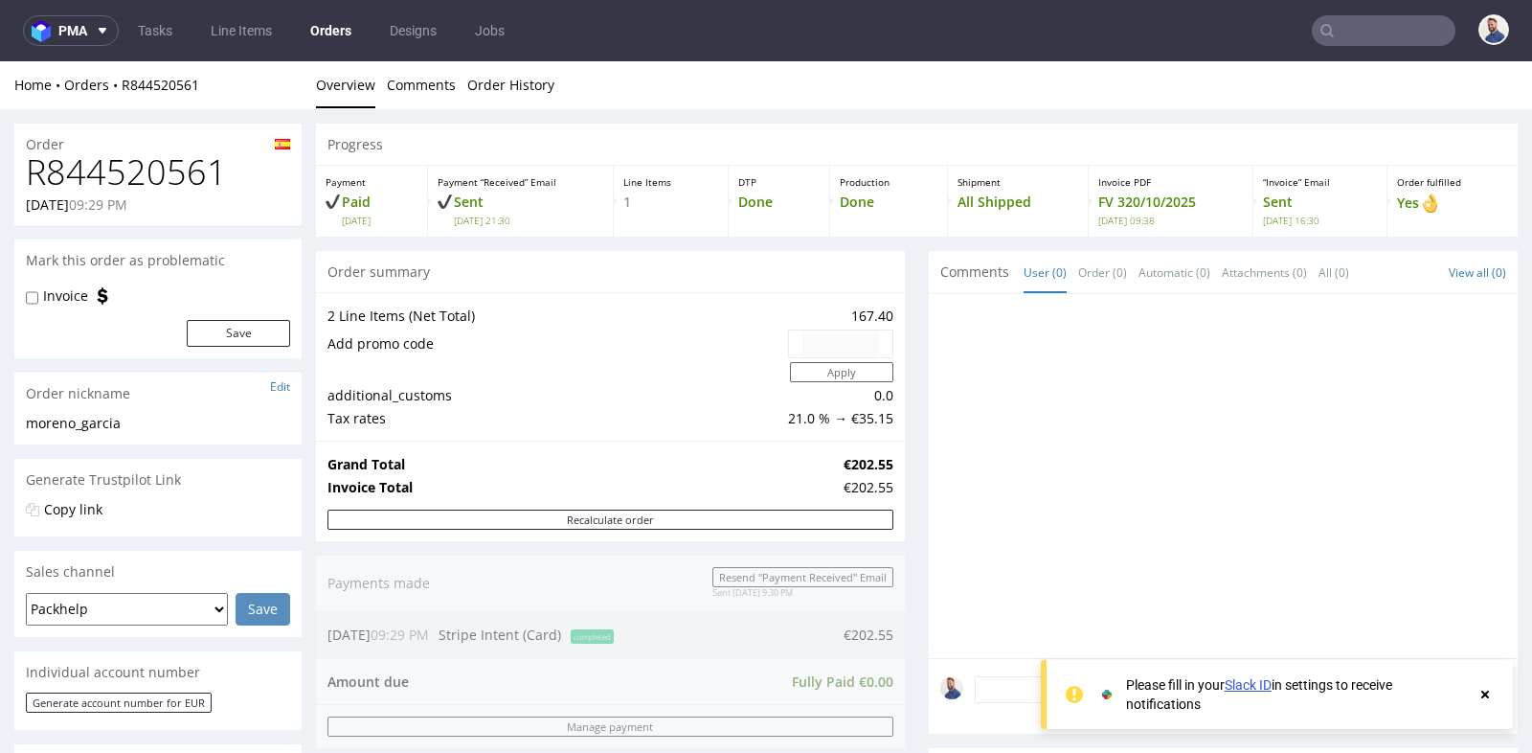
click at [915, 395] on div "Progress Payment Paid Mon 15 Sep Payment “Received” Email Sent Mon 15 Sep 21:30…" at bounding box center [917, 716] width 1202 height 1184
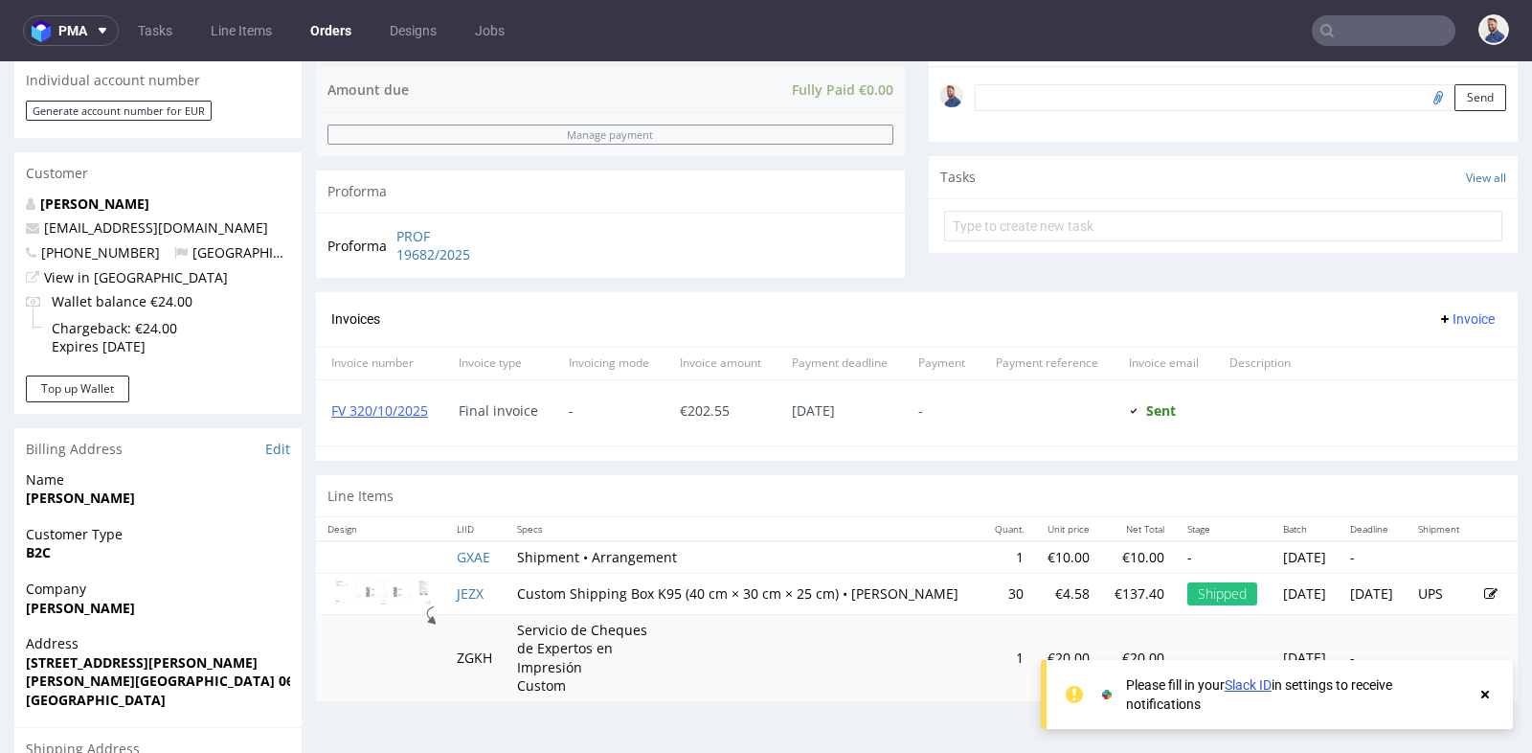
scroll to position [596, 0]
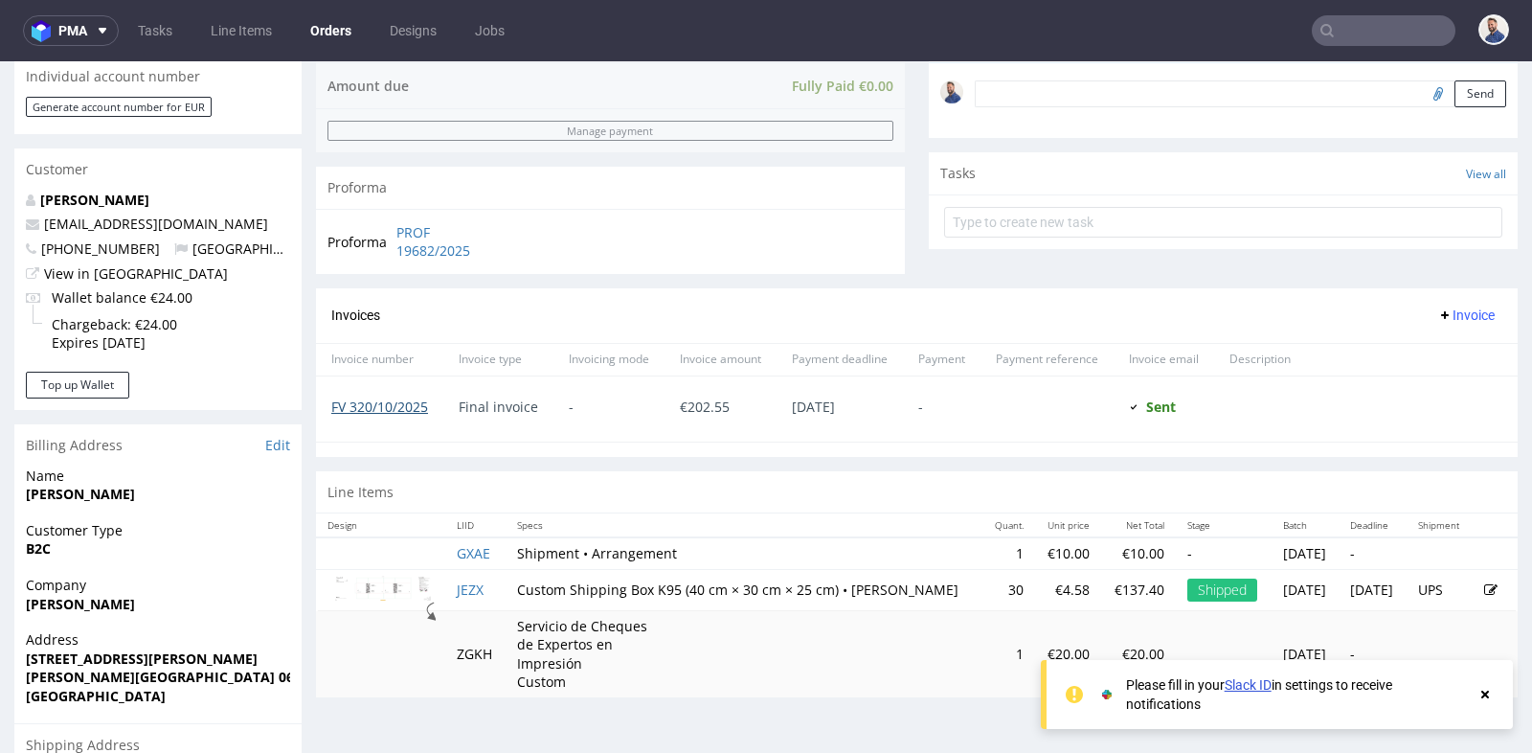
click at [428, 405] on link "FV 320/10/2025" at bounding box center [379, 406] width 97 height 18
click at [1372, 29] on input "text" at bounding box center [1384, 30] width 144 height 31
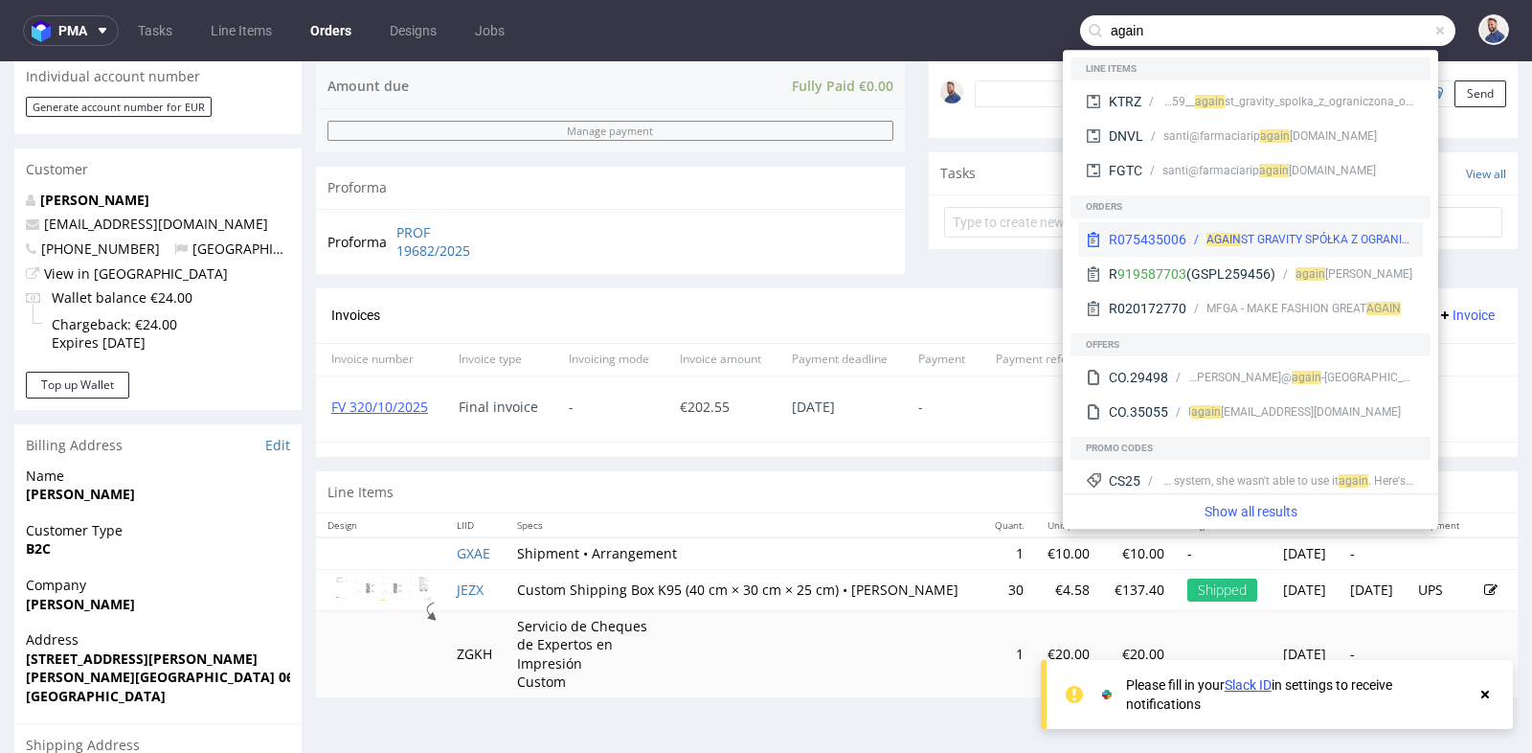
type input "again"
click at [1265, 232] on div "AGAIN ST GRAVITY SPÓŁKA Z OGRANICZONĄ ODPOWIEDZIALNOŚCIĄ" at bounding box center [1311, 239] width 209 height 17
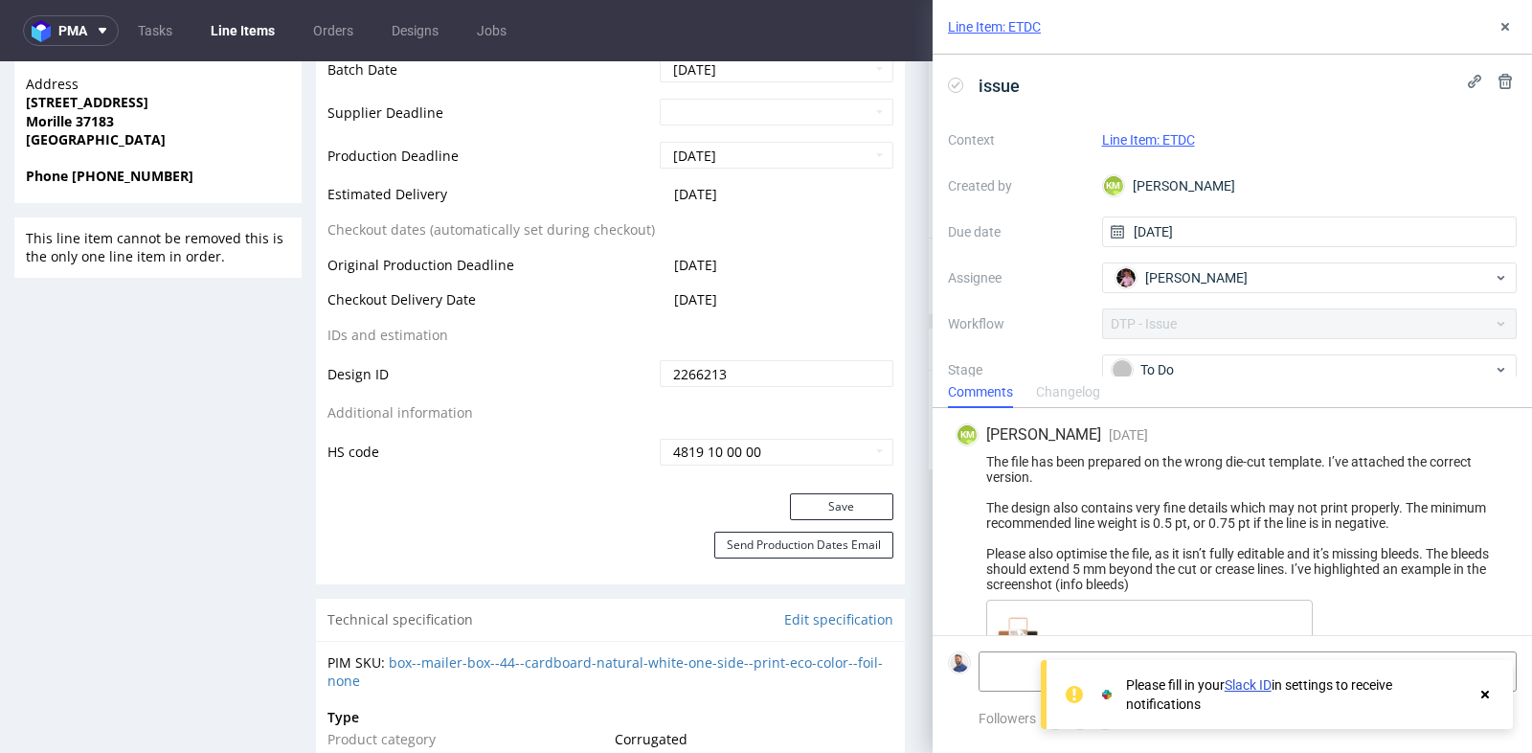
scroll to position [1084, 0]
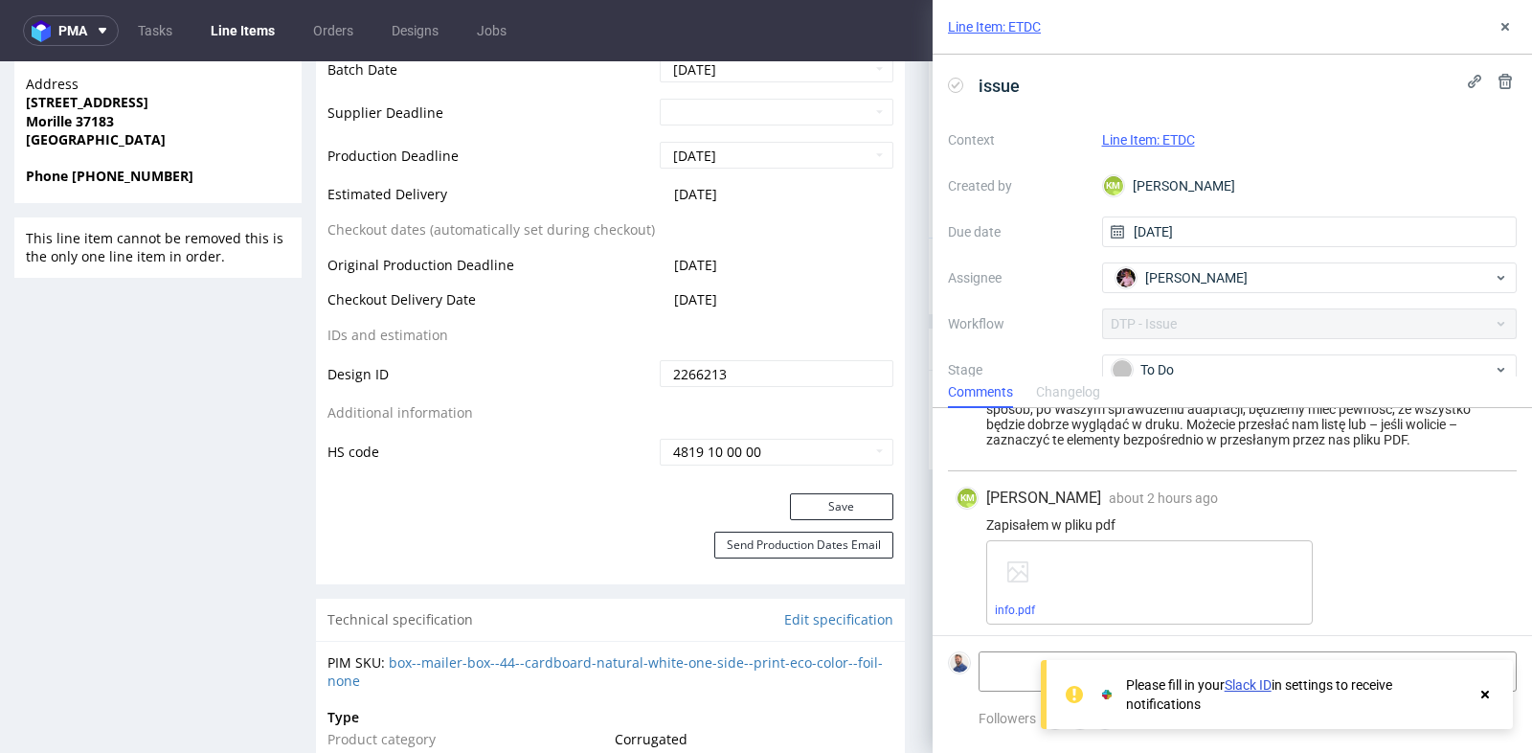
click at [1505, 27] on use at bounding box center [1506, 27] width 8 height 8
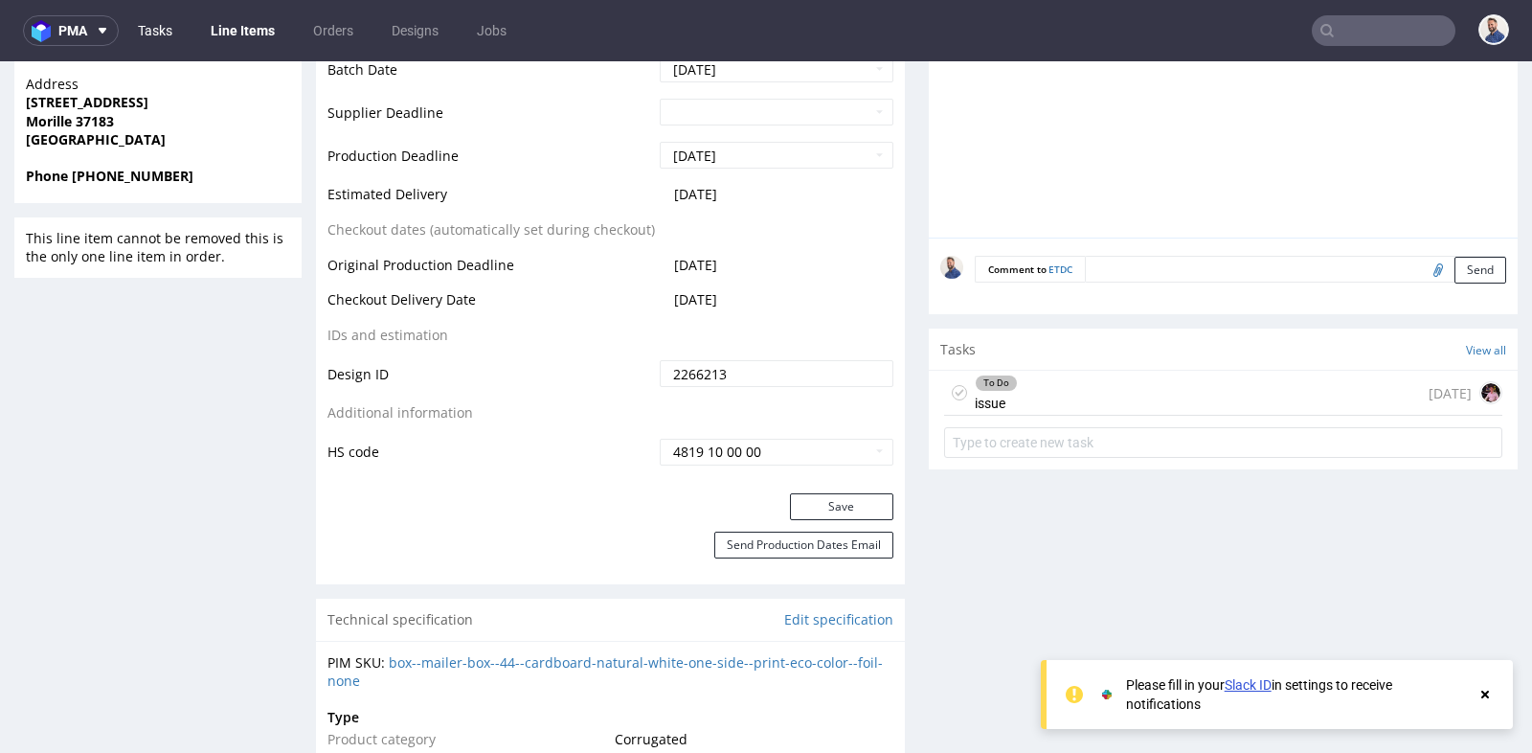
click at [156, 32] on link "Tasks" at bounding box center [154, 30] width 57 height 31
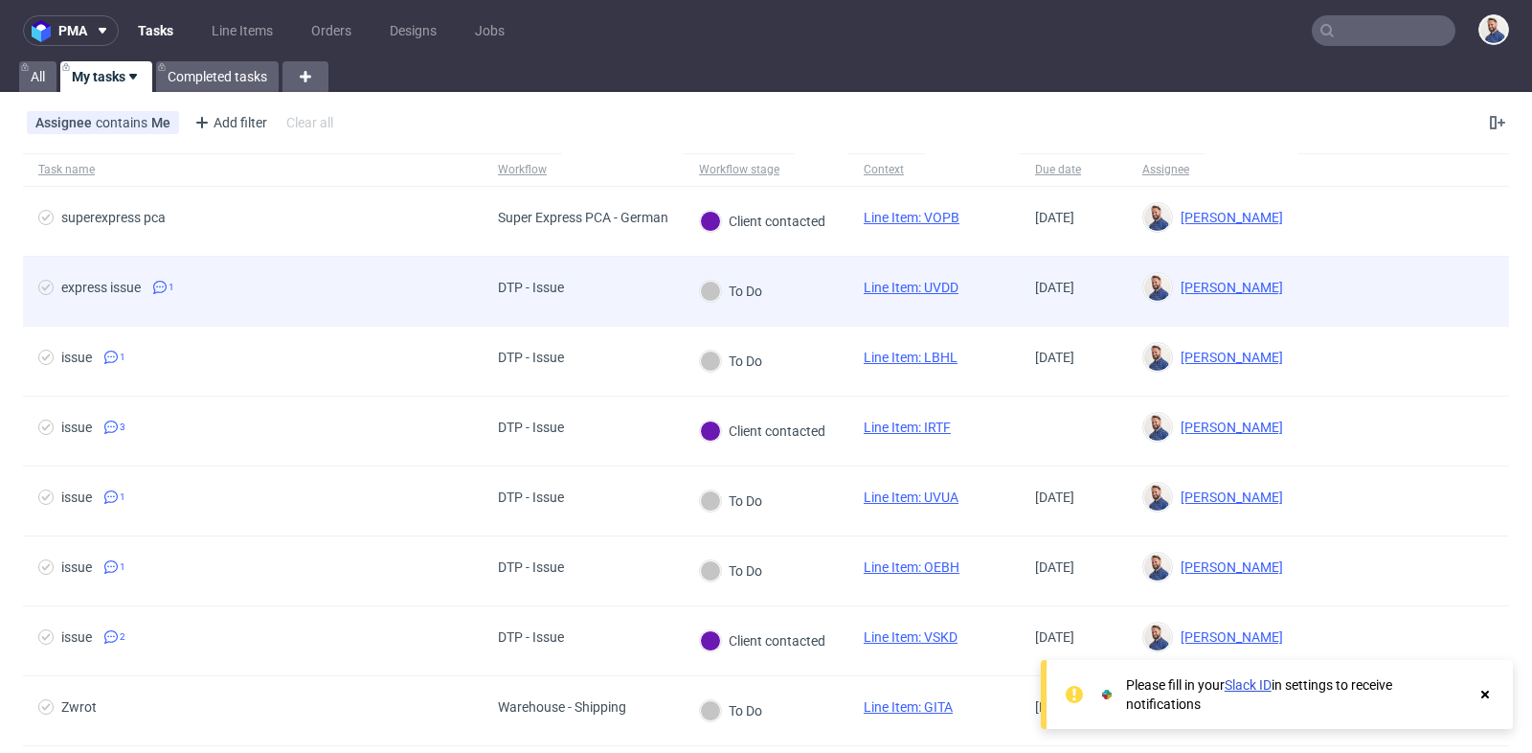
click at [270, 291] on span "express issue 1" at bounding box center [252, 291] width 429 height 23
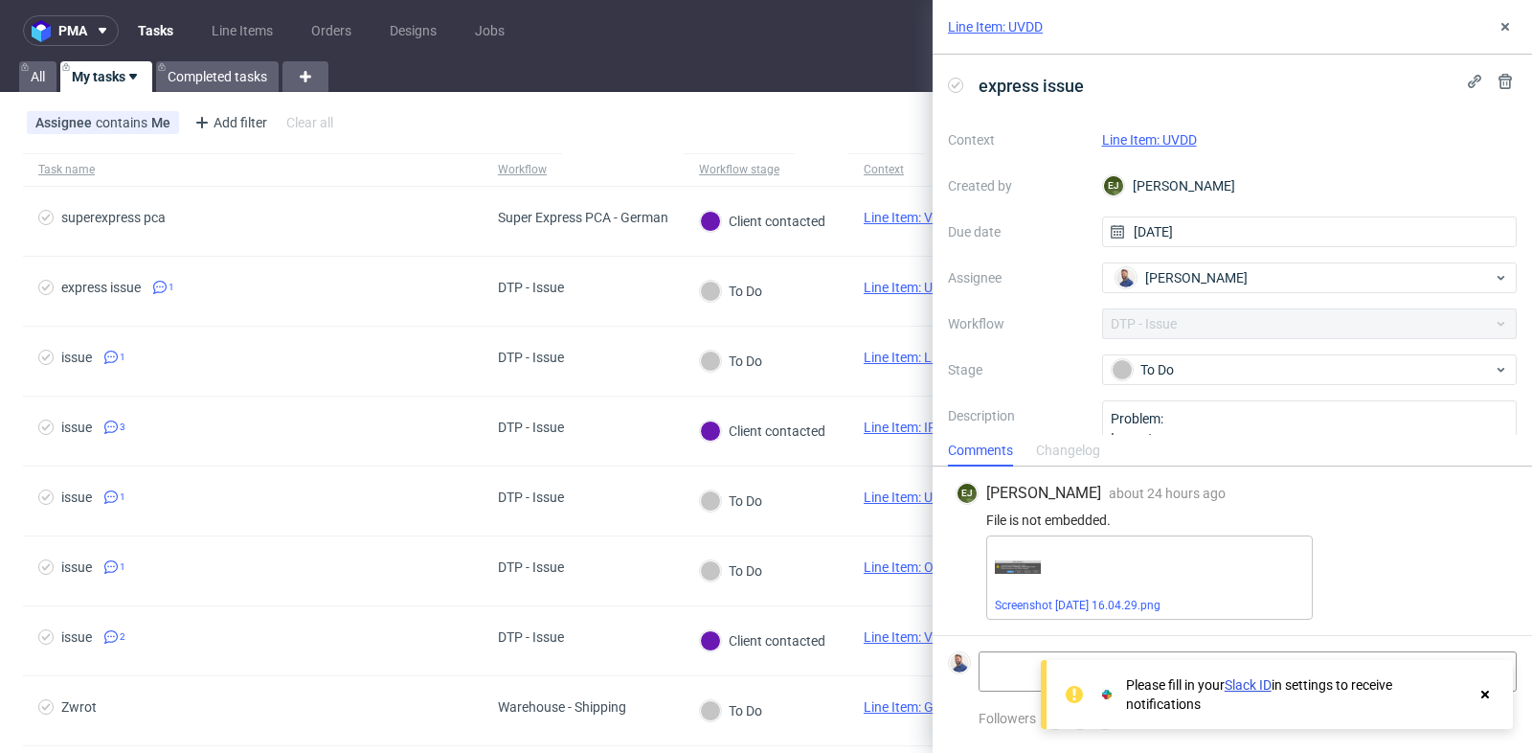
click at [1163, 137] on link "Line Item: UVDD" at bounding box center [1149, 139] width 95 height 15
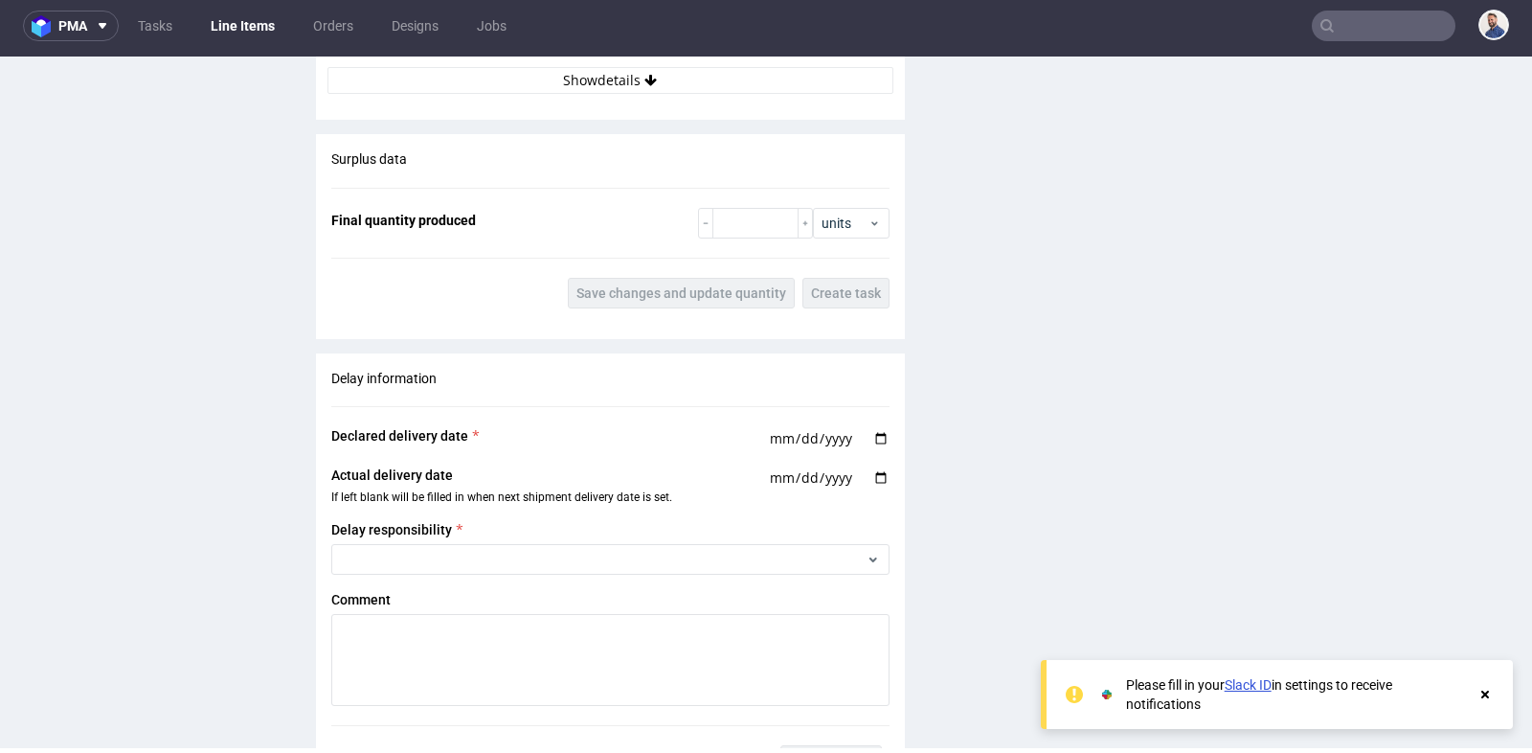
scroll to position [2189, 0]
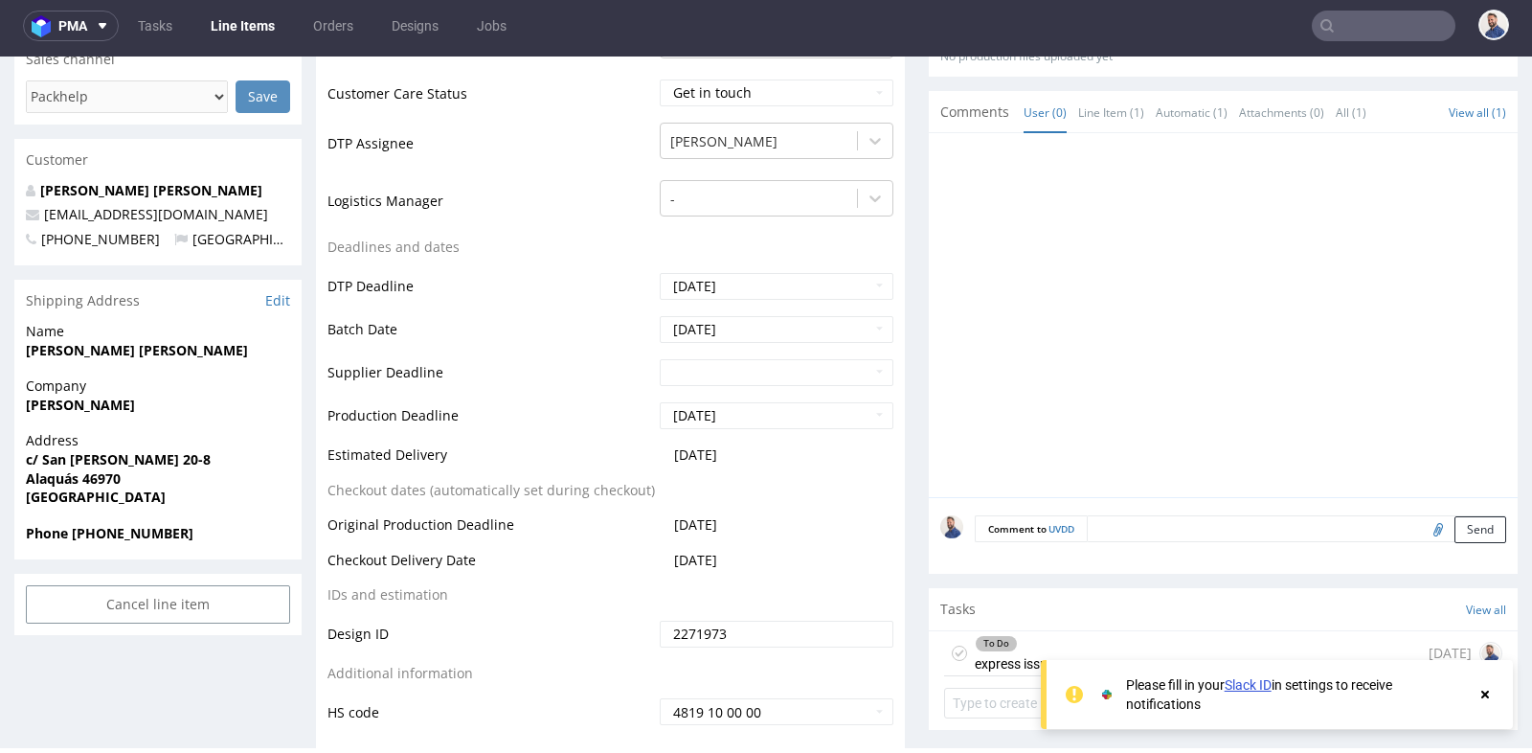
scroll to position [572, 0]
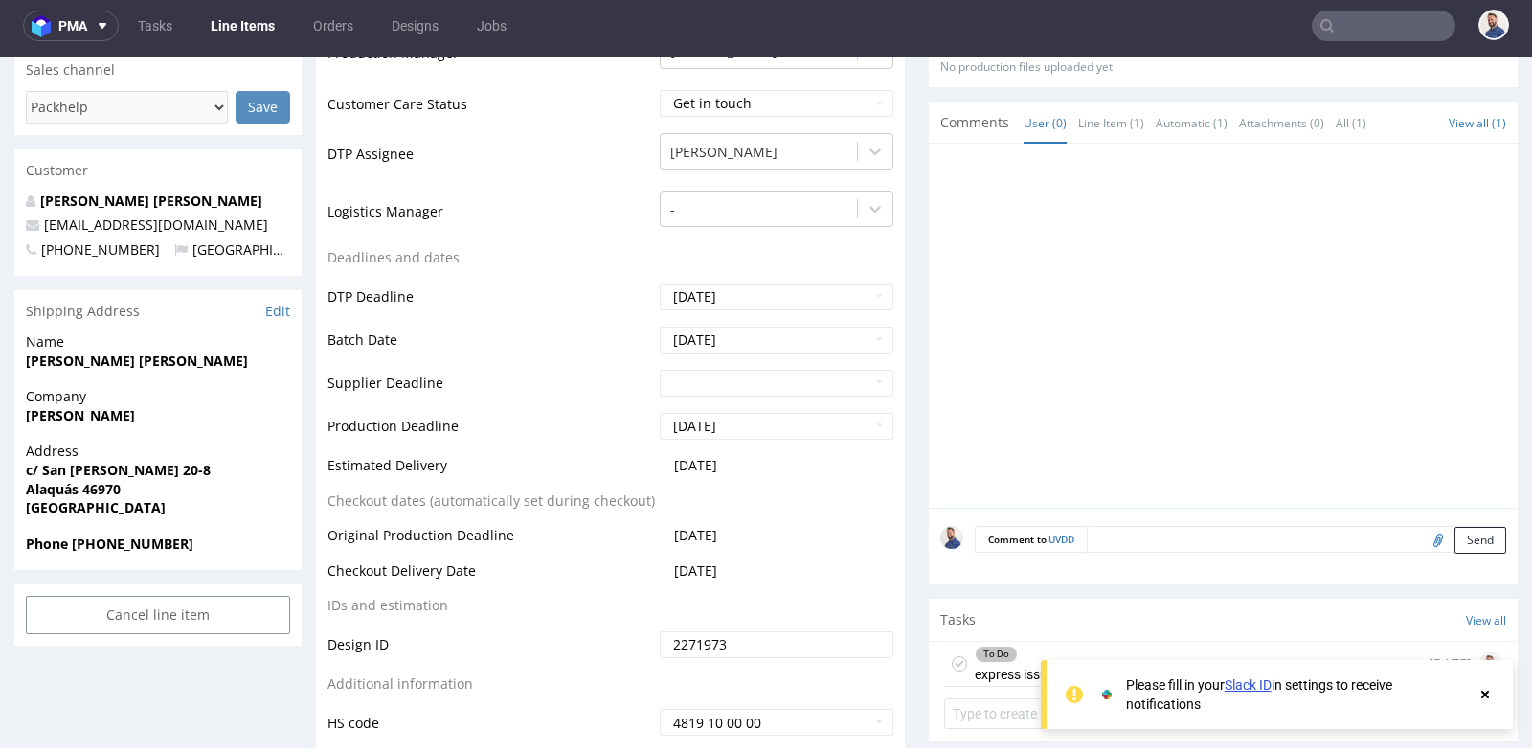
click at [940, 276] on div at bounding box center [1229, 331] width 578 height 352
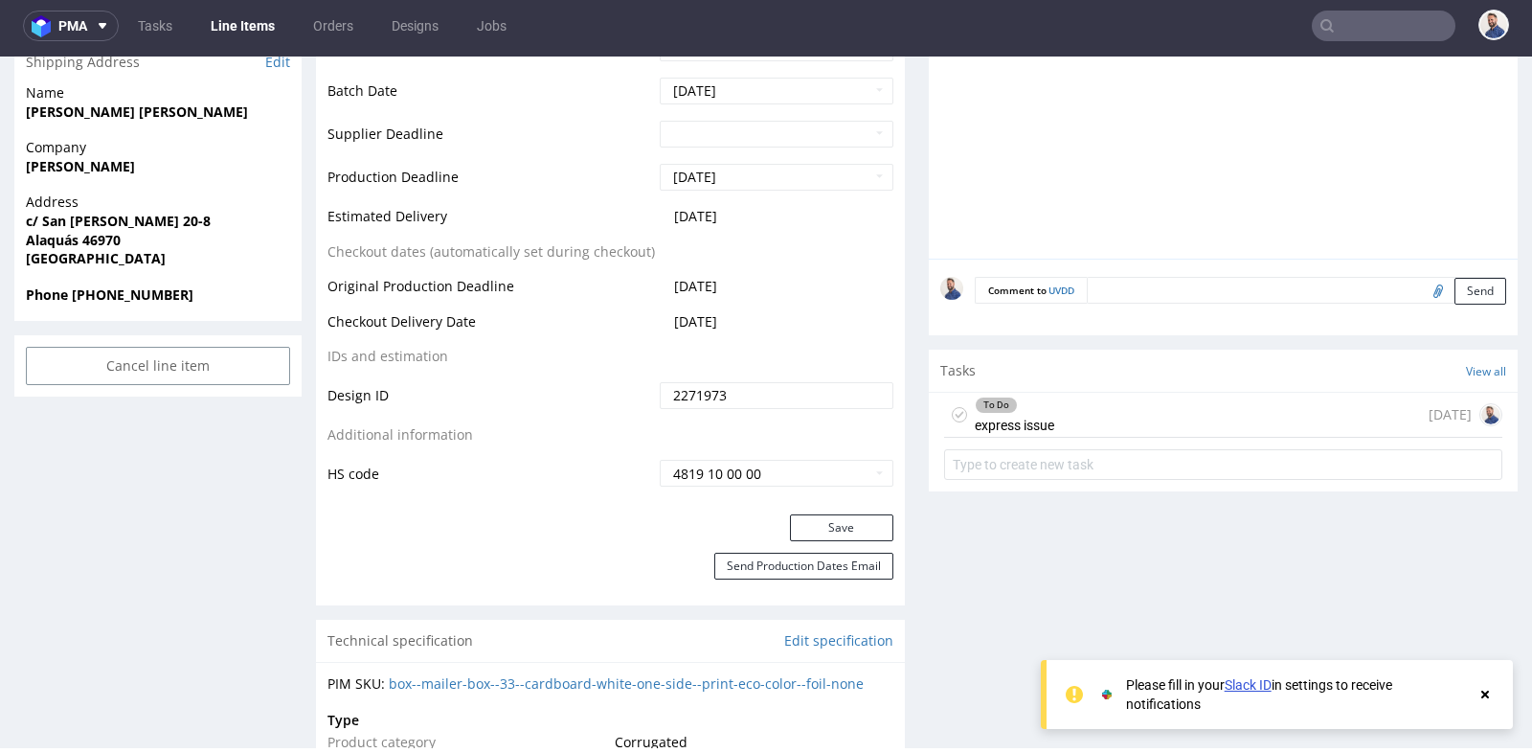
scroll to position [913, 0]
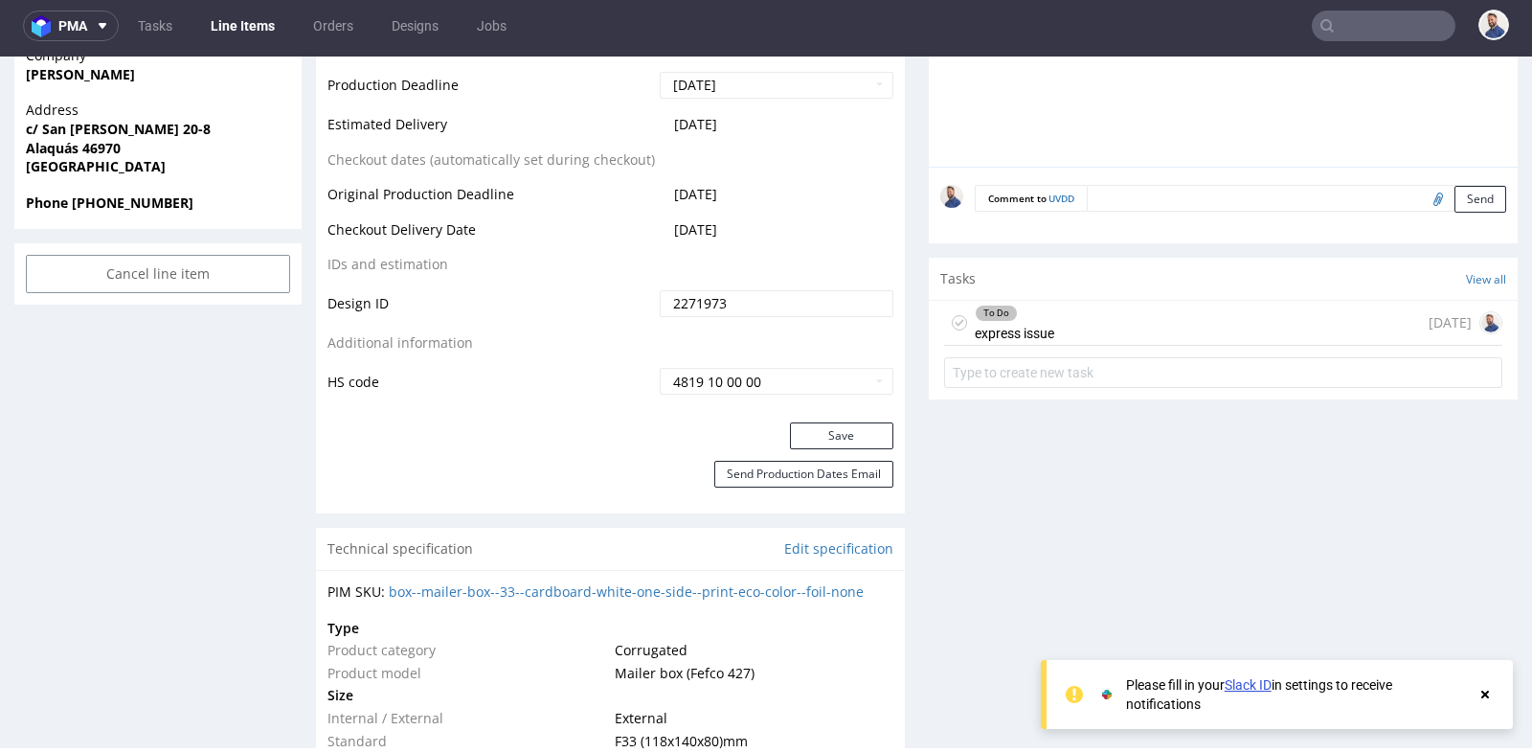
click at [1085, 315] on div "To Do express issue 1 day ago" at bounding box center [1223, 323] width 558 height 45
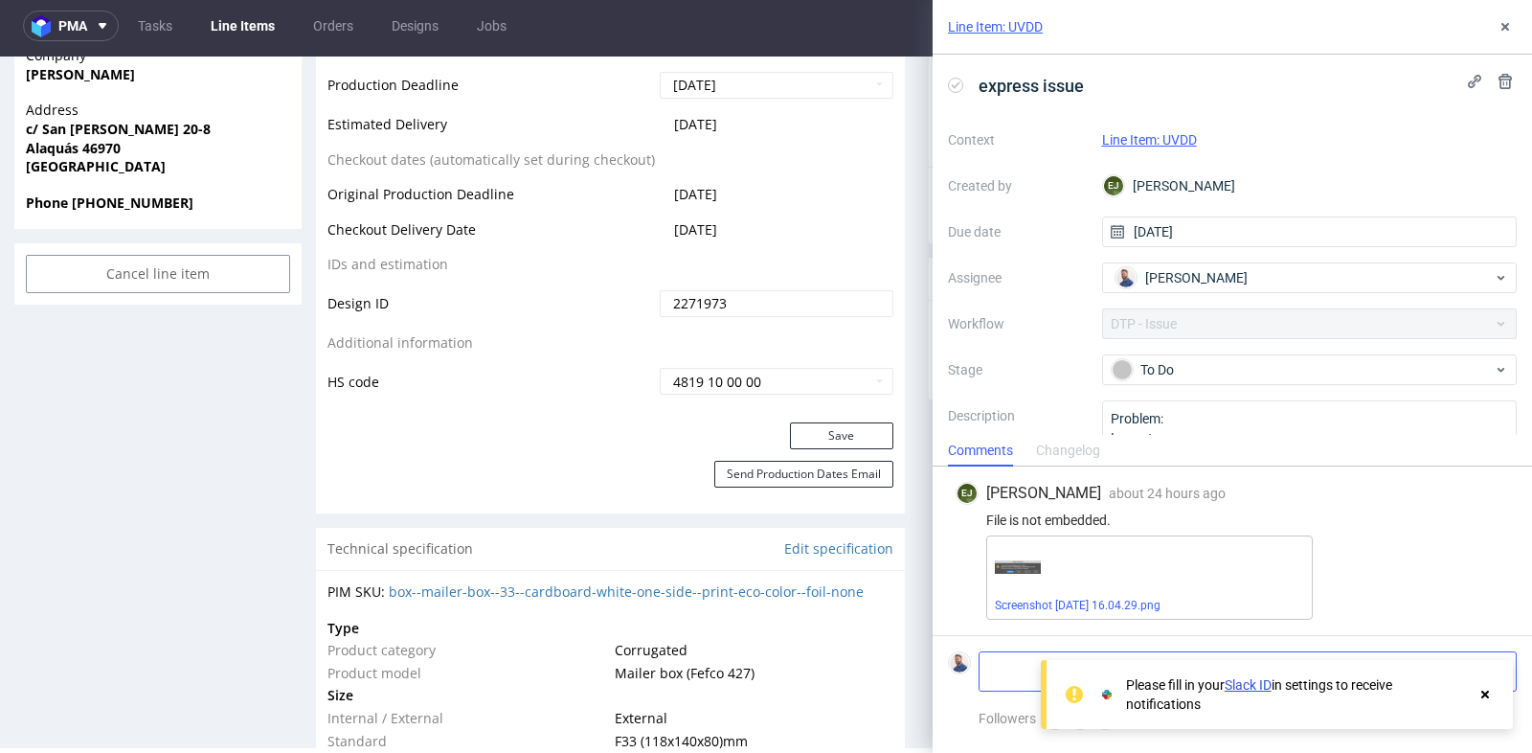
click at [1008, 660] on textarea at bounding box center [1176, 671] width 393 height 38
click at [1428, 597] on div "Screenshot 2025-10-07 at 16.04.29.png" at bounding box center [1247, 577] width 523 height 84
click at [1485, 695] on use at bounding box center [1486, 695] width 8 height 8
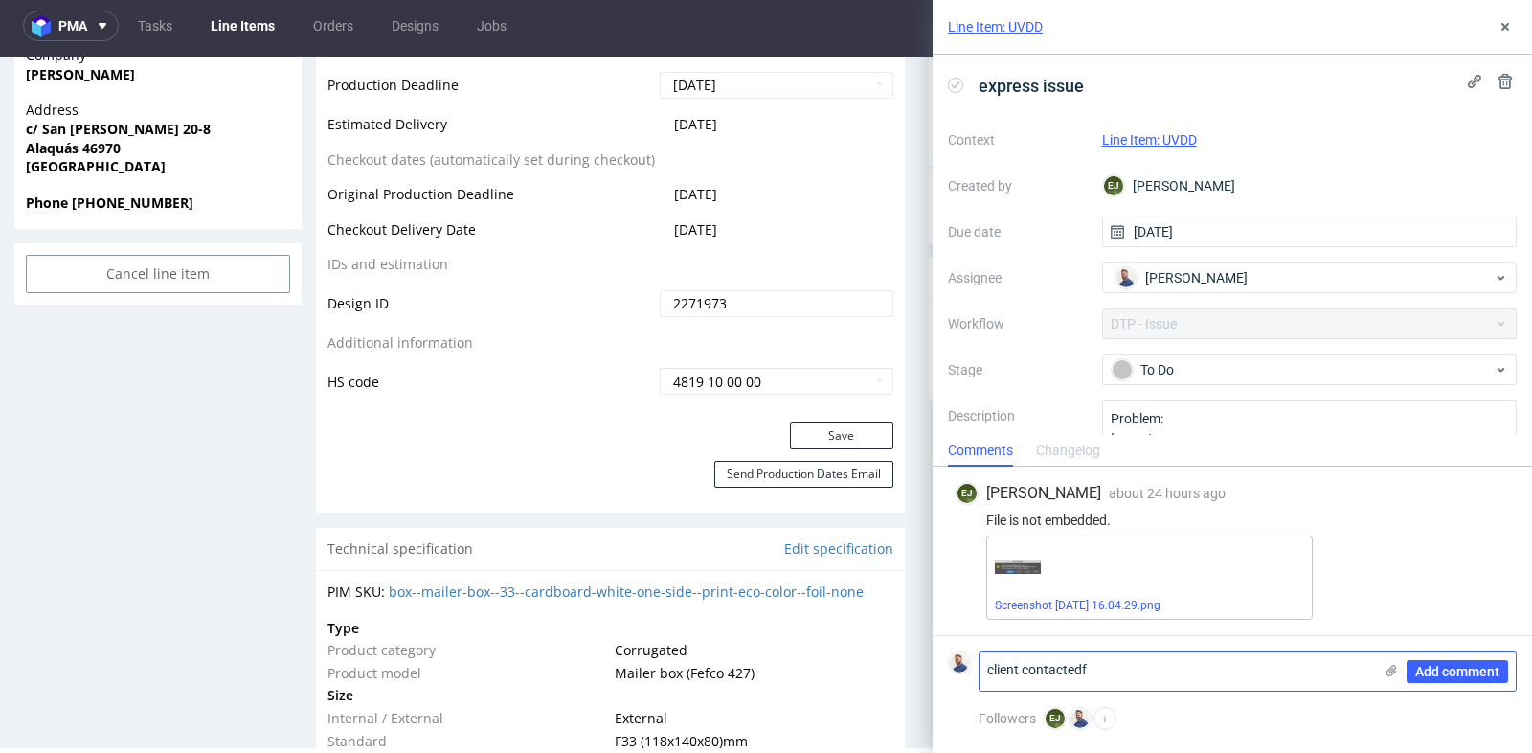
click at [1282, 678] on textarea "client contactedf" at bounding box center [1176, 671] width 393 height 38
type textarea "client contacted"
click at [1248, 374] on div "To Do" at bounding box center [1302, 369] width 381 height 21
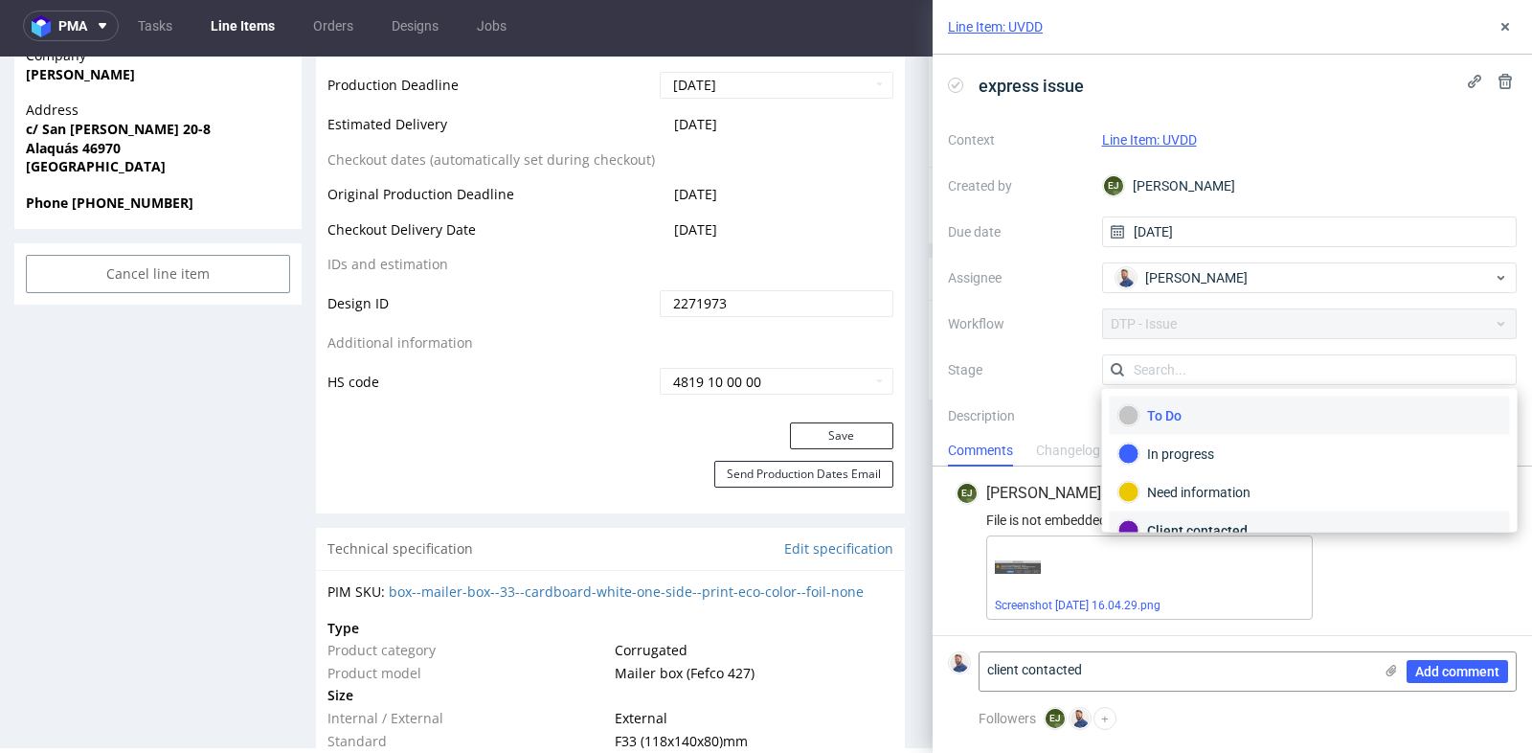
click at [1235, 520] on div "Client contacted" at bounding box center [1310, 530] width 383 height 21
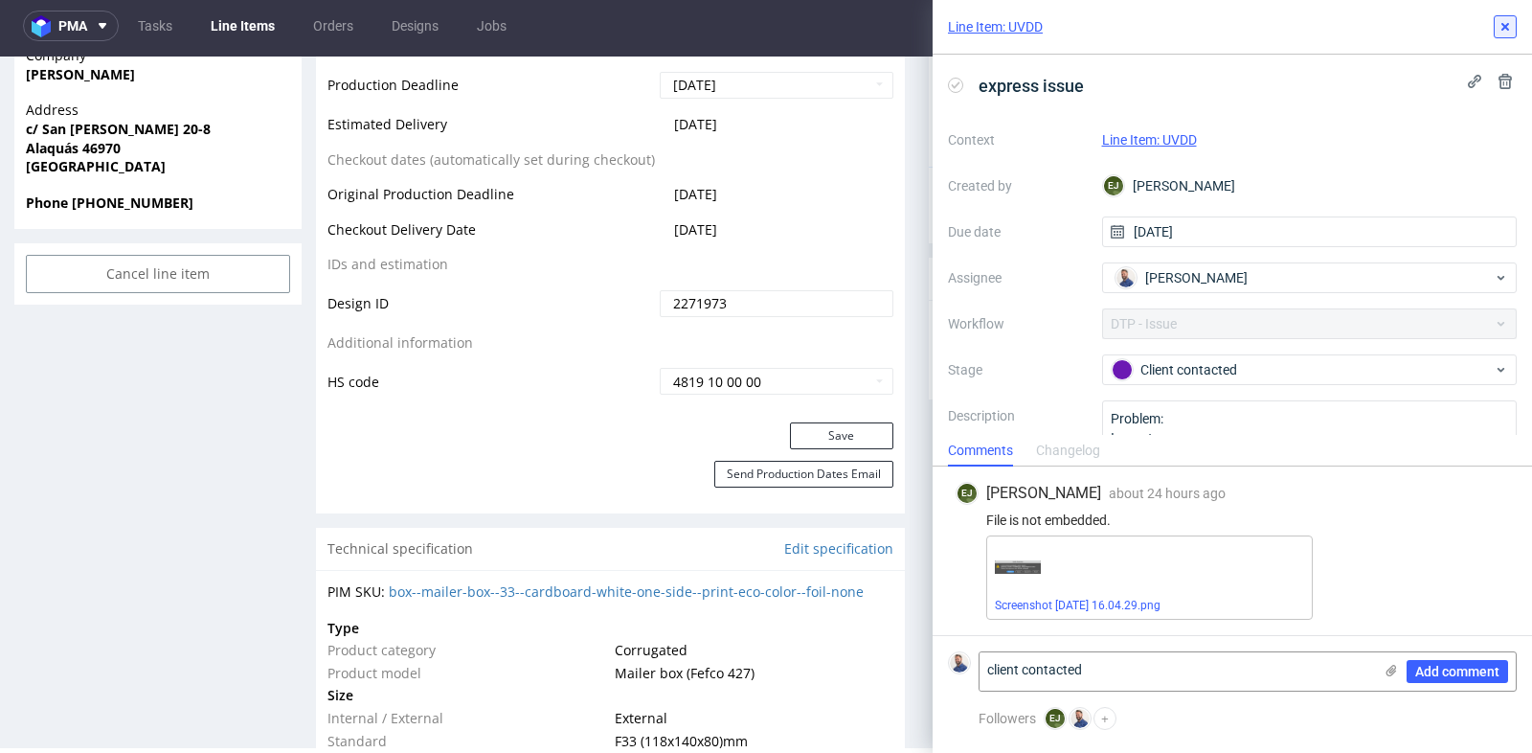
click at [1505, 26] on use at bounding box center [1506, 27] width 8 height 8
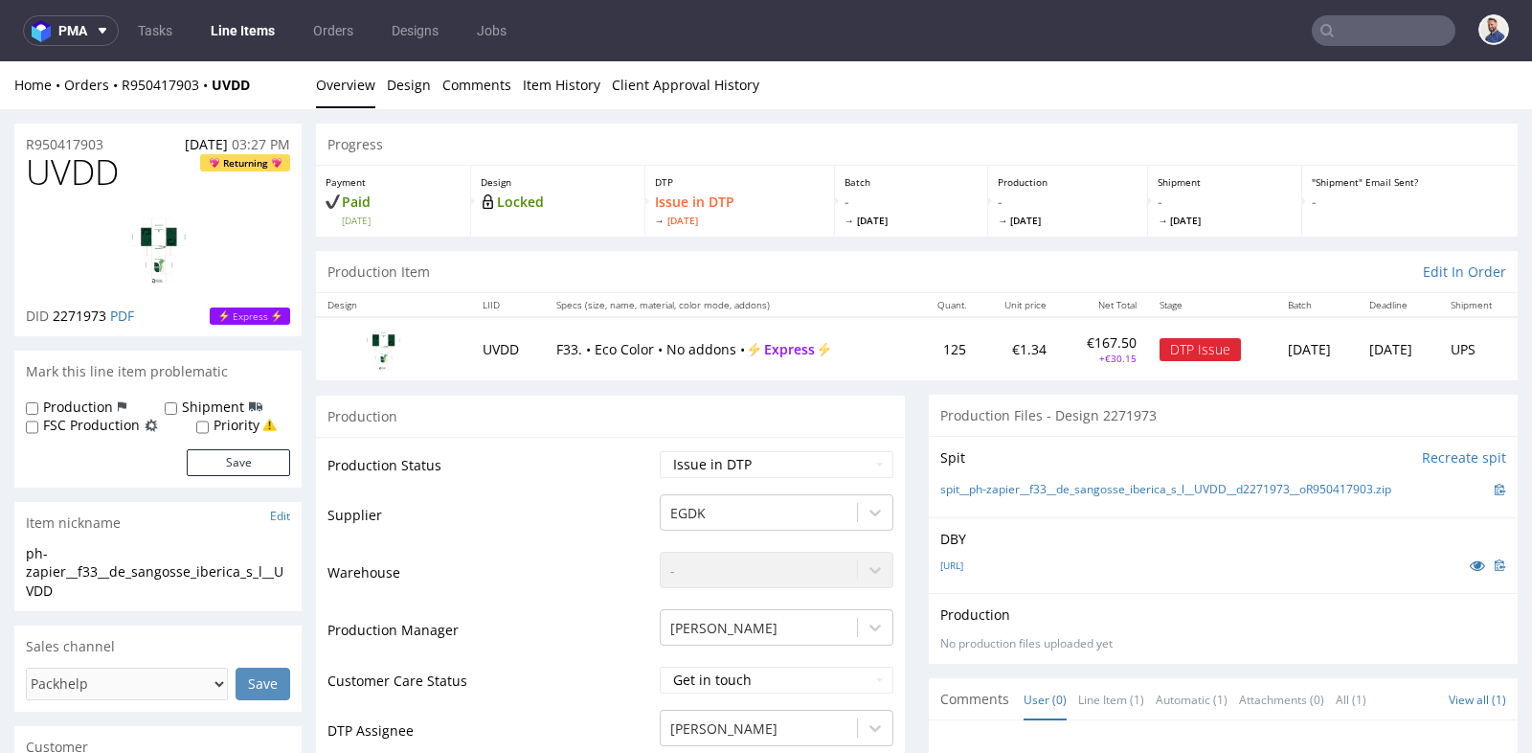
click at [237, 25] on link "Line Items" at bounding box center [242, 30] width 87 height 31
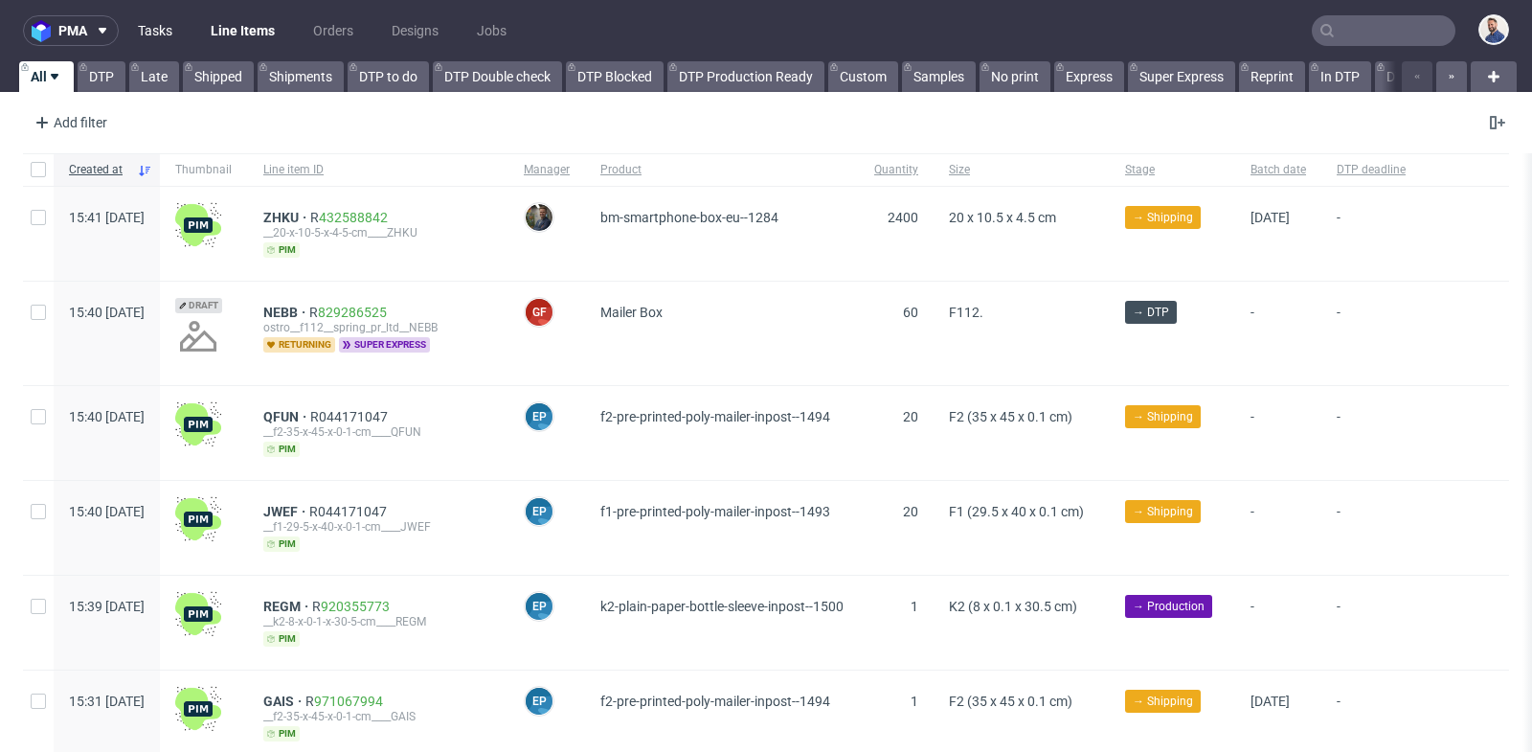
click at [163, 36] on link "Tasks" at bounding box center [154, 30] width 57 height 31
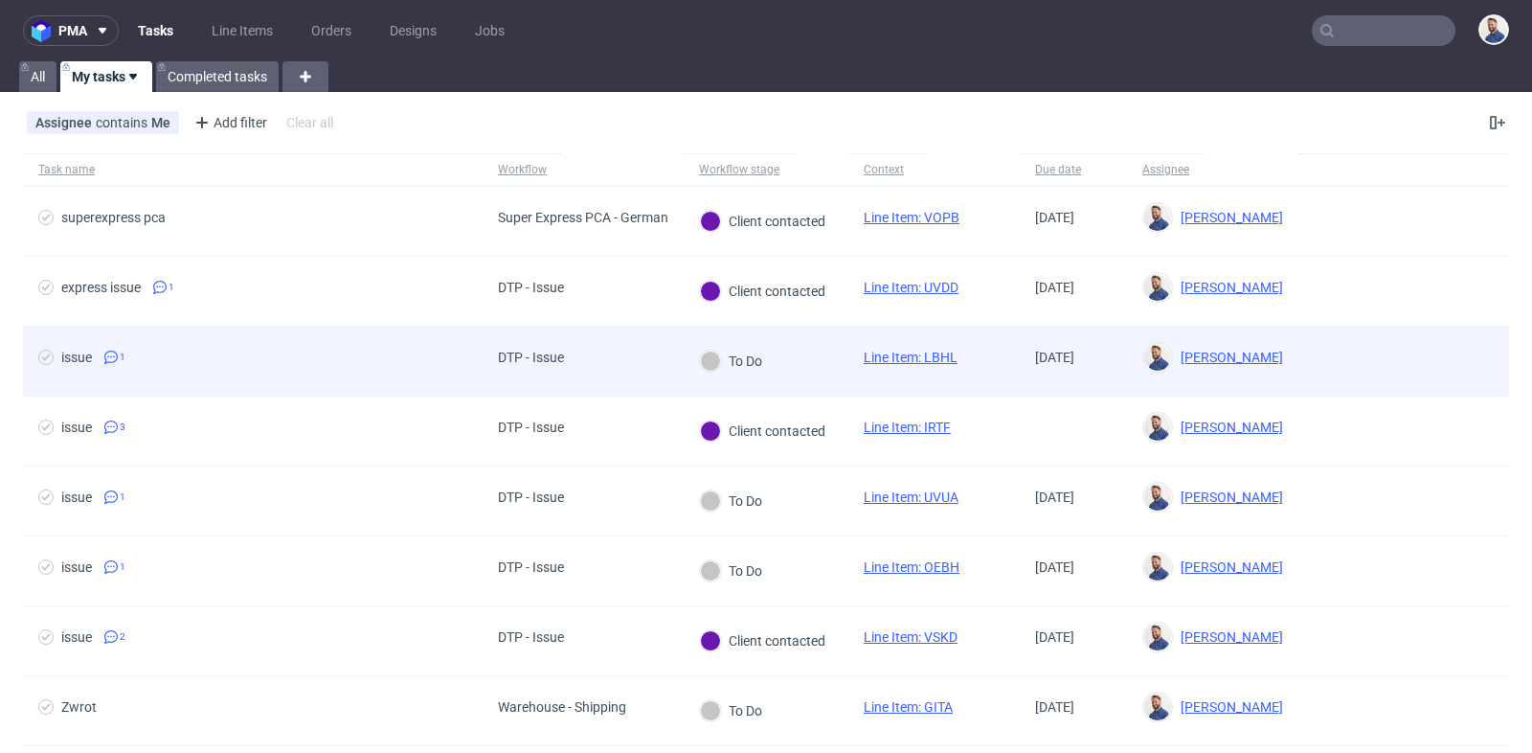
click at [1486, 346] on div at bounding box center [1404, 361] width 211 height 69
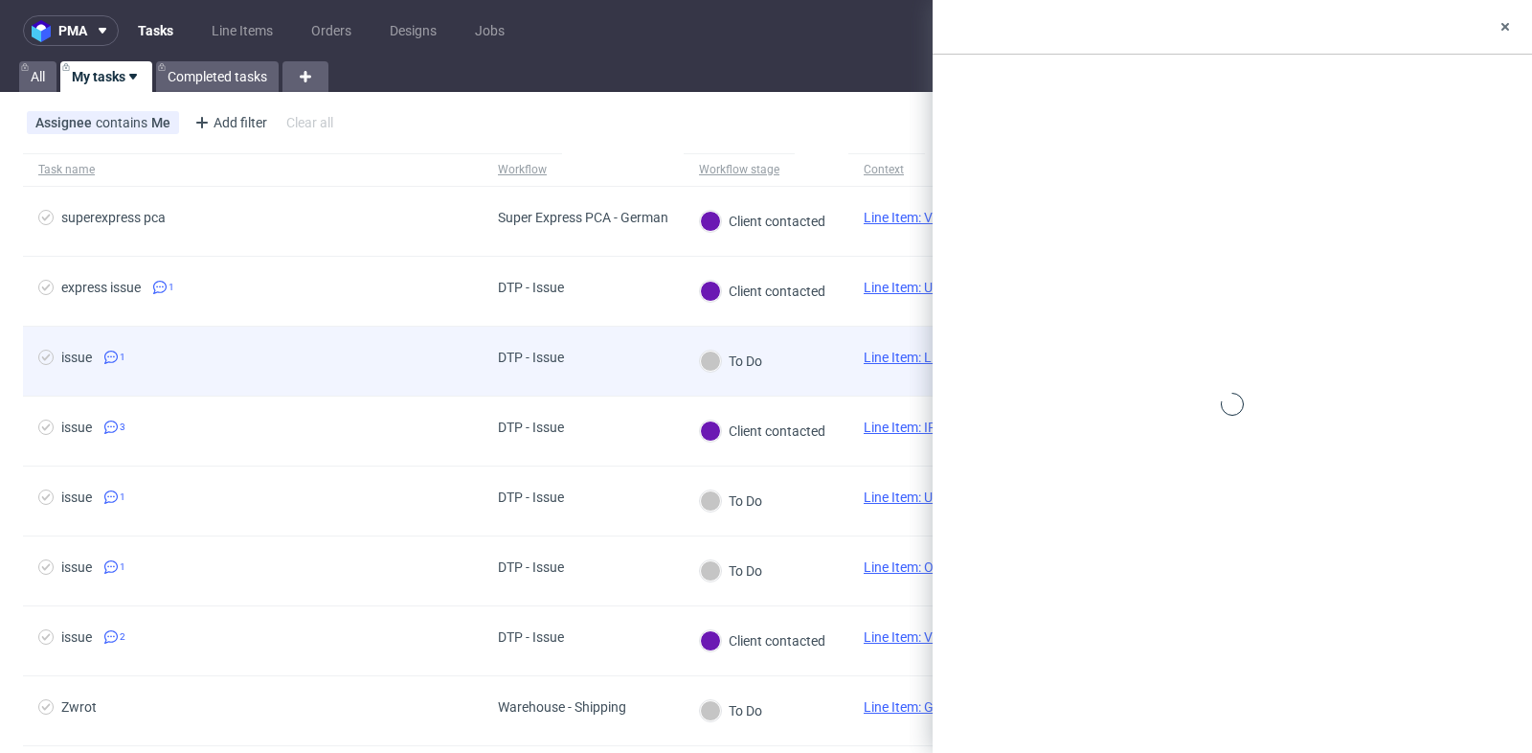
click at [1486, 346] on div at bounding box center [1233, 404] width 600 height 698
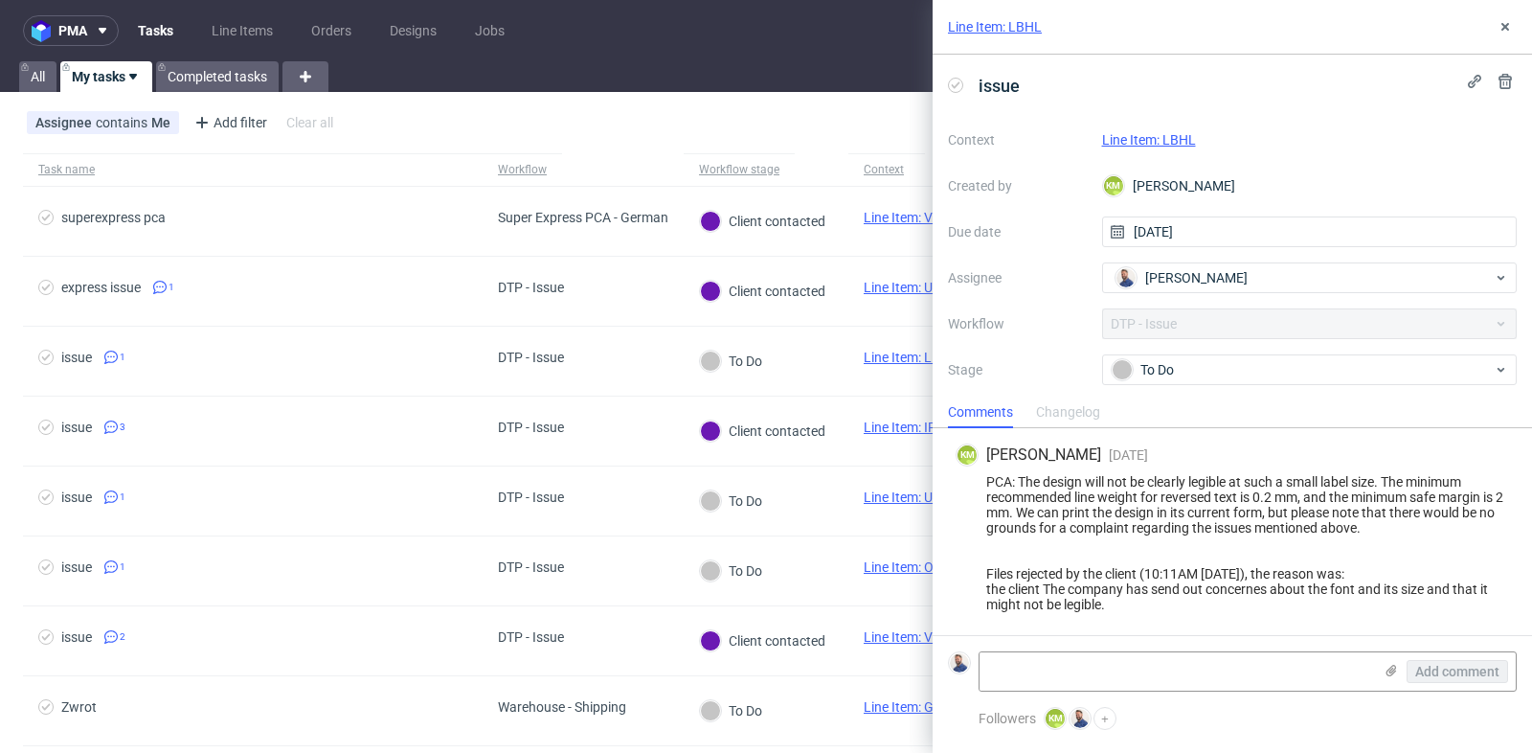
click at [1179, 141] on link "Line Item: LBHL" at bounding box center [1149, 139] width 94 height 15
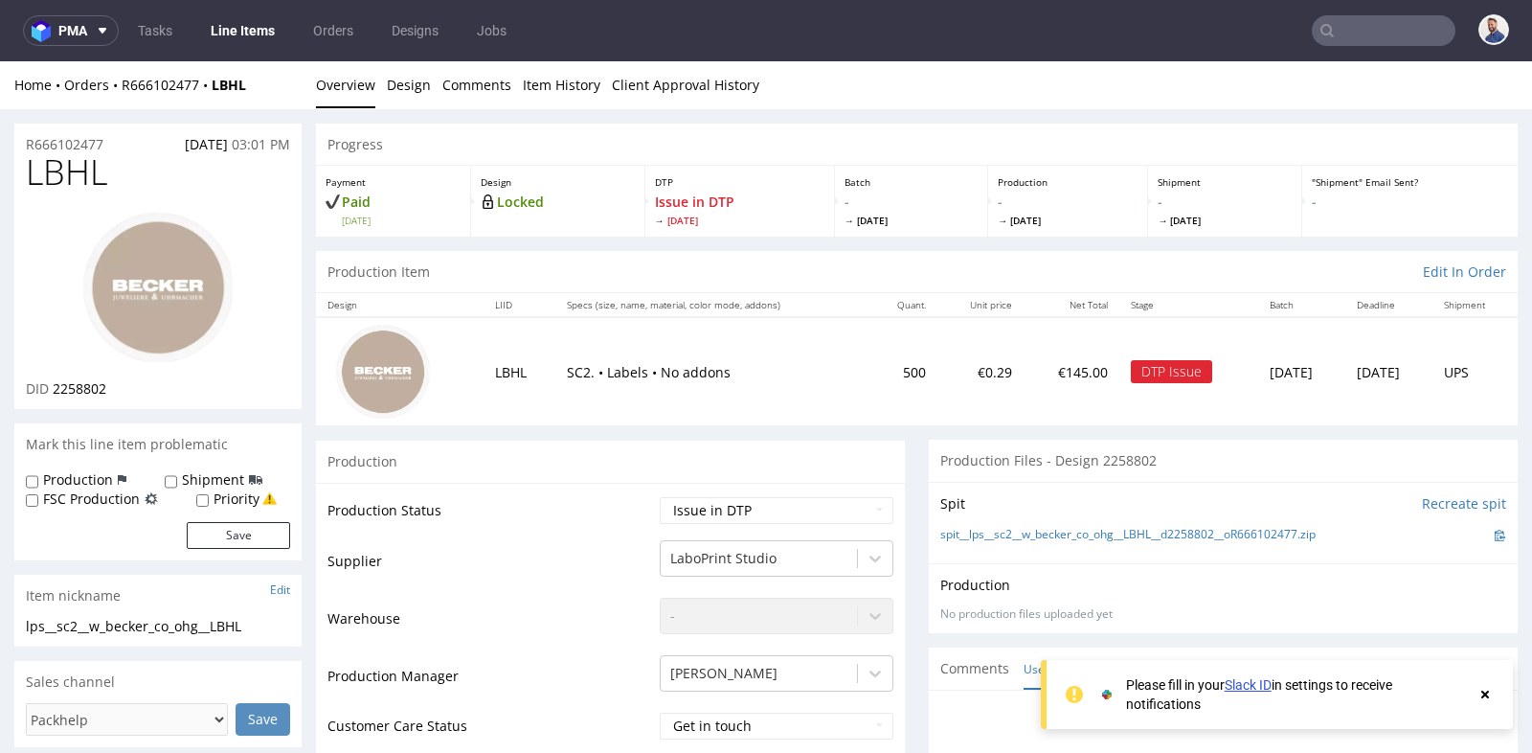
click at [613, 441] on div "Production" at bounding box center [610, 461] width 589 height 43
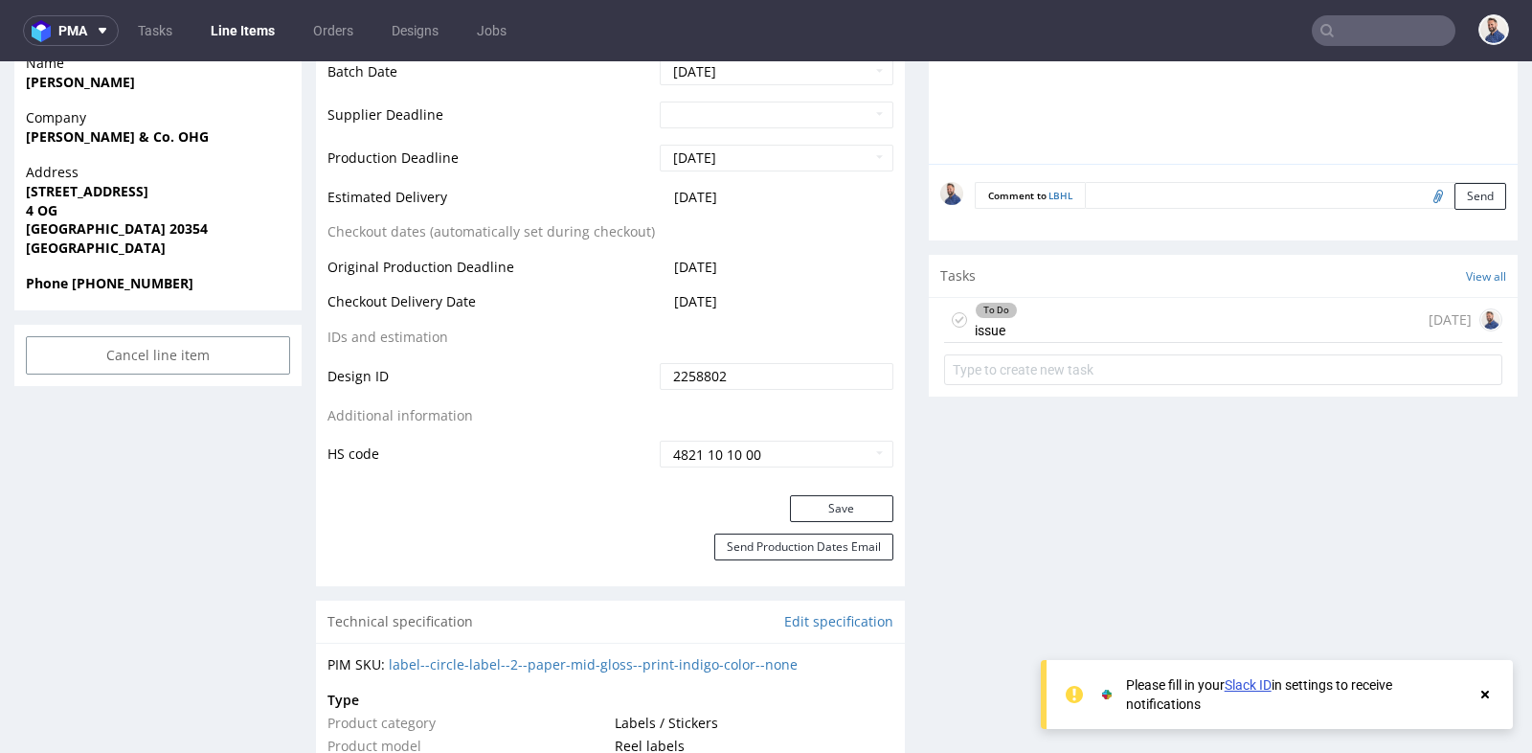
scroll to position [894, 0]
click at [1134, 328] on div "To Do issue [DATE]" at bounding box center [1223, 317] width 558 height 45
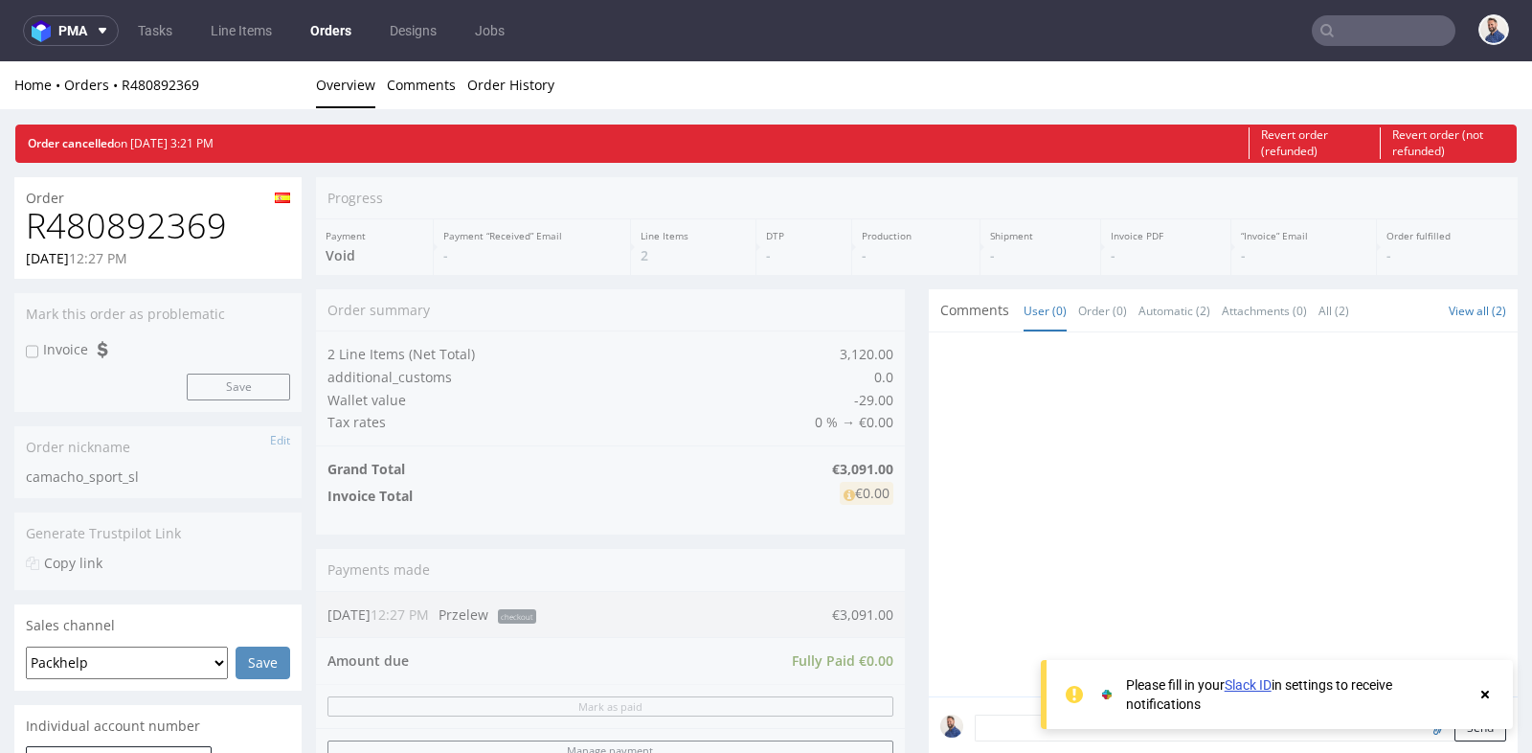
click at [911, 388] on div "Progress Payment Void Payment “Received” Email - Line Items 2 DTP - Production …" at bounding box center [917, 706] width 1202 height 1059
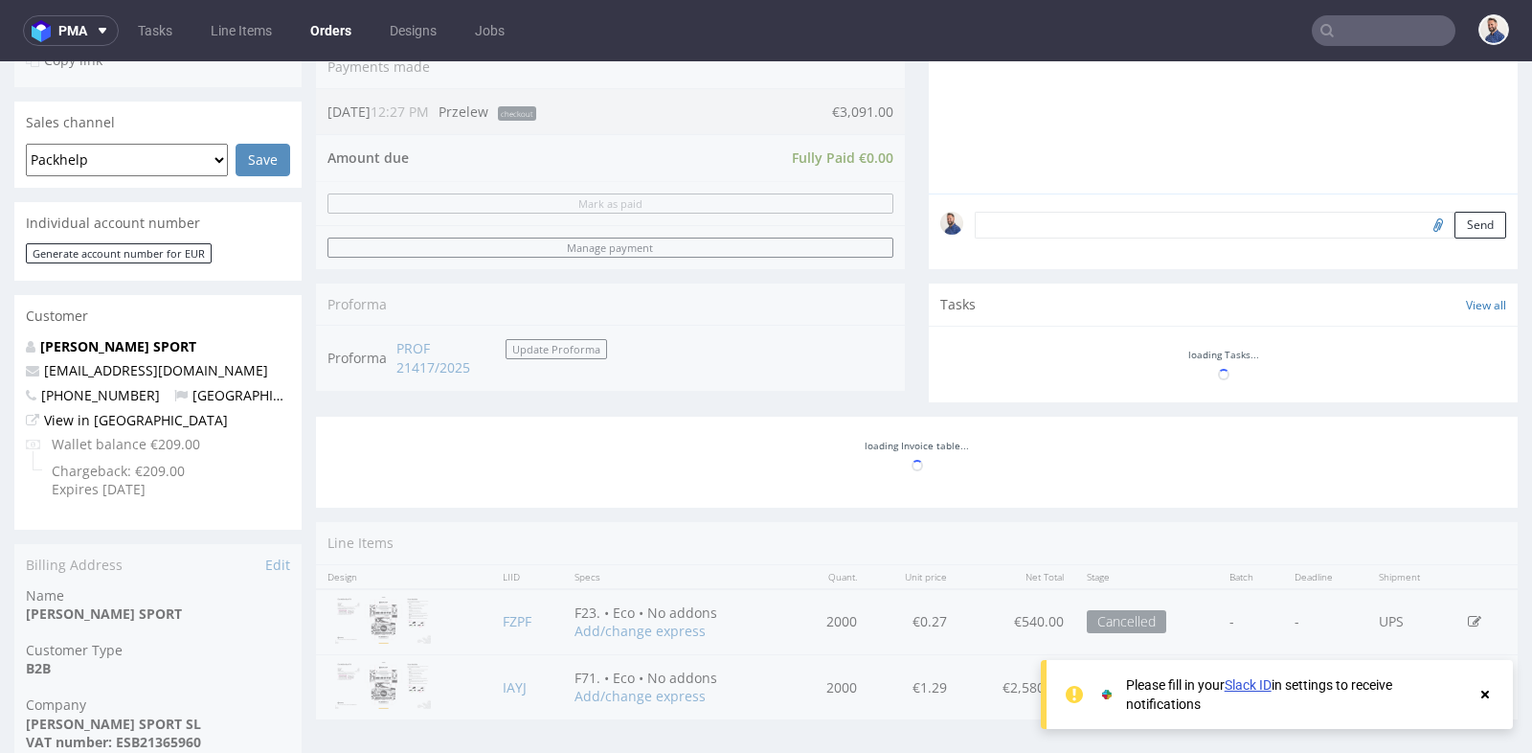
scroll to position [510, 0]
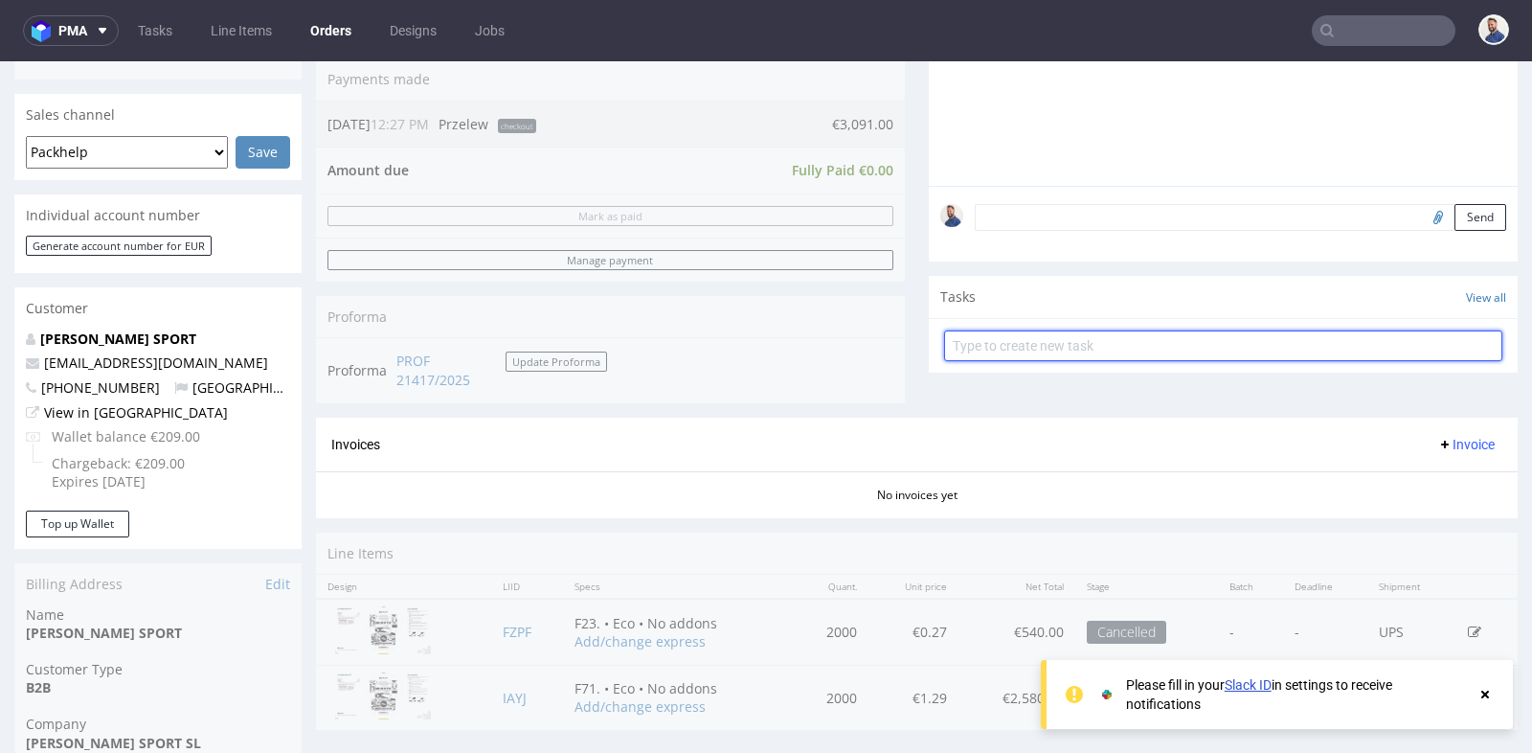
click at [1149, 338] on input "text" at bounding box center [1223, 345] width 558 height 31
type input "prośba o refundf"
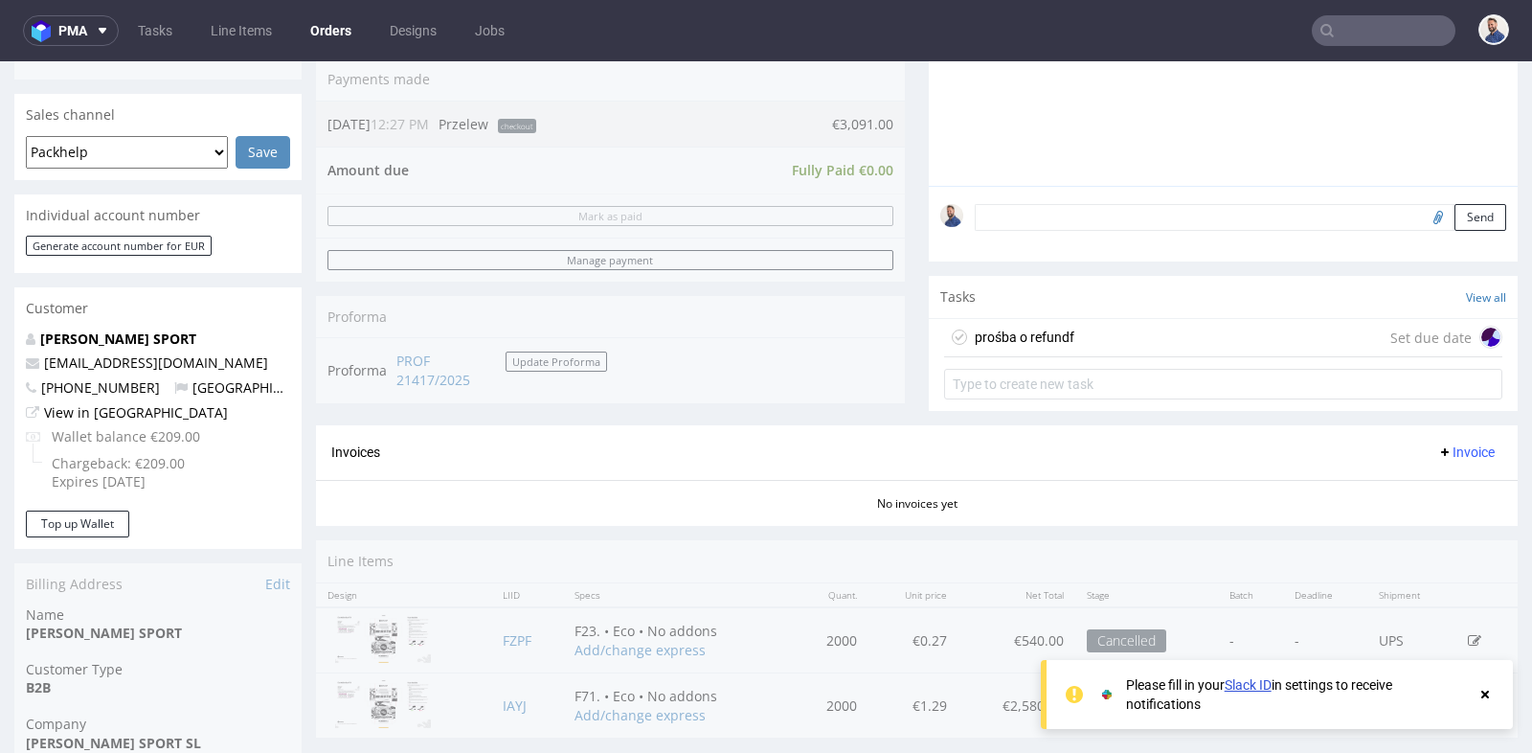
click at [1176, 327] on div "prośba o refundf Set due date" at bounding box center [1223, 338] width 558 height 38
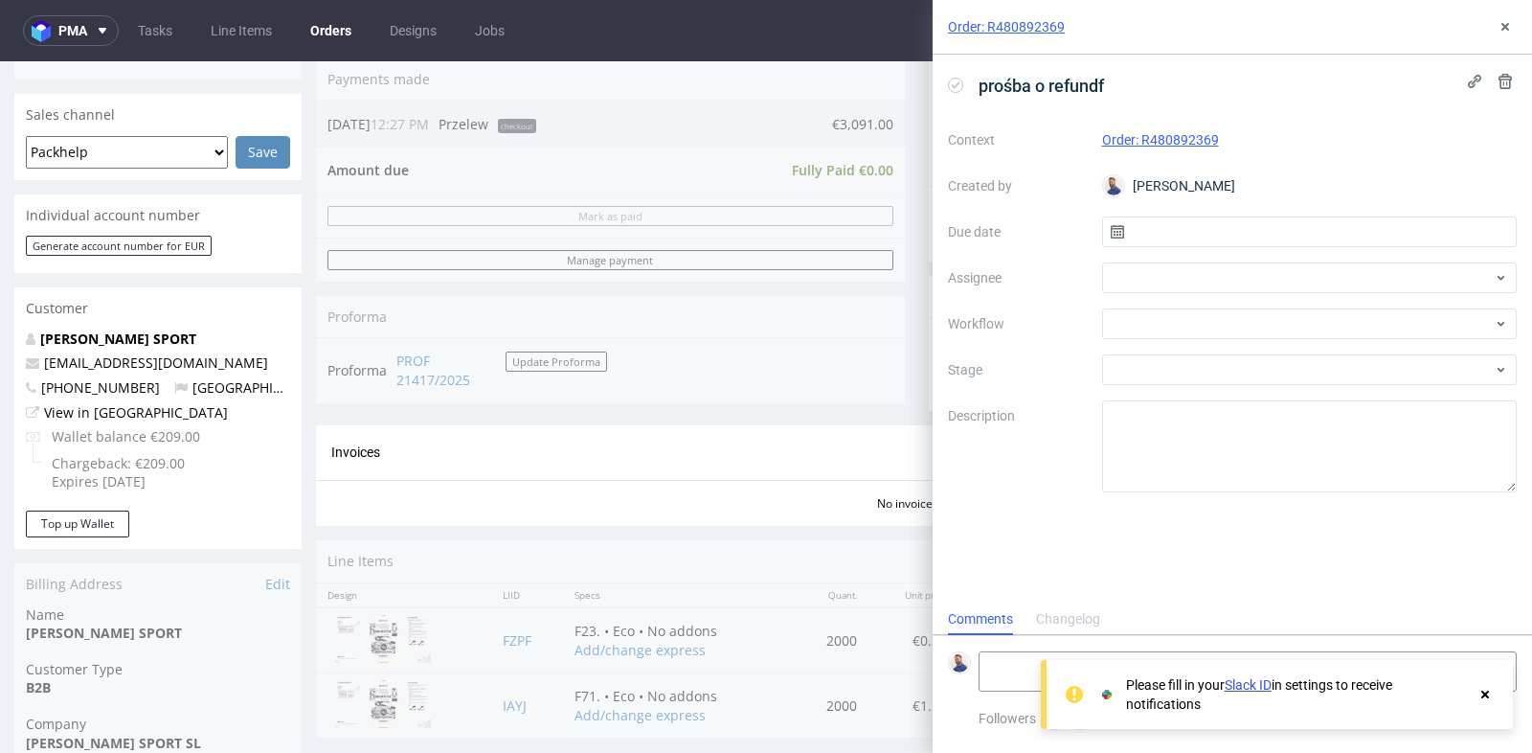
scroll to position [14, 0]
click at [1228, 235] on input "text" at bounding box center [1310, 231] width 416 height 31
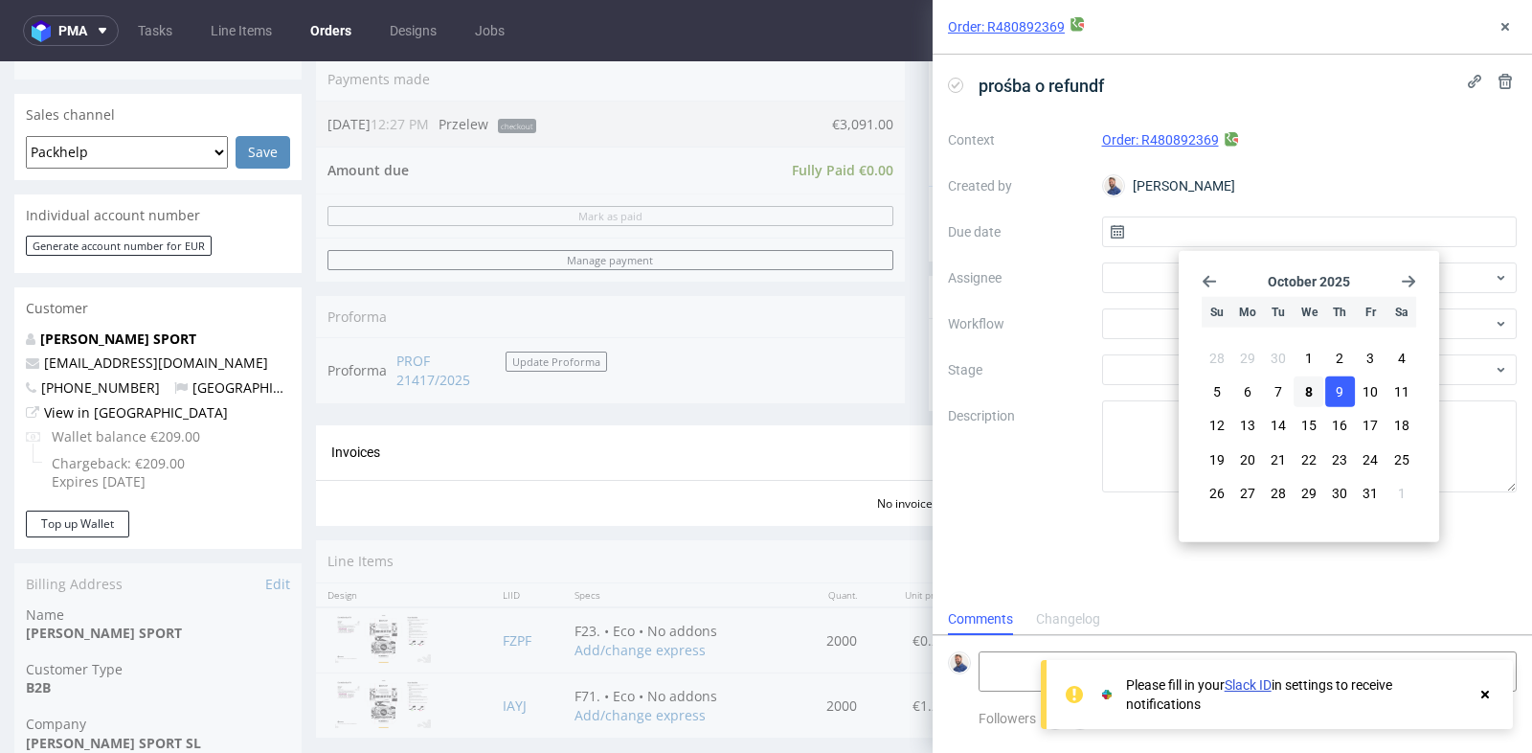
click at [1337, 387] on span "9" at bounding box center [1340, 391] width 8 height 19
type input "[DATE]"
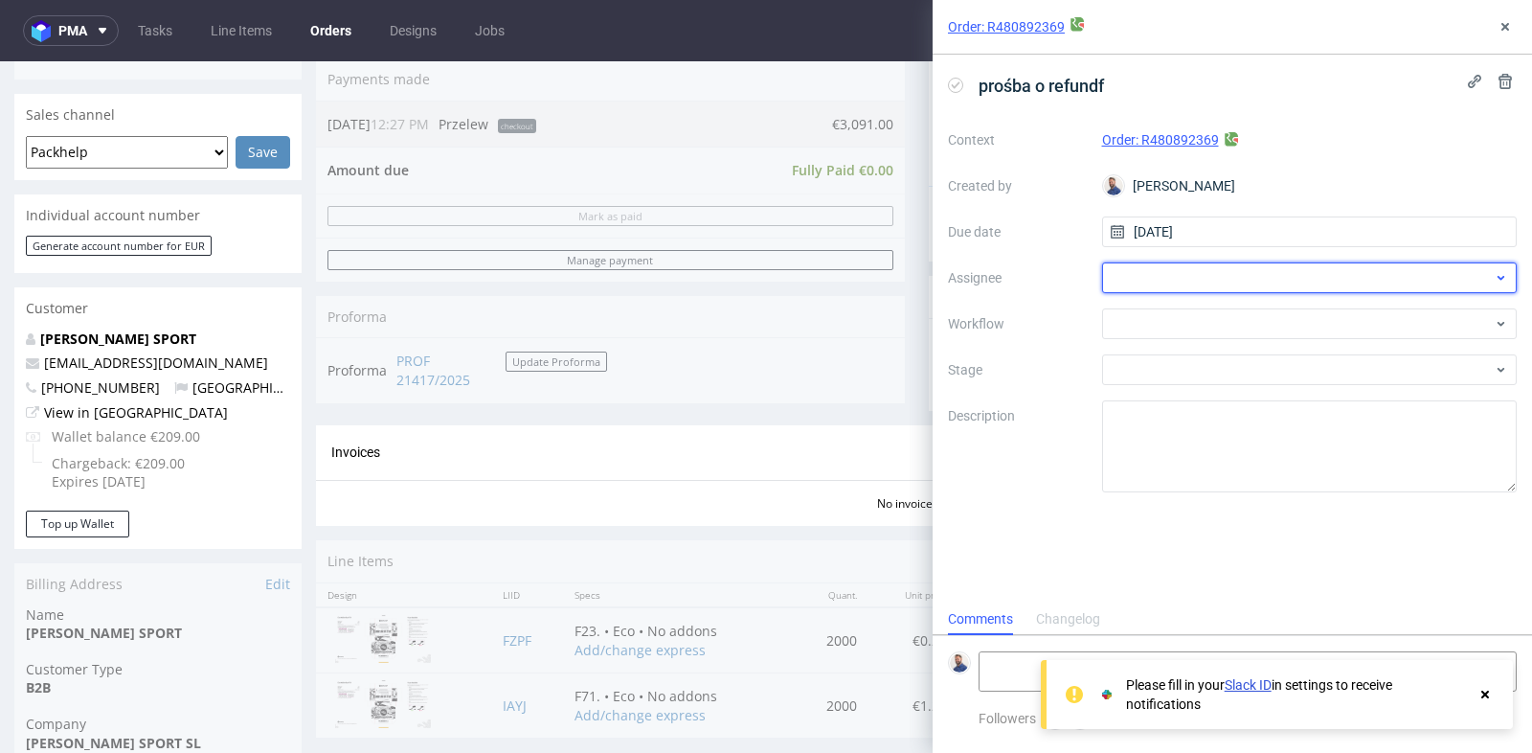
click at [1142, 284] on div at bounding box center [1310, 277] width 416 height 31
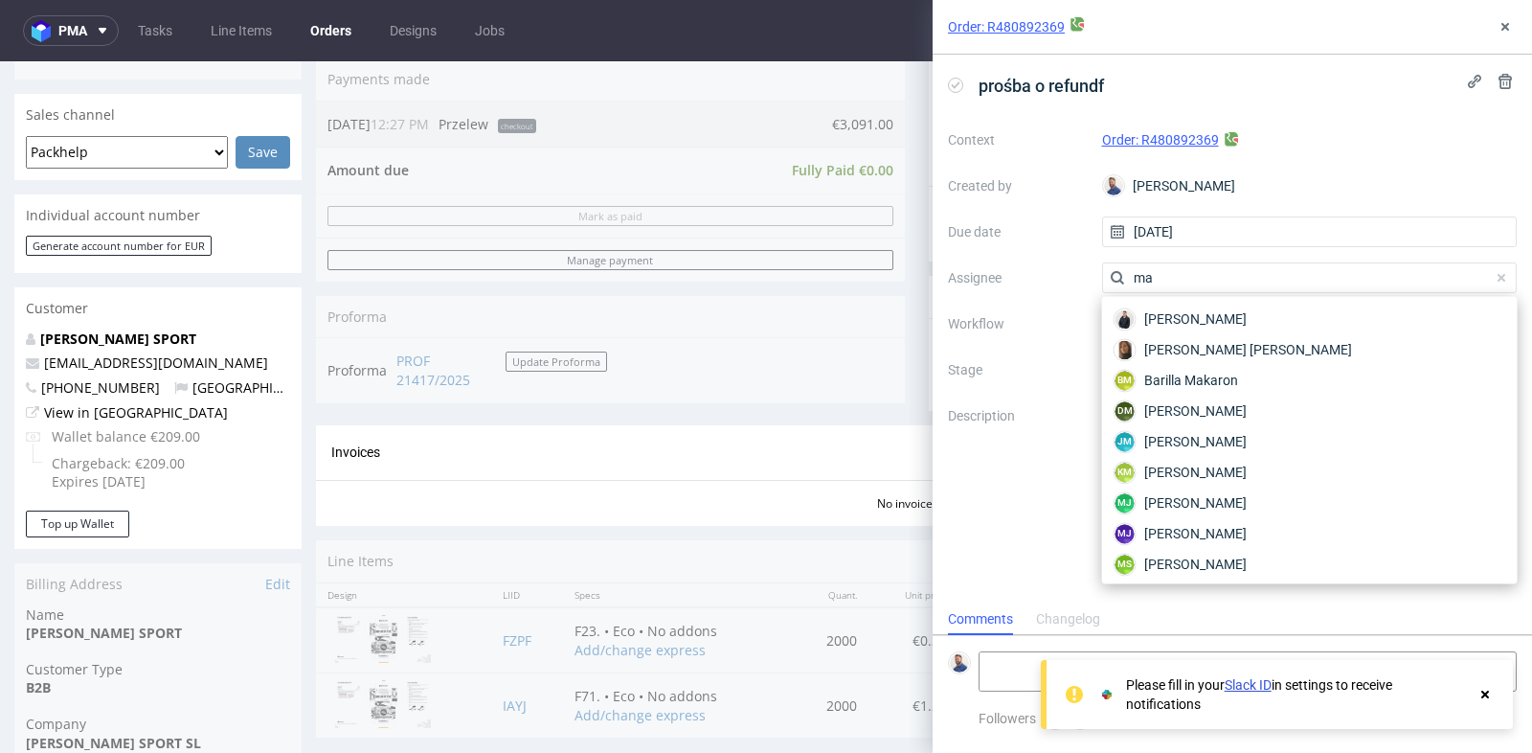
type input "m"
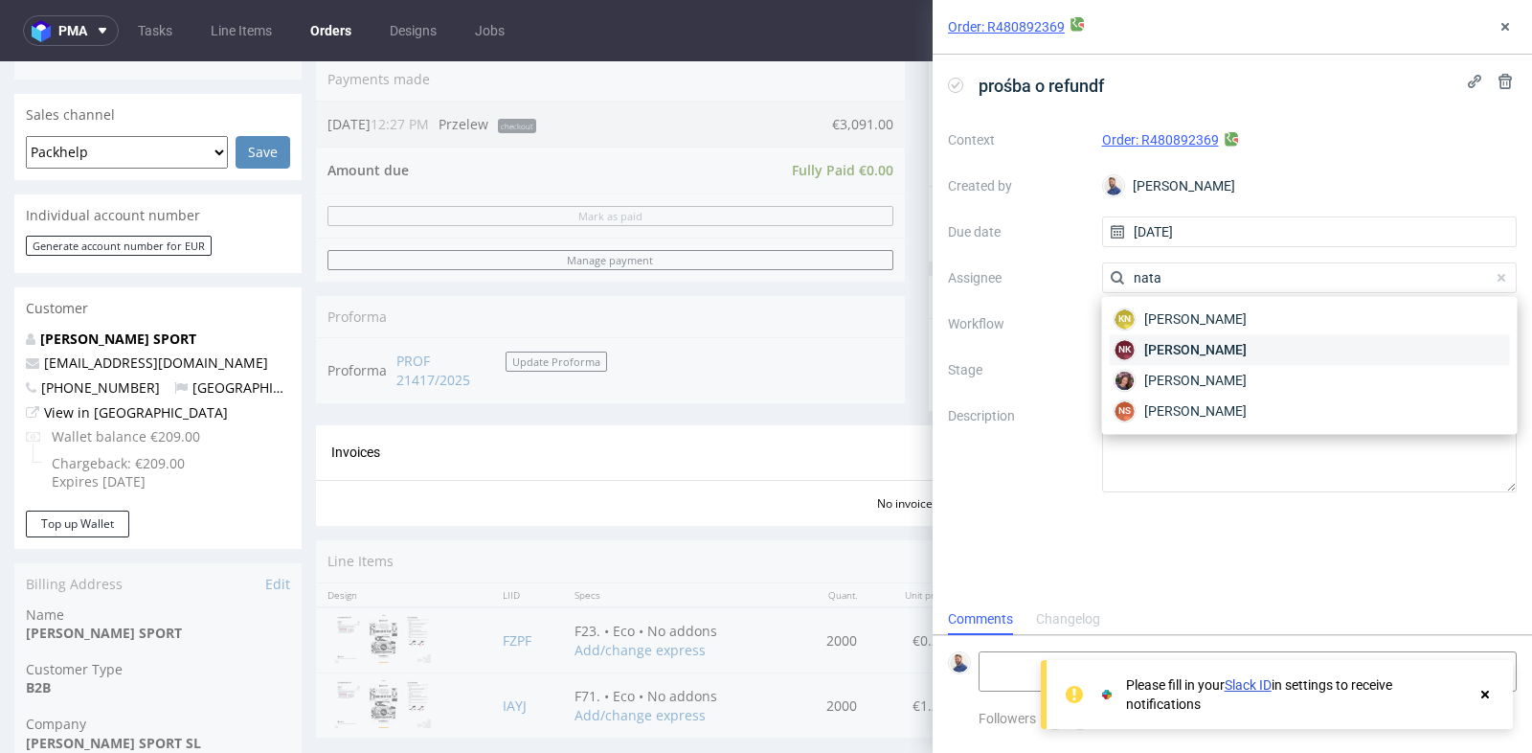
type input "nata"
click at [1155, 356] on span "[PERSON_NAME]" at bounding box center [1195, 349] width 102 height 19
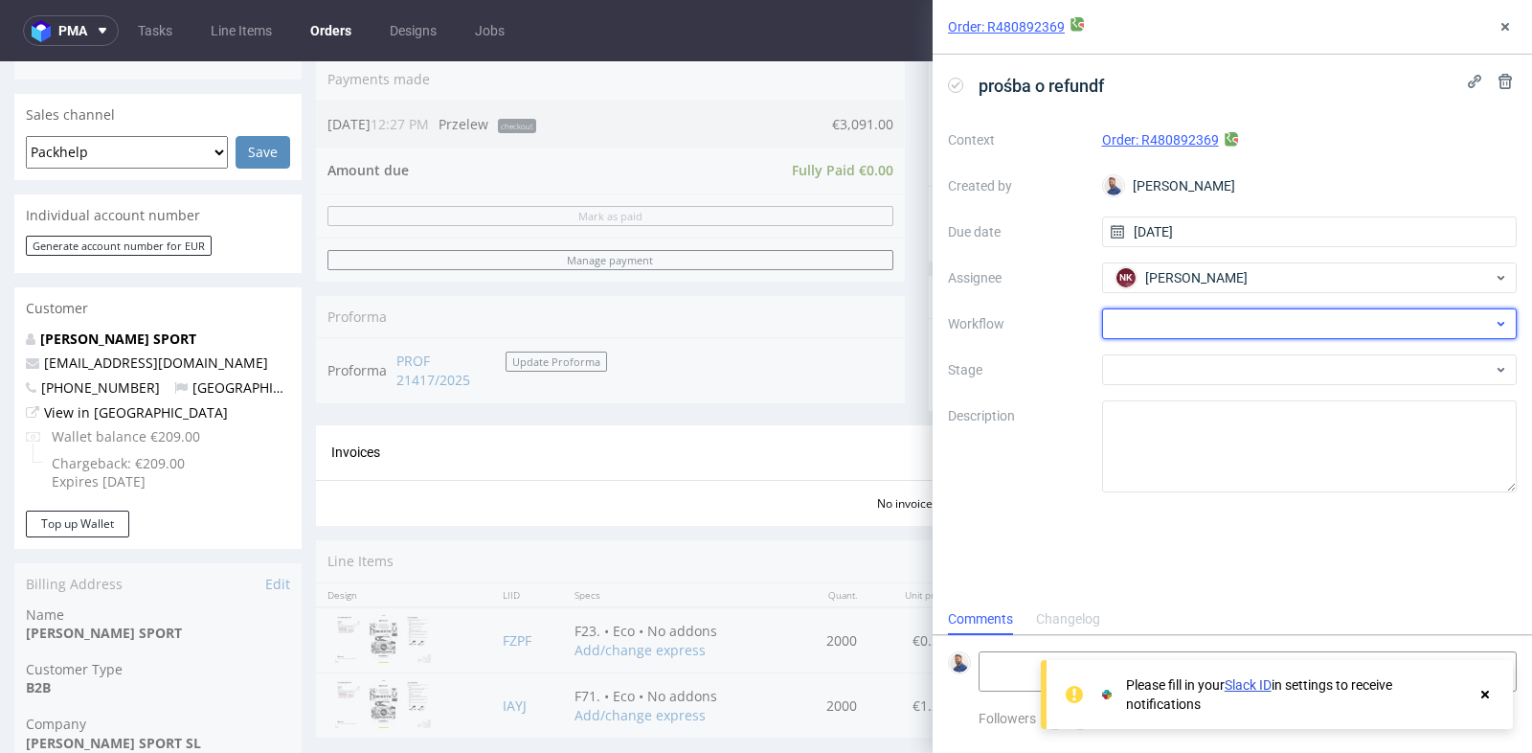
click at [1194, 322] on div at bounding box center [1310, 323] width 416 height 31
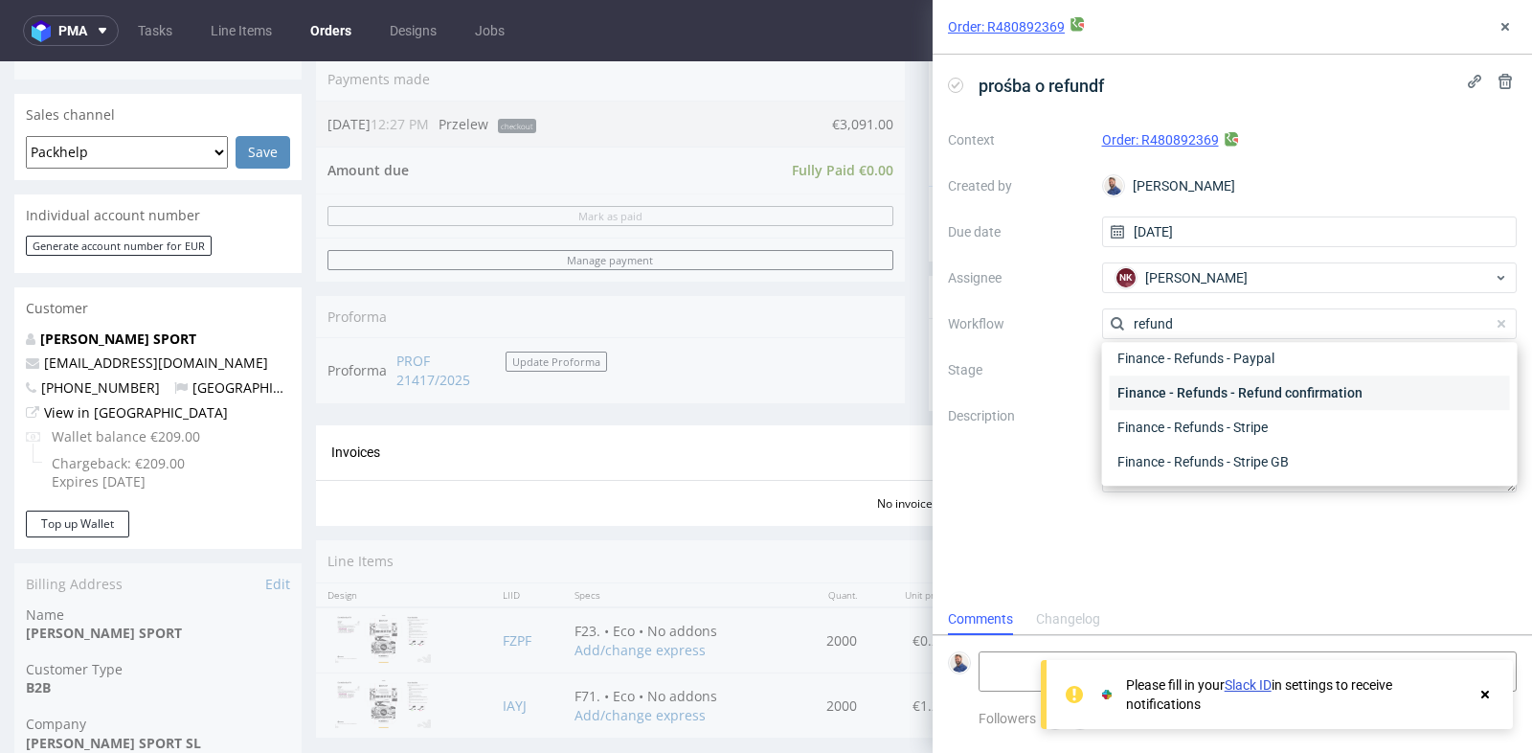
scroll to position [0, 0]
type input "refun"
click at [1239, 396] on div "Finance - Refunds - Money transfer" at bounding box center [1310, 391] width 400 height 34
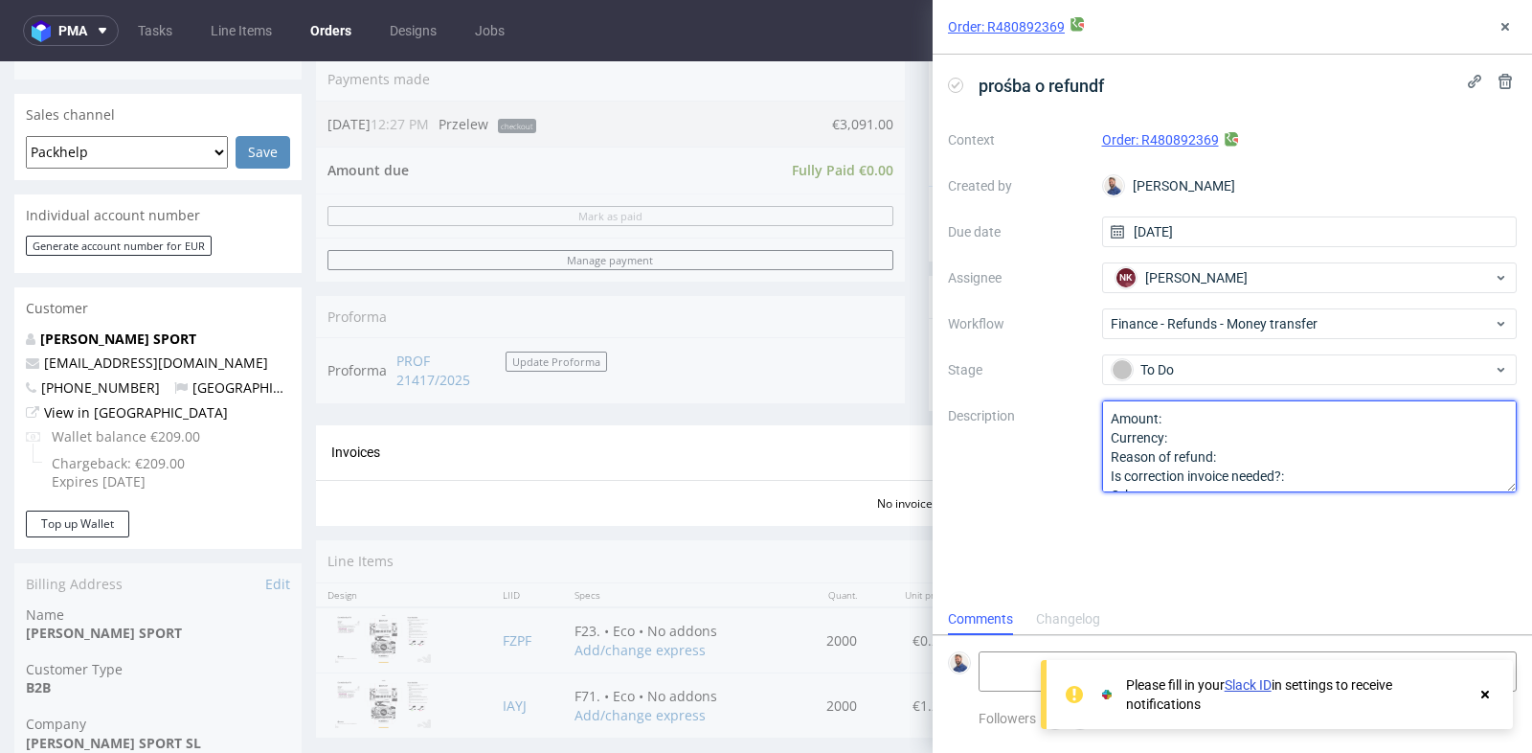
click at [1226, 421] on textarea "Amount: Currency: Reason of refund: Is correction invoice needed?: Other:" at bounding box center [1310, 446] width 416 height 92
click at [1227, 437] on textarea "Amount: Currency: Reason of refund: Is correction invoice needed?: Other:" at bounding box center [1310, 446] width 416 height 92
click at [1254, 452] on textarea "Amount: Currency: Reason of refund: Is correction invoice needed?: Other:" at bounding box center [1310, 446] width 416 height 92
click at [1318, 480] on textarea "Amount: Currency: Reason of refund: Is correction invoice needed?: Other:" at bounding box center [1310, 446] width 416 height 92
type textarea "Amount:3091 Currency: EUR Reason of refund: order cancelled Is correction invoi…"
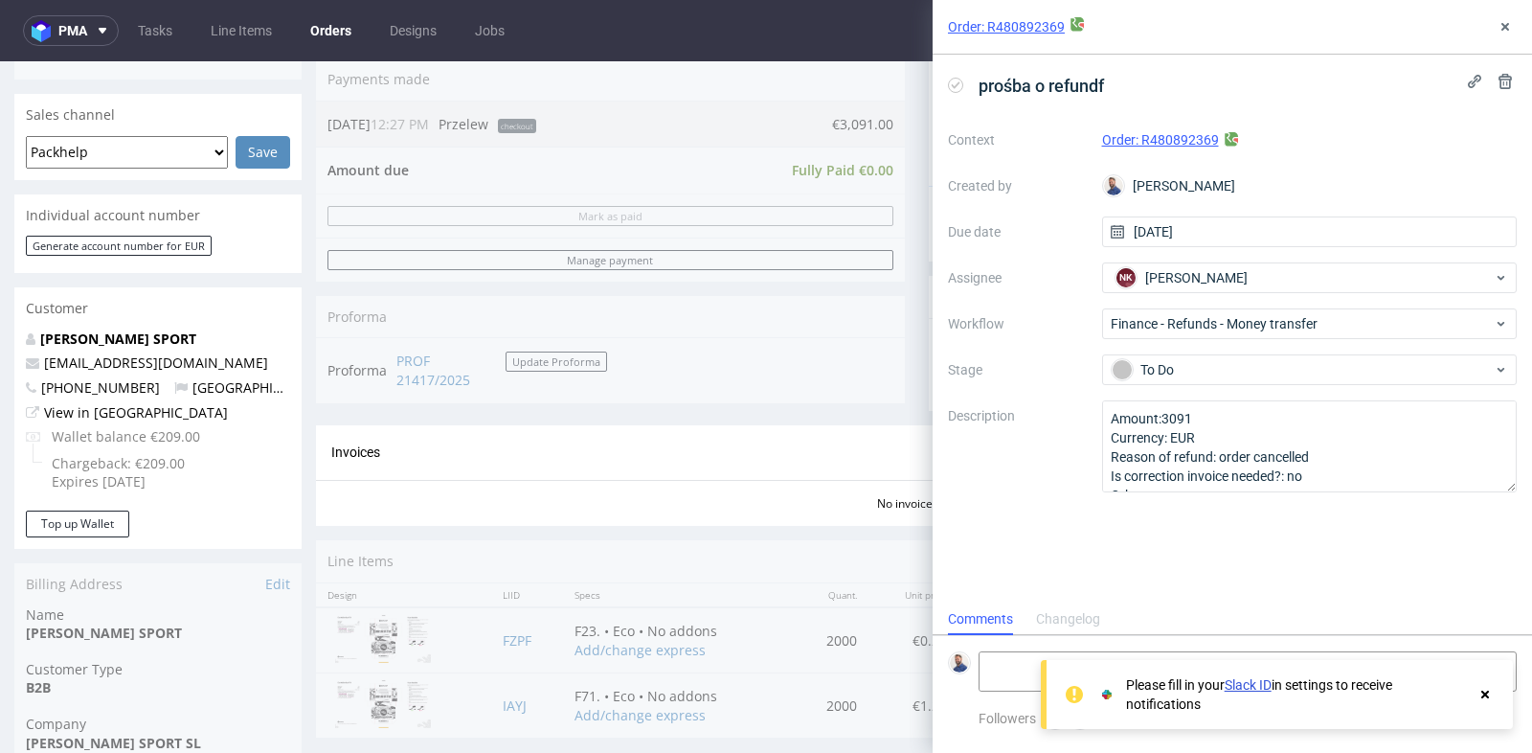
click at [1325, 508] on div "prośba o refundf Context Order: R480892369 Created by [PERSON_NAME] Due date [D…" at bounding box center [1233, 329] width 600 height 549
click at [995, 576] on div "prośba o refundf Context Order: R480892369 Created by [PERSON_NAME] Due date [D…" at bounding box center [1233, 329] width 600 height 549
click at [1508, 25] on icon at bounding box center [1505, 26] width 15 height 15
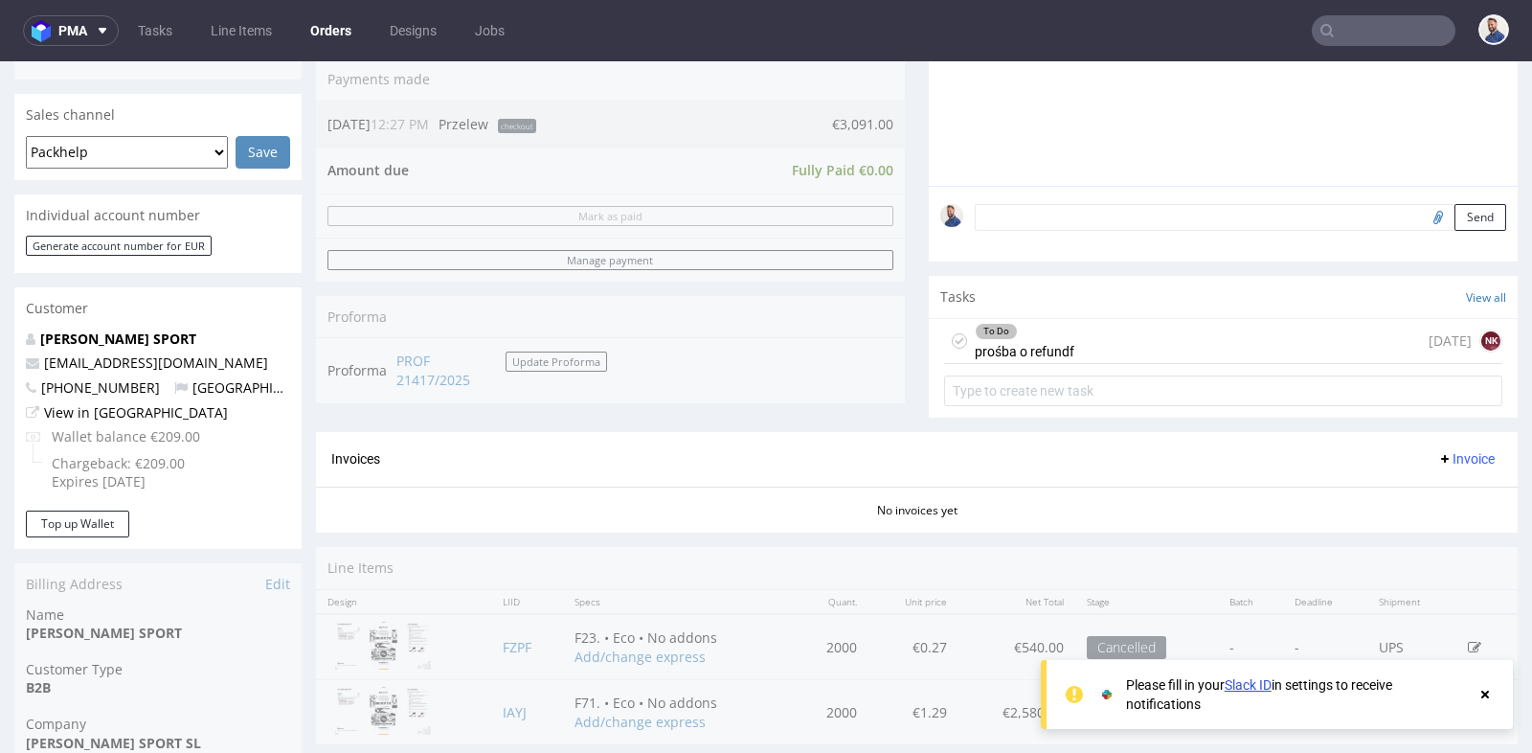
click at [903, 188] on div "Progress Payment Void Payment “Received” Email - Line Items 2 DTP - Production …" at bounding box center [917, 213] width 1202 height 1093
